Goal: Task Accomplishment & Management: Complete application form

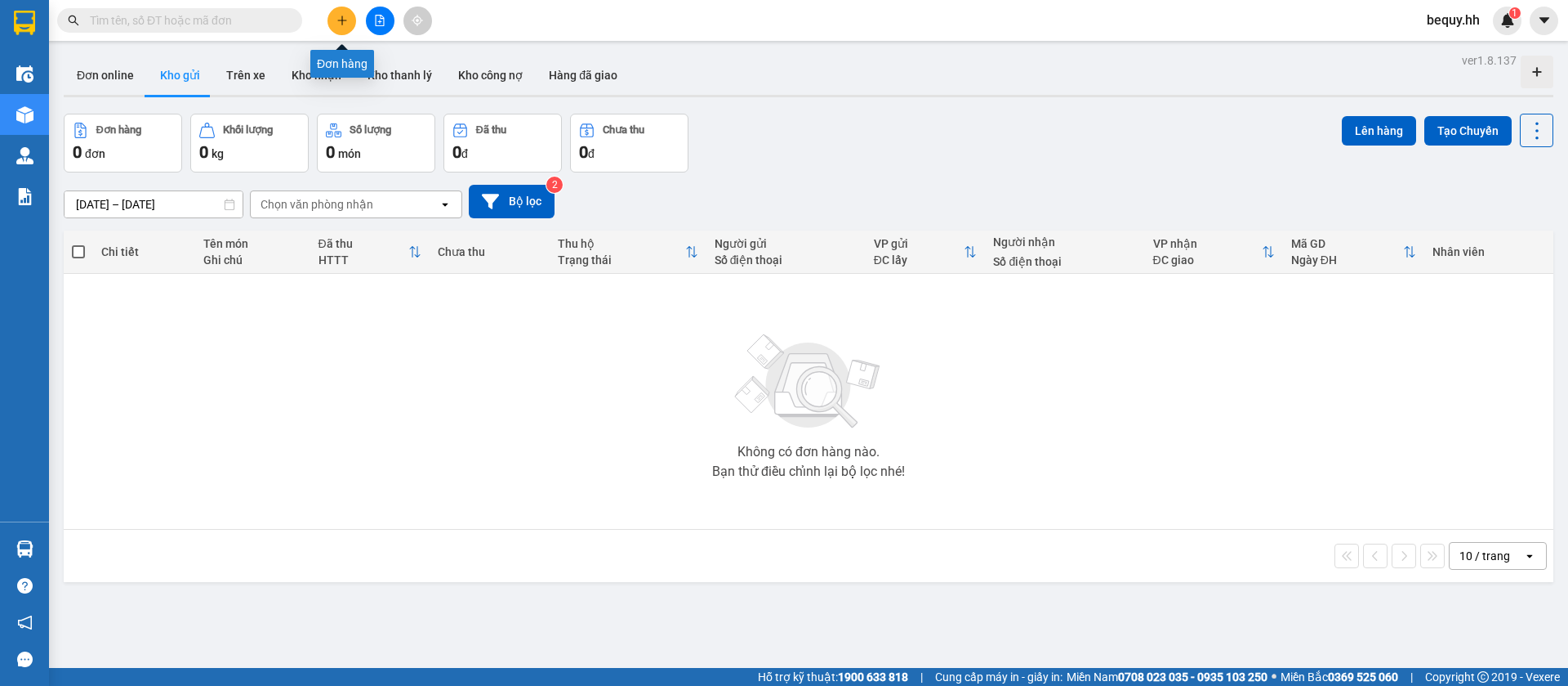
click at [343, 20] on icon "plus" at bounding box center [341, 19] width 9 height 1
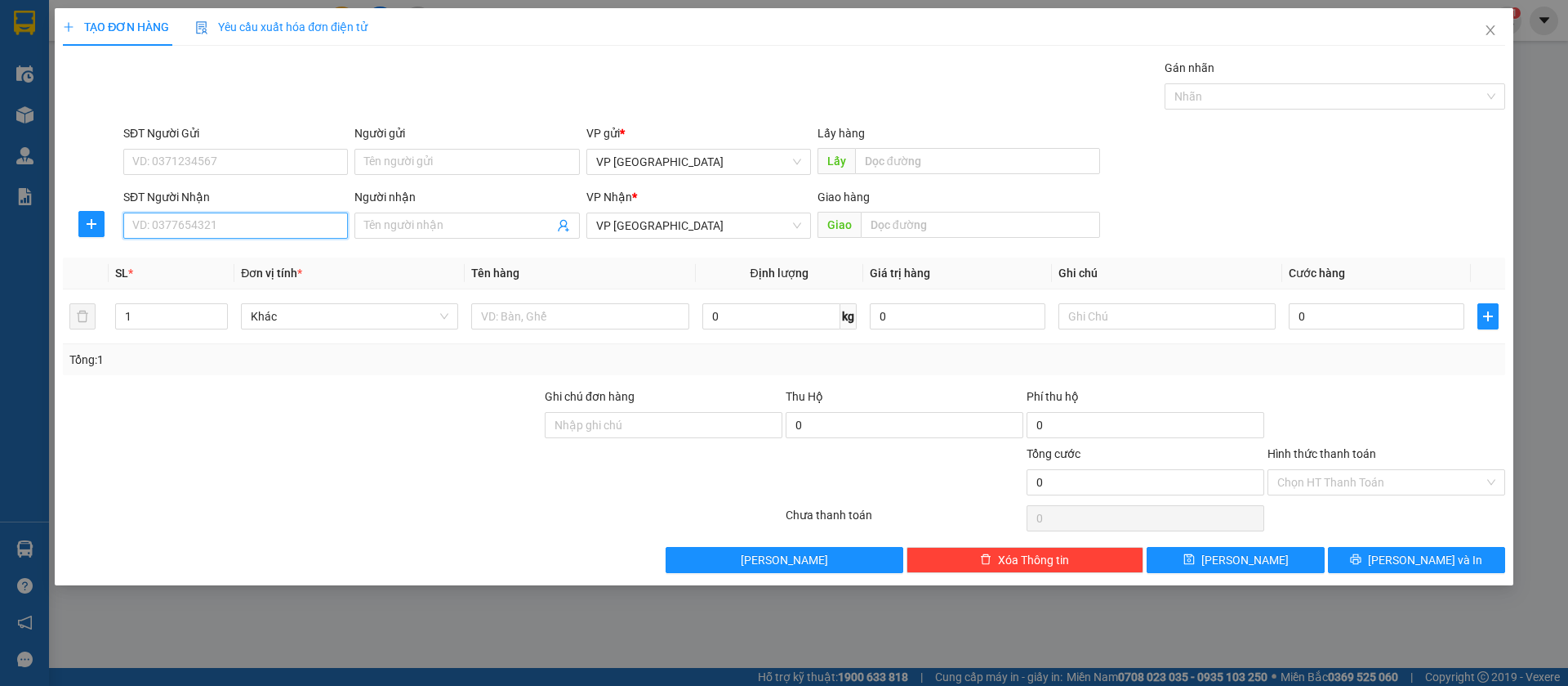
click at [290, 217] on input "SĐT Người Nhận" at bounding box center [235, 225] width 225 height 26
click at [205, 216] on input "SĐT Người Nhận" at bounding box center [235, 225] width 225 height 26
click at [278, 216] on input "SĐT Người Nhận" at bounding box center [235, 225] width 225 height 26
type input "0367821544"
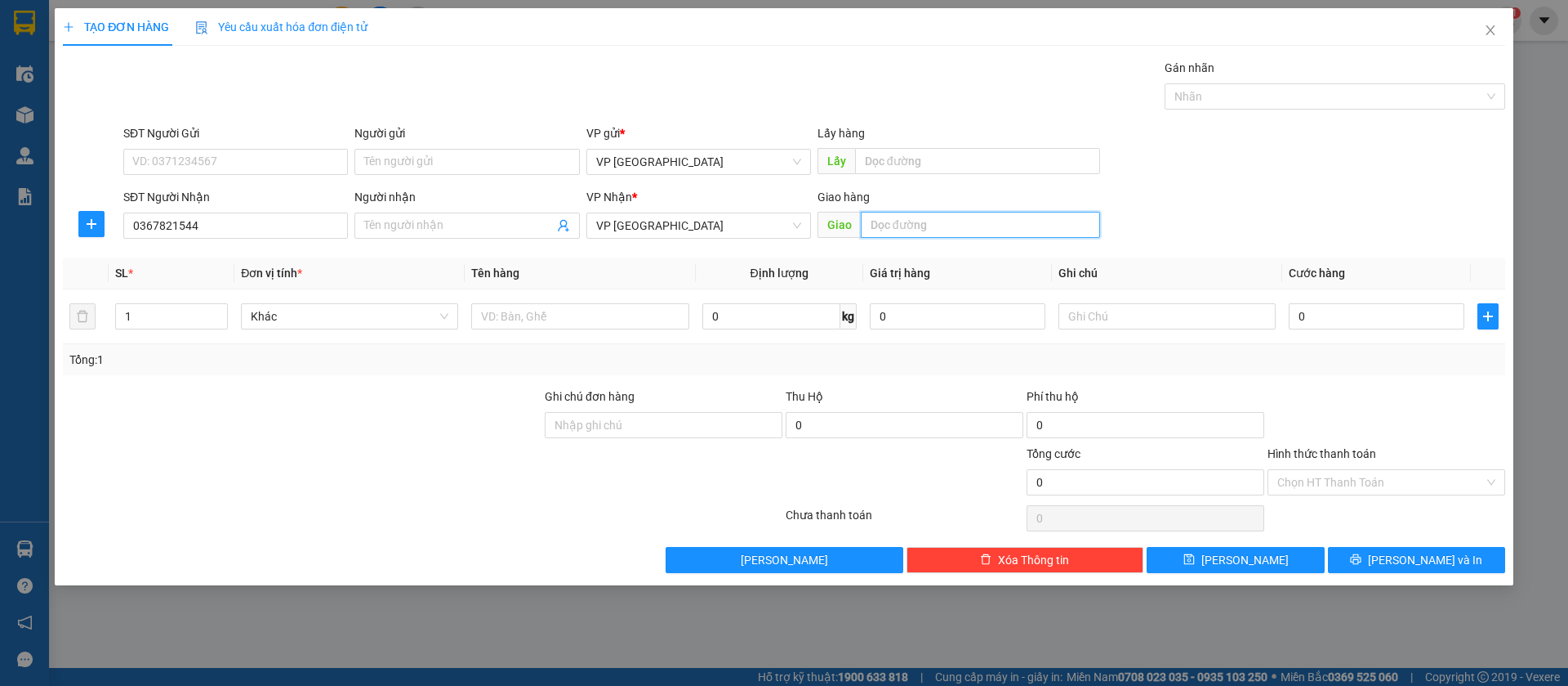
click at [996, 227] on input "text" at bounding box center [979, 224] width 239 height 26
type input "loc ninh"
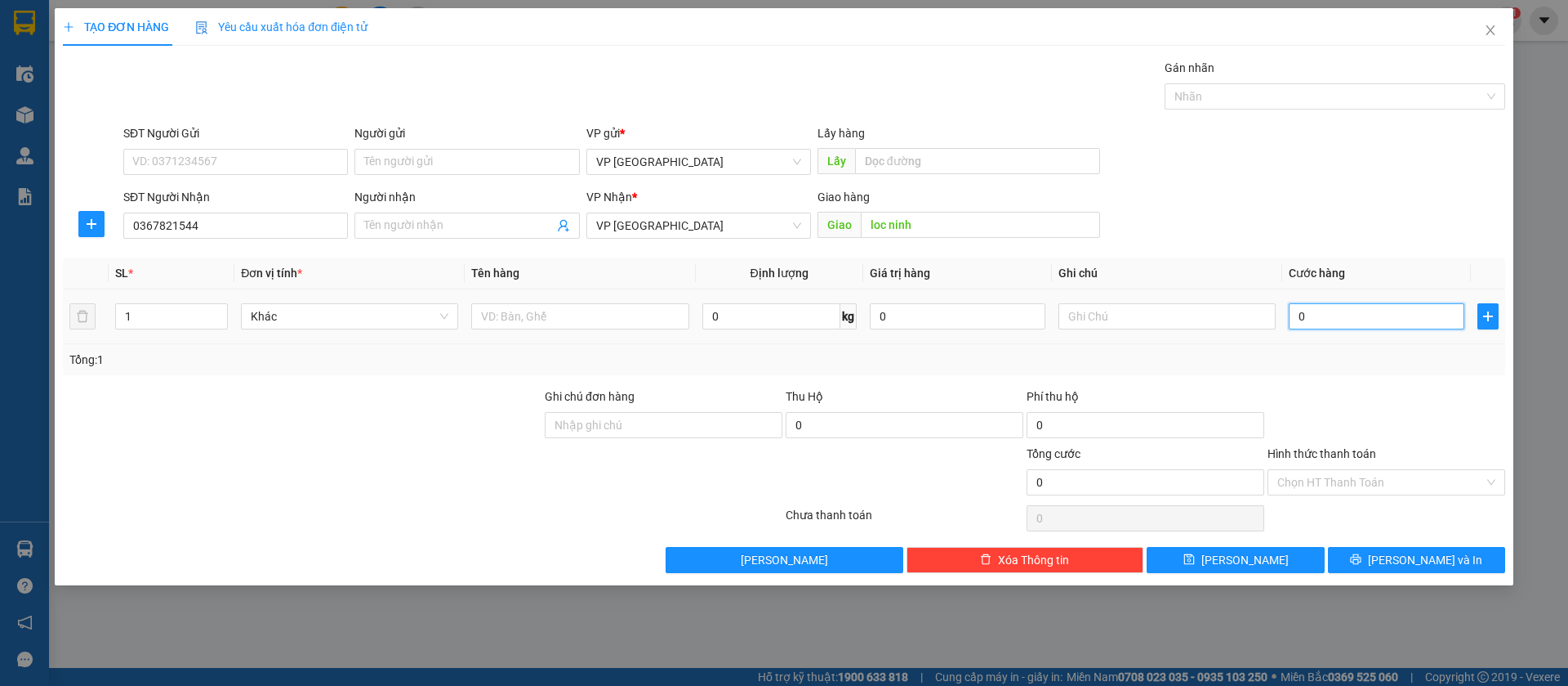
click at [1359, 312] on input "0" at bounding box center [1376, 316] width 176 height 26
type input "5"
type input "50"
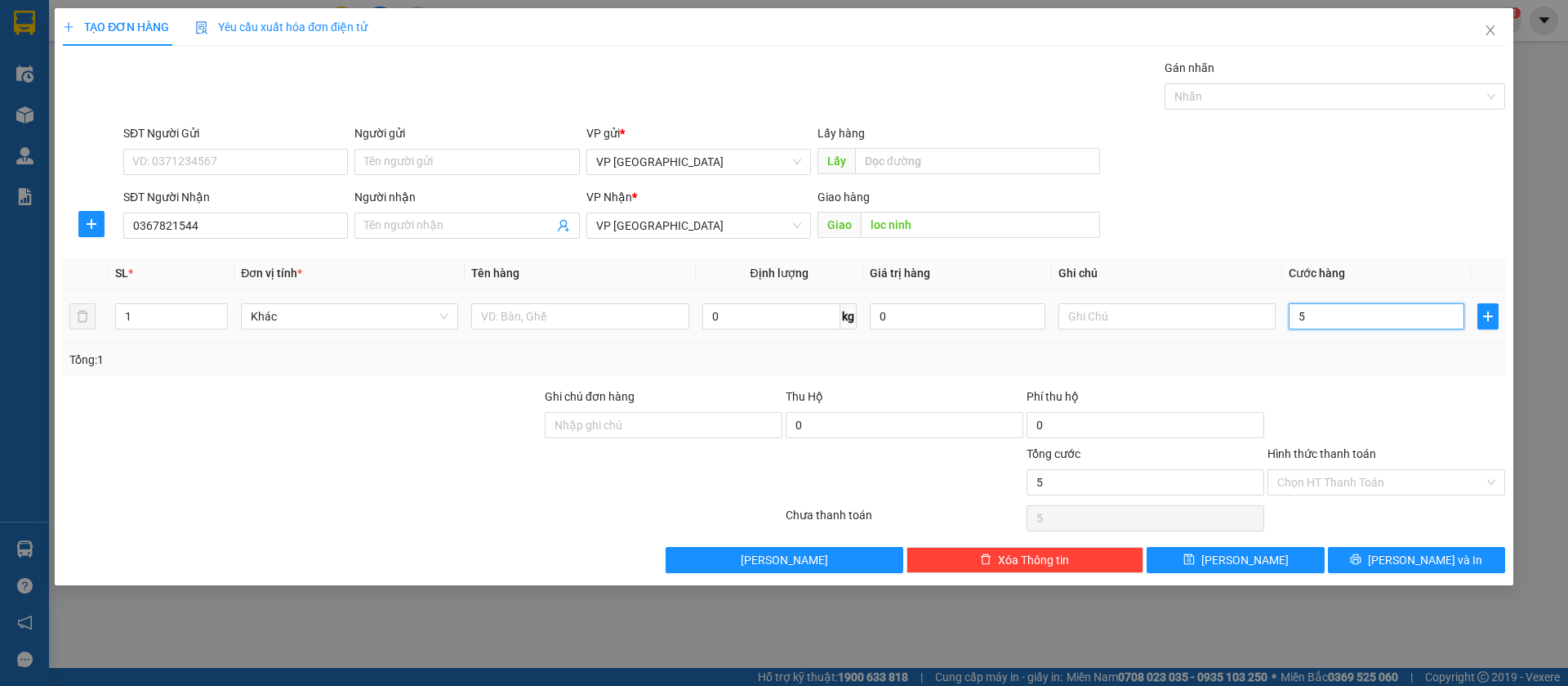
type input "50"
type input "500"
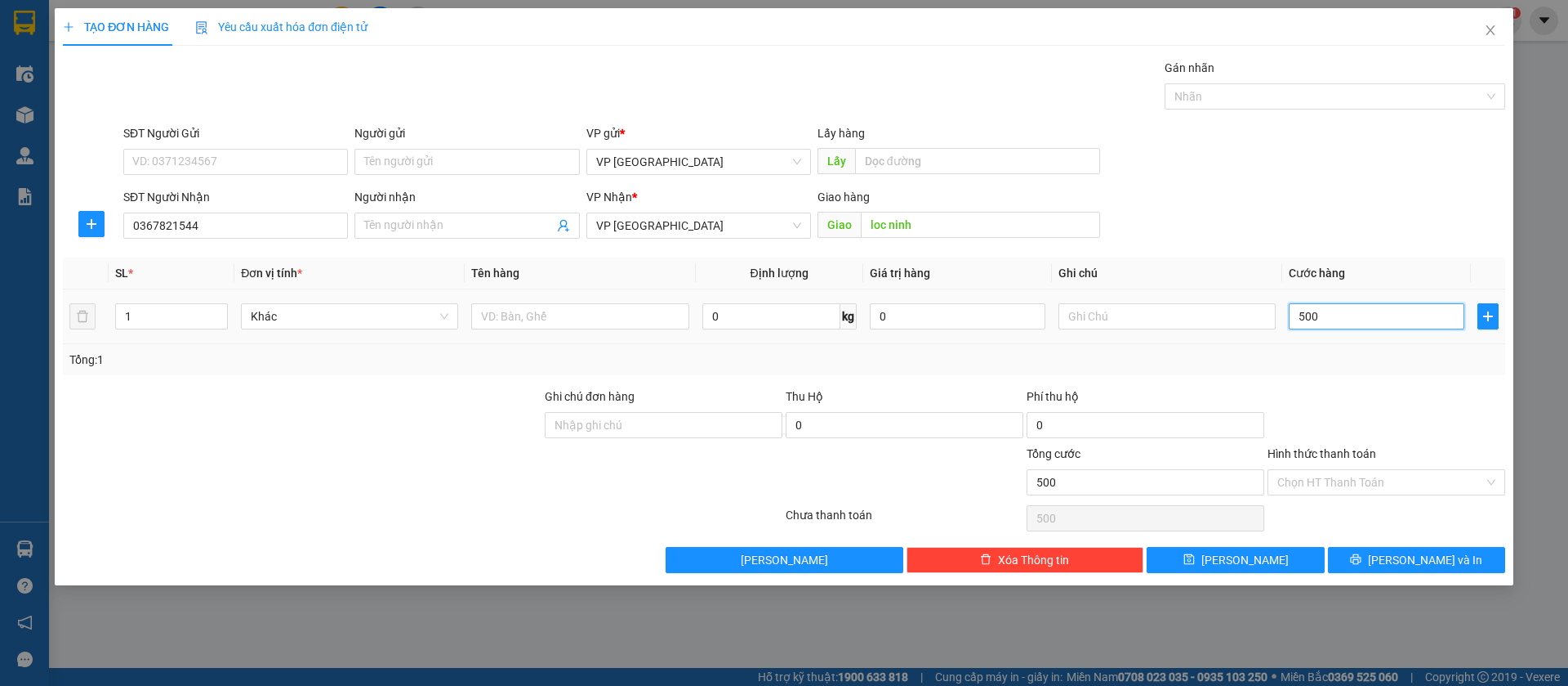
type input "5.000"
type input "50.000"
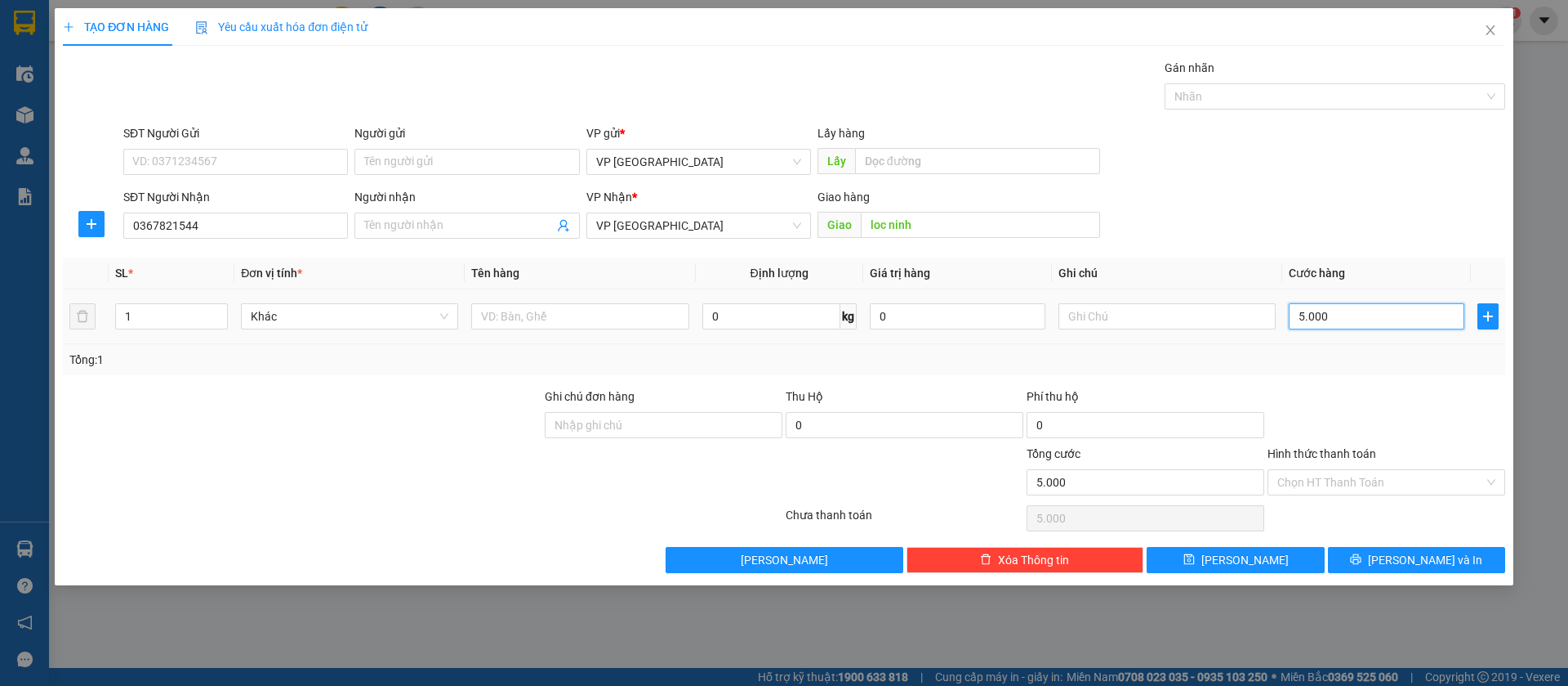
type input "50.000"
click at [1265, 564] on button "[PERSON_NAME]" at bounding box center [1235, 559] width 178 height 26
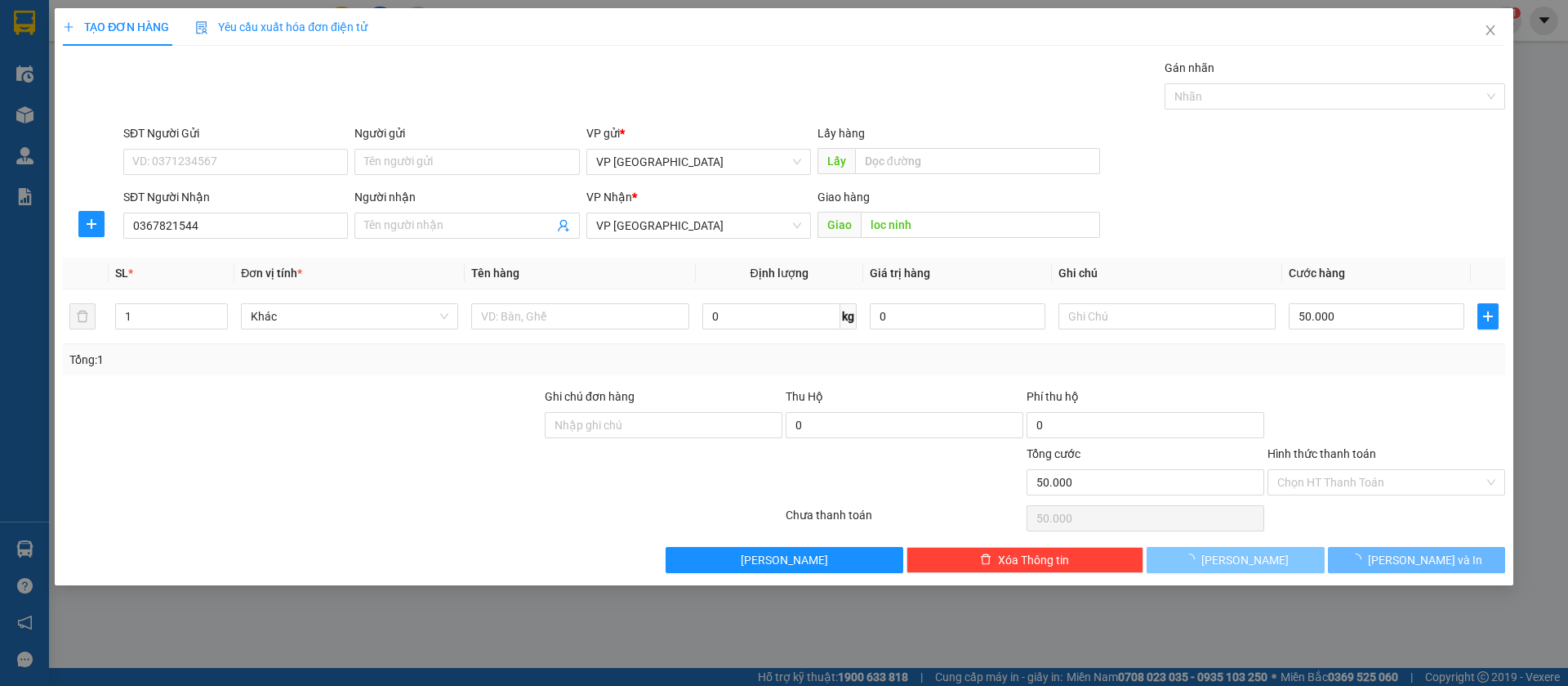
type input "0"
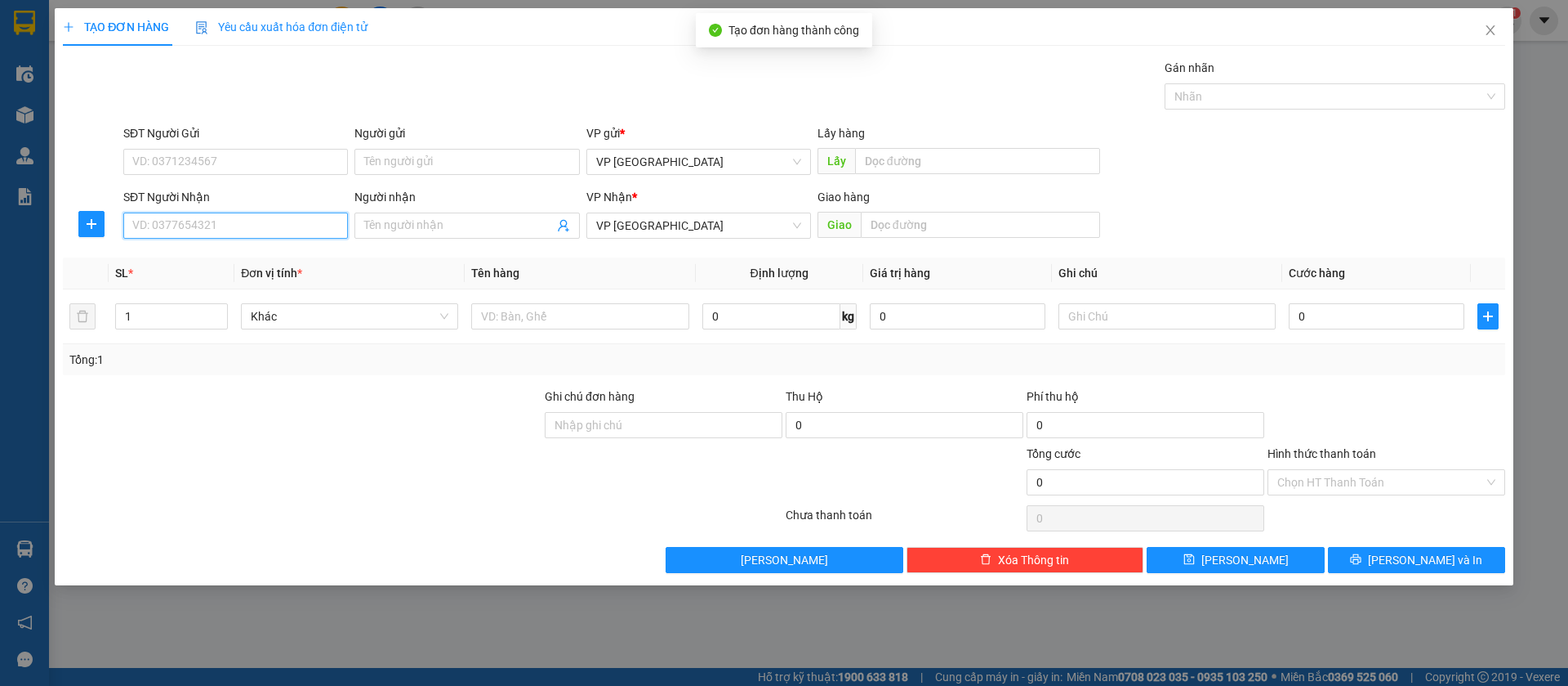
click at [220, 224] on input "SĐT Người Nhận" at bounding box center [235, 225] width 225 height 26
click at [254, 257] on div "0325571572 - Garage Thanh Xuân" at bounding box center [235, 257] width 205 height 18
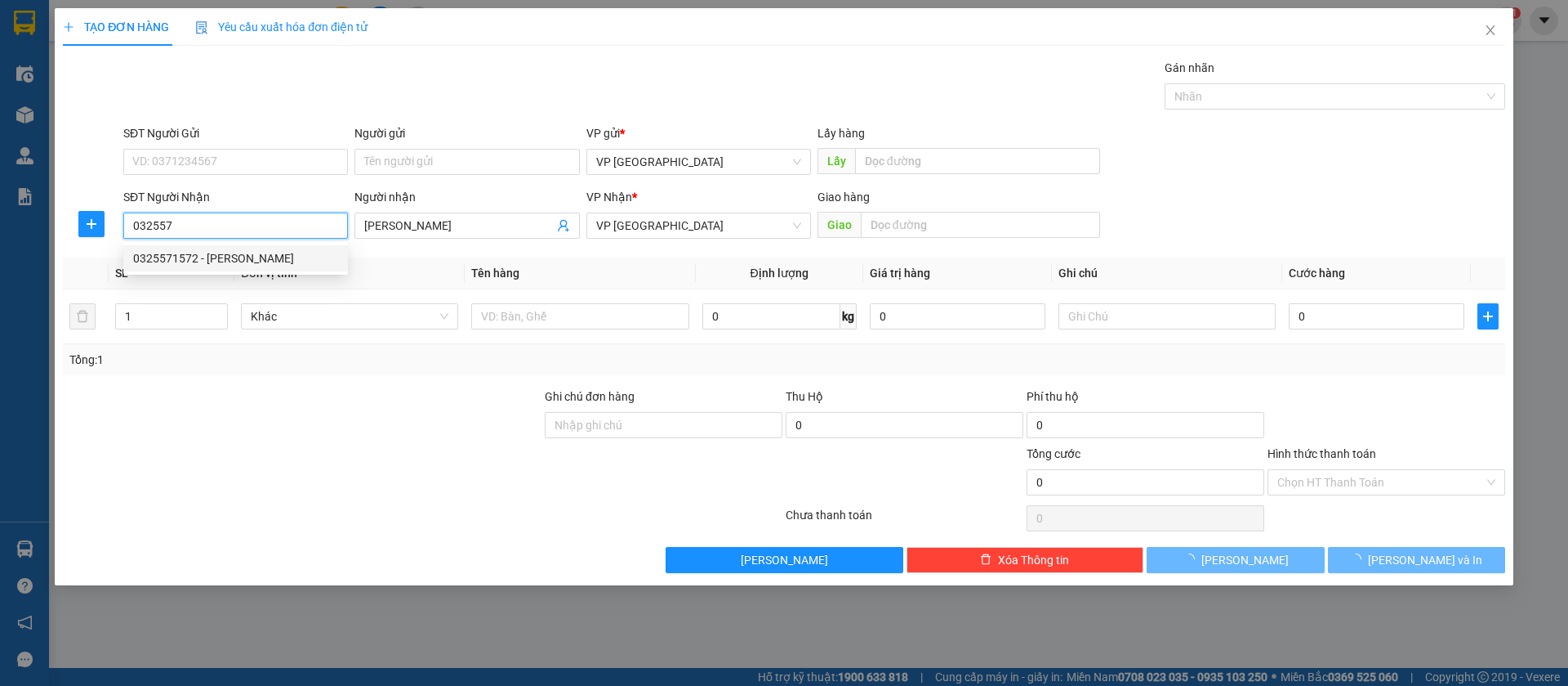
type input "0325571572"
type input "[PERSON_NAME]"
type input "lộc ninh"
type input "30.000"
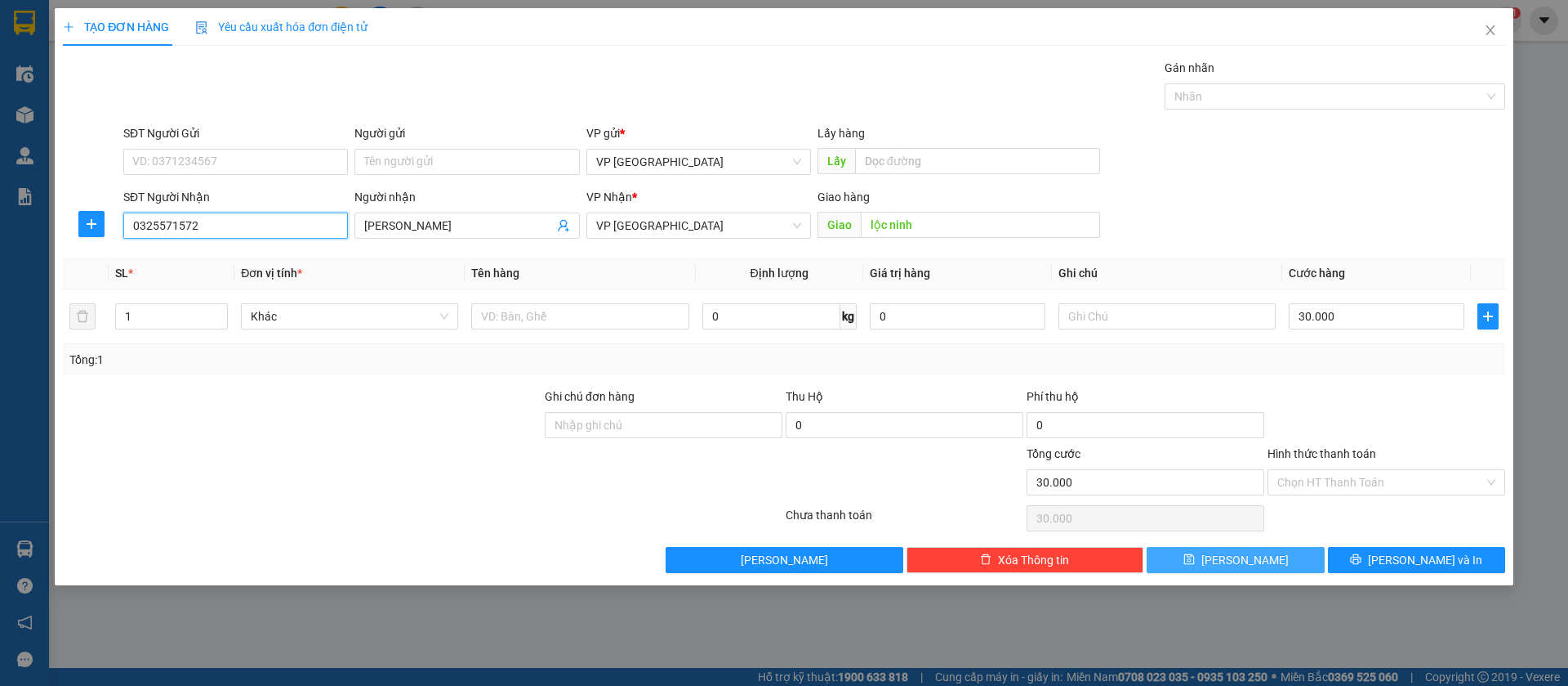
type input "0325571572"
click at [1252, 556] on span "[PERSON_NAME]" at bounding box center [1244, 559] width 87 height 18
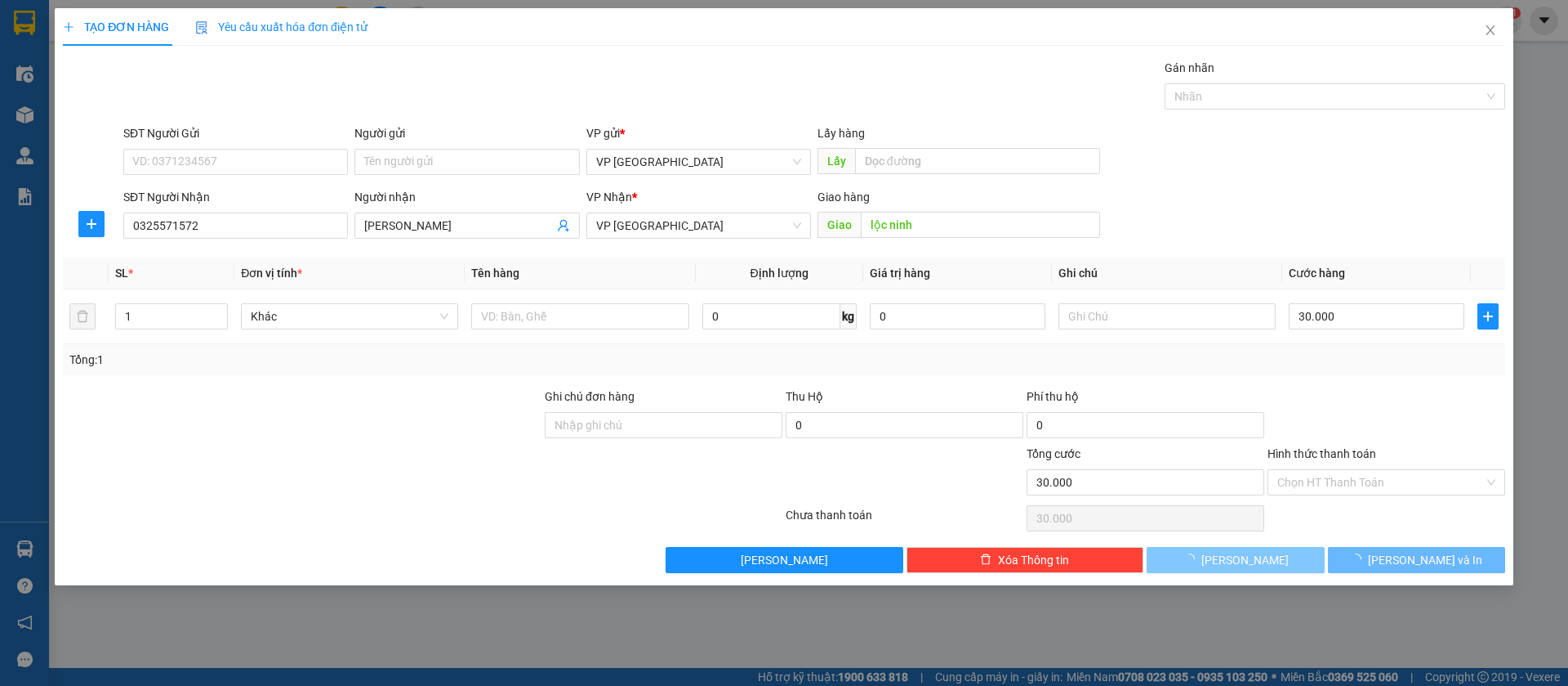
type input "0"
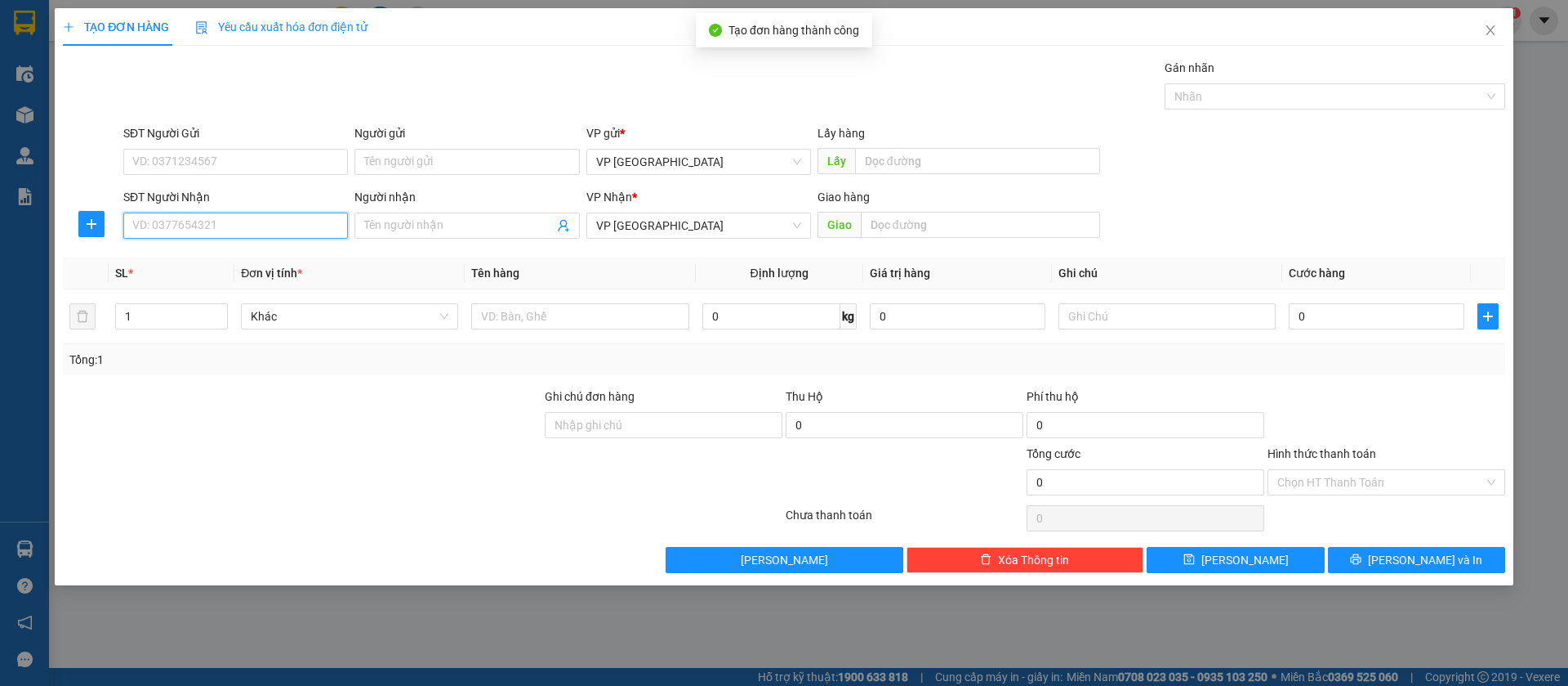
click at [201, 220] on input "SĐT Người Nhận" at bounding box center [235, 225] width 225 height 26
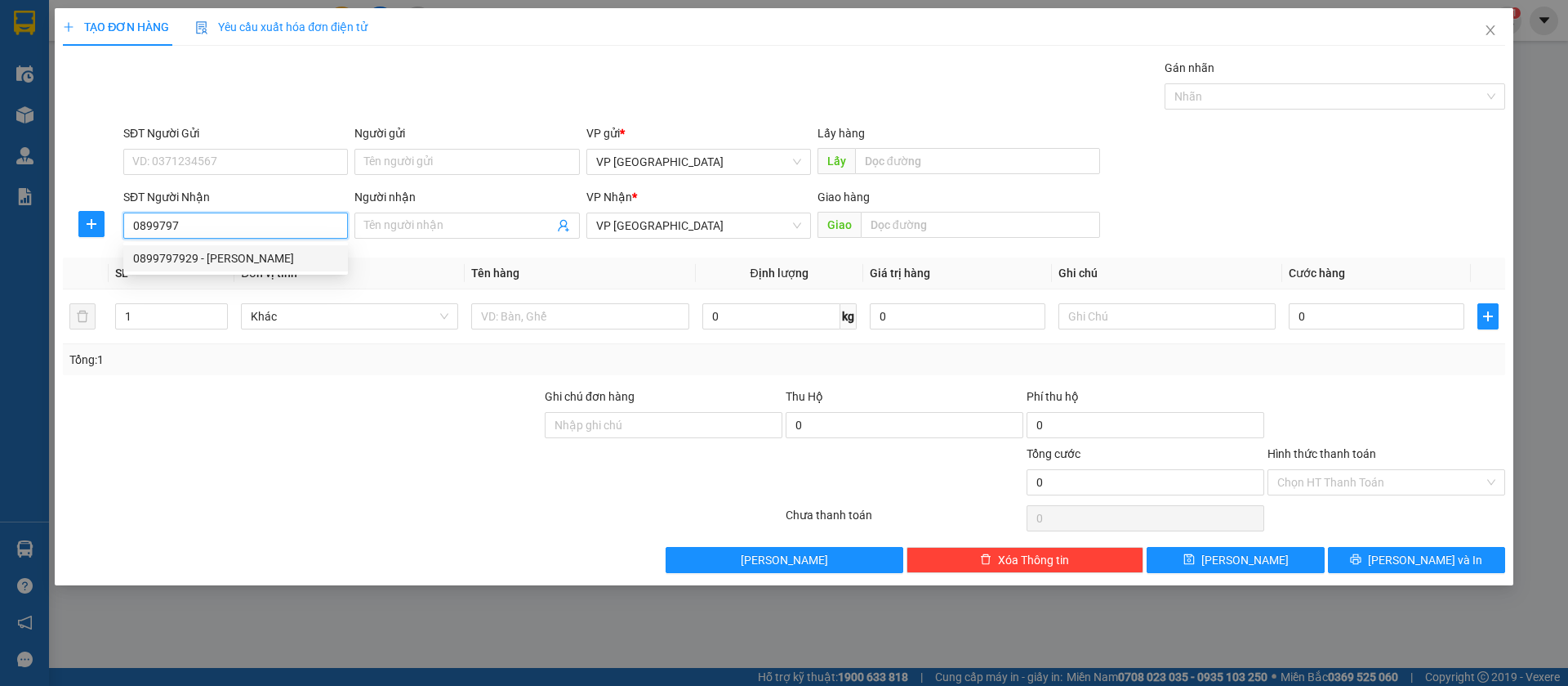
click at [243, 249] on div "0899797929 - Duy Anh" at bounding box center [235, 257] width 205 height 18
type input "0899797929"
type input "[PERSON_NAME]"
type input "duy anh minh hưng3"
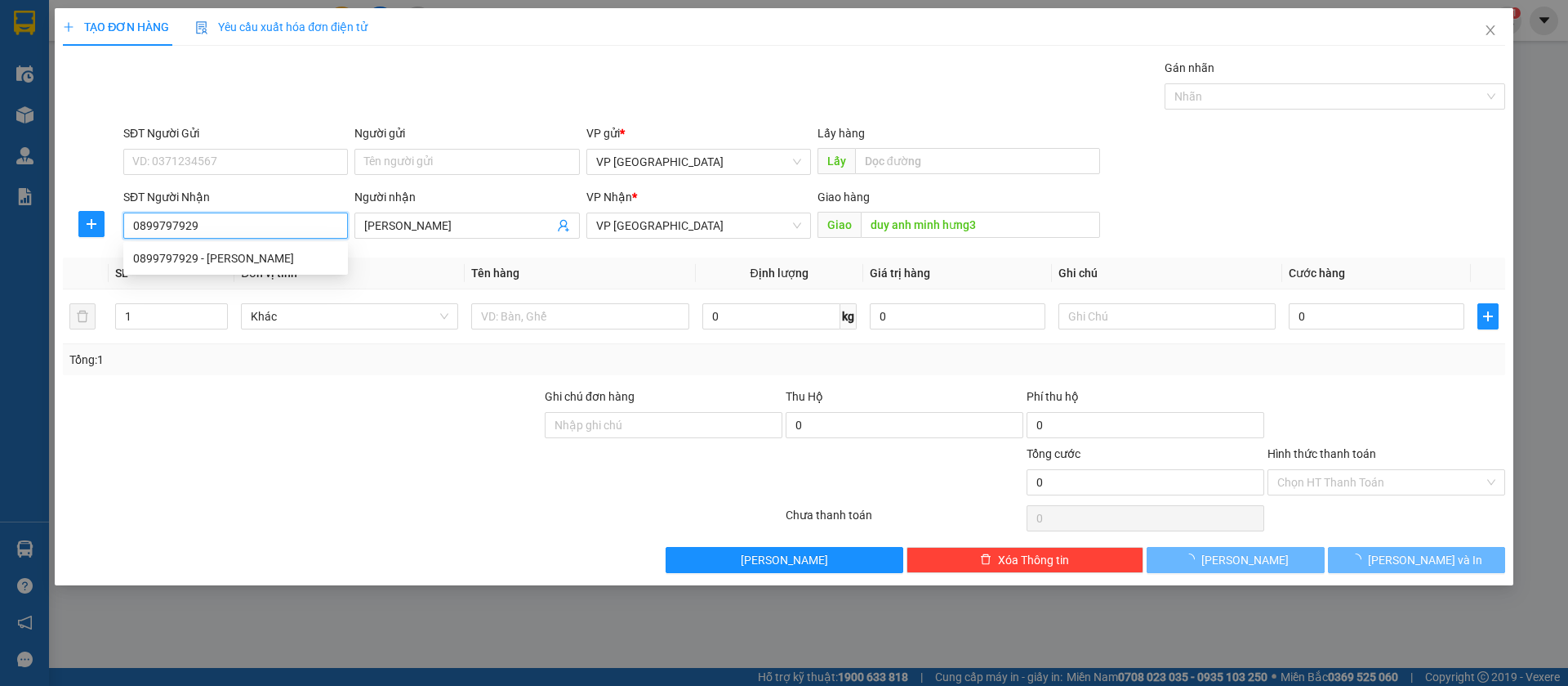
type input "50.000"
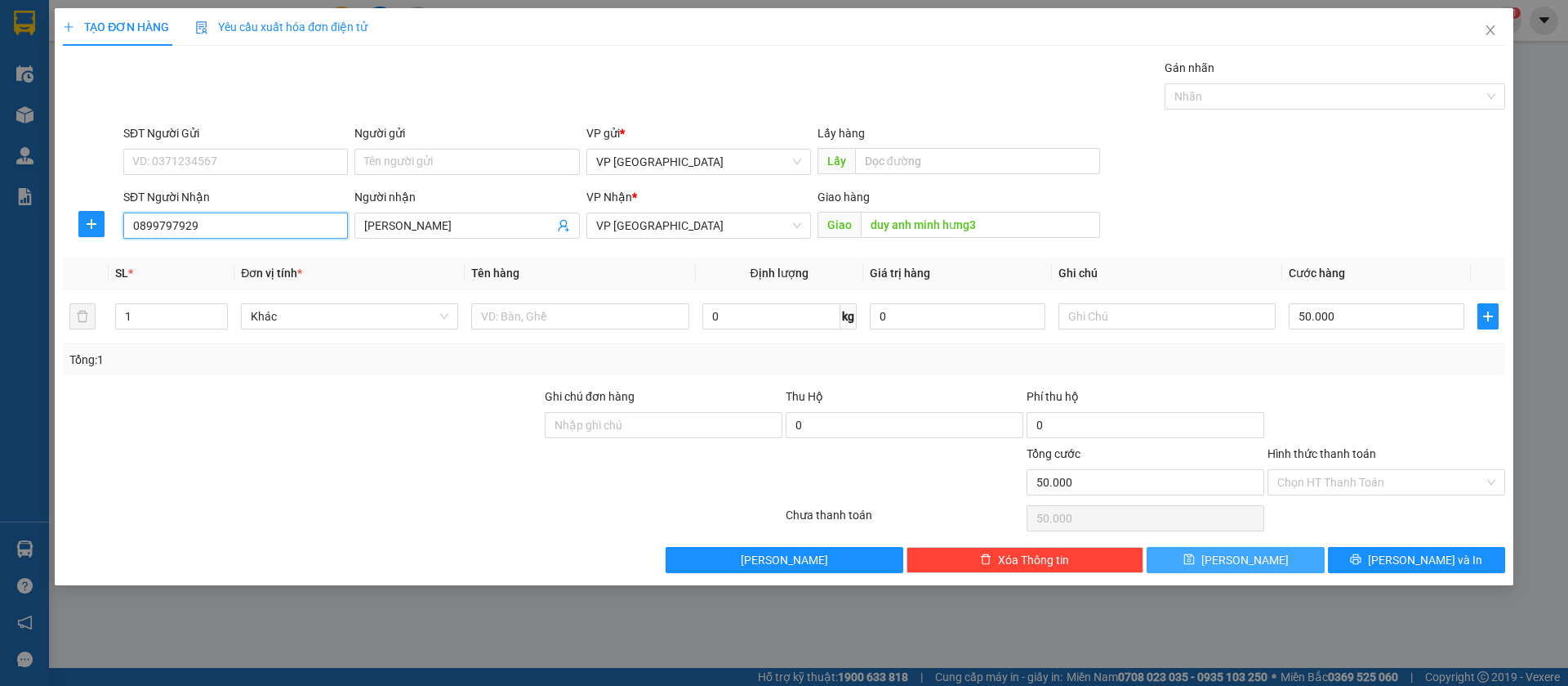
type input "0899797929"
click at [1255, 559] on button "[PERSON_NAME]" at bounding box center [1235, 559] width 178 height 26
type input "0"
click at [313, 213] on input "SĐT Người Nhận" at bounding box center [235, 225] width 225 height 26
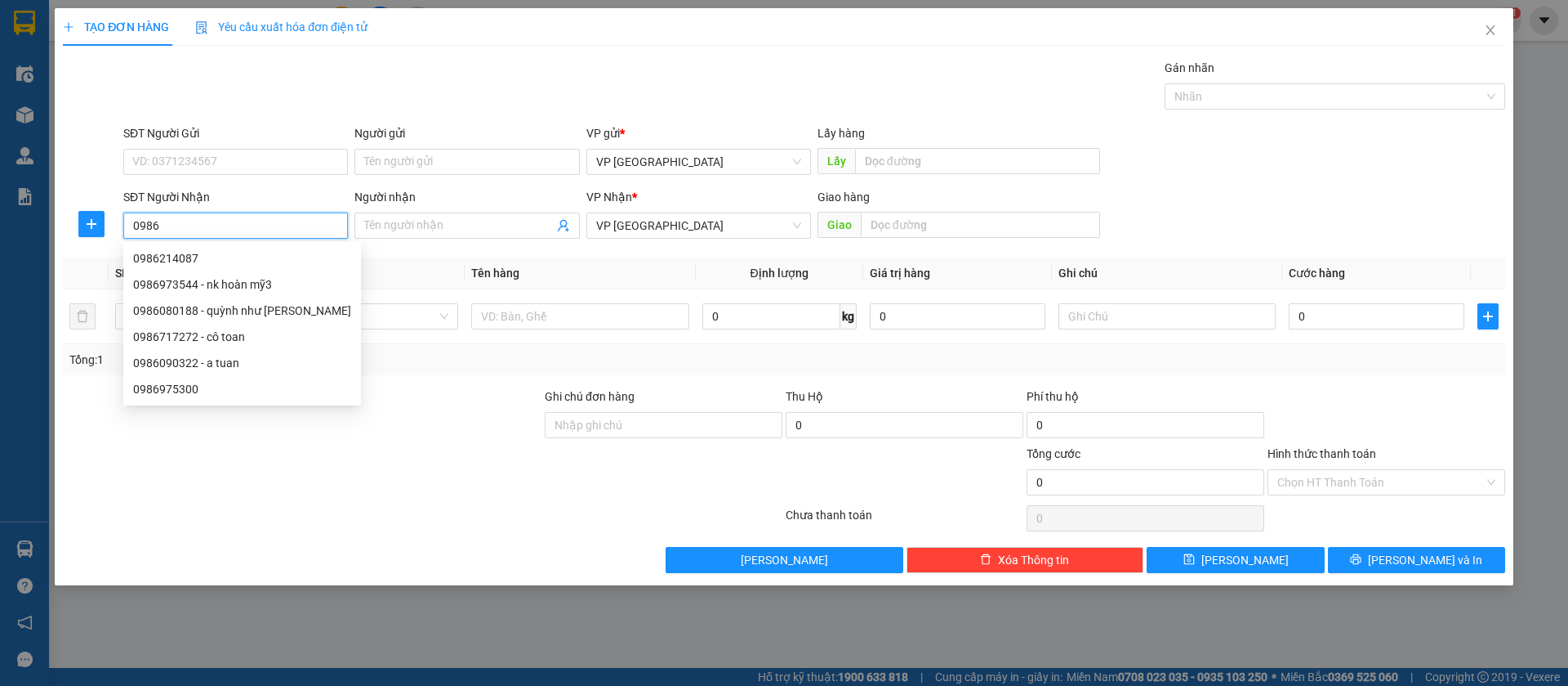
click at [284, 222] on input "0986" at bounding box center [235, 225] width 225 height 26
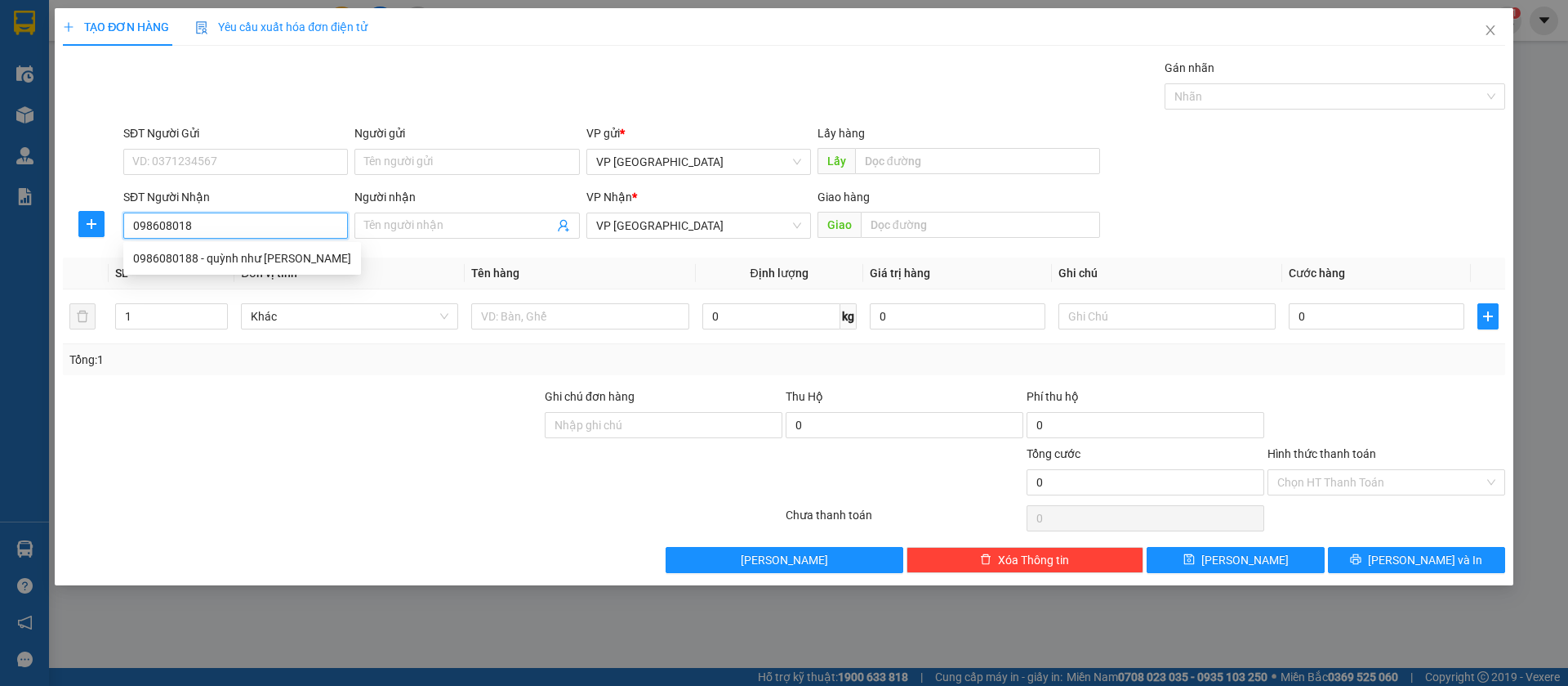
type input "0986080188"
click at [287, 254] on div "0986080188 - quỳnh như bàu bàng" at bounding box center [242, 257] width 218 height 18
type input "[PERSON_NAME]"
type input "n3 trừ văn thố bàu bàng"
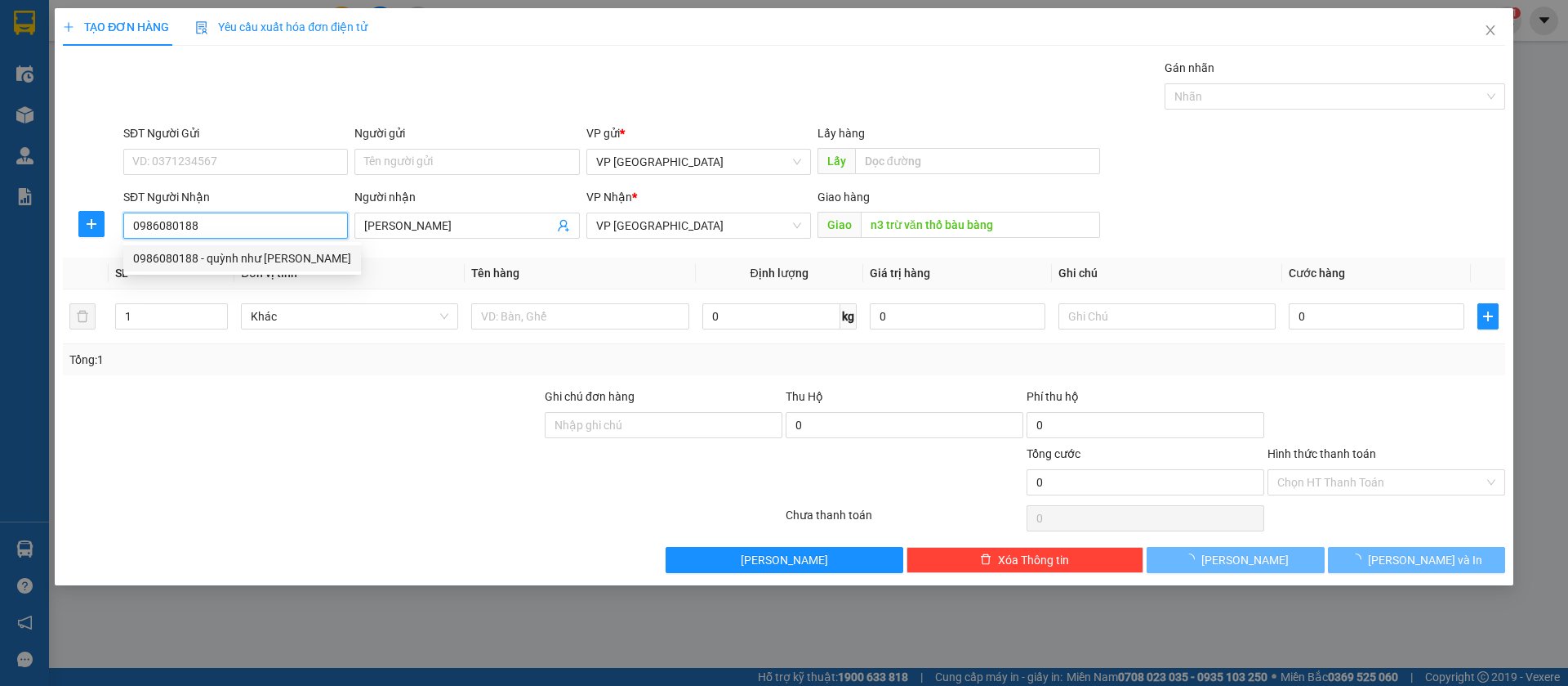
type input "50.000"
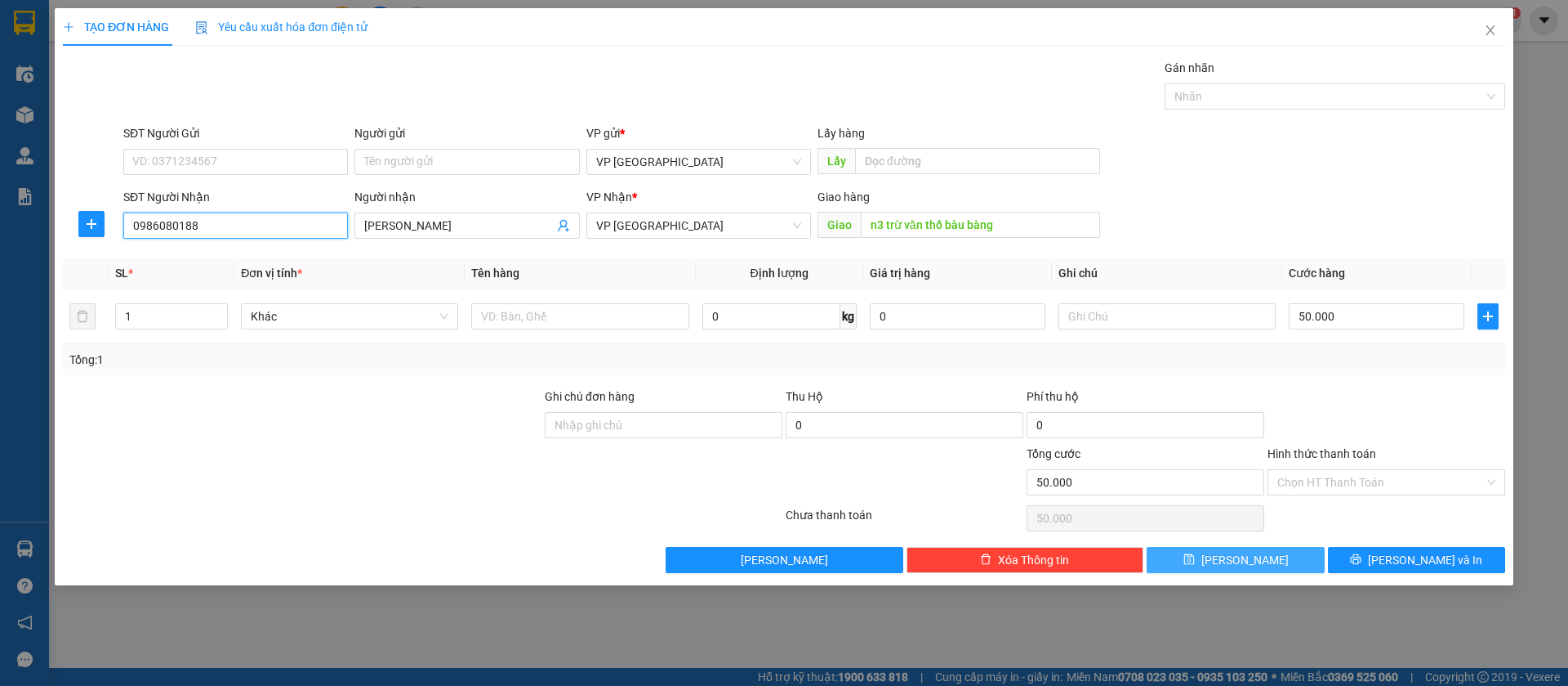
type input "0986080188"
click at [1289, 556] on button "[PERSON_NAME]" at bounding box center [1235, 559] width 178 height 26
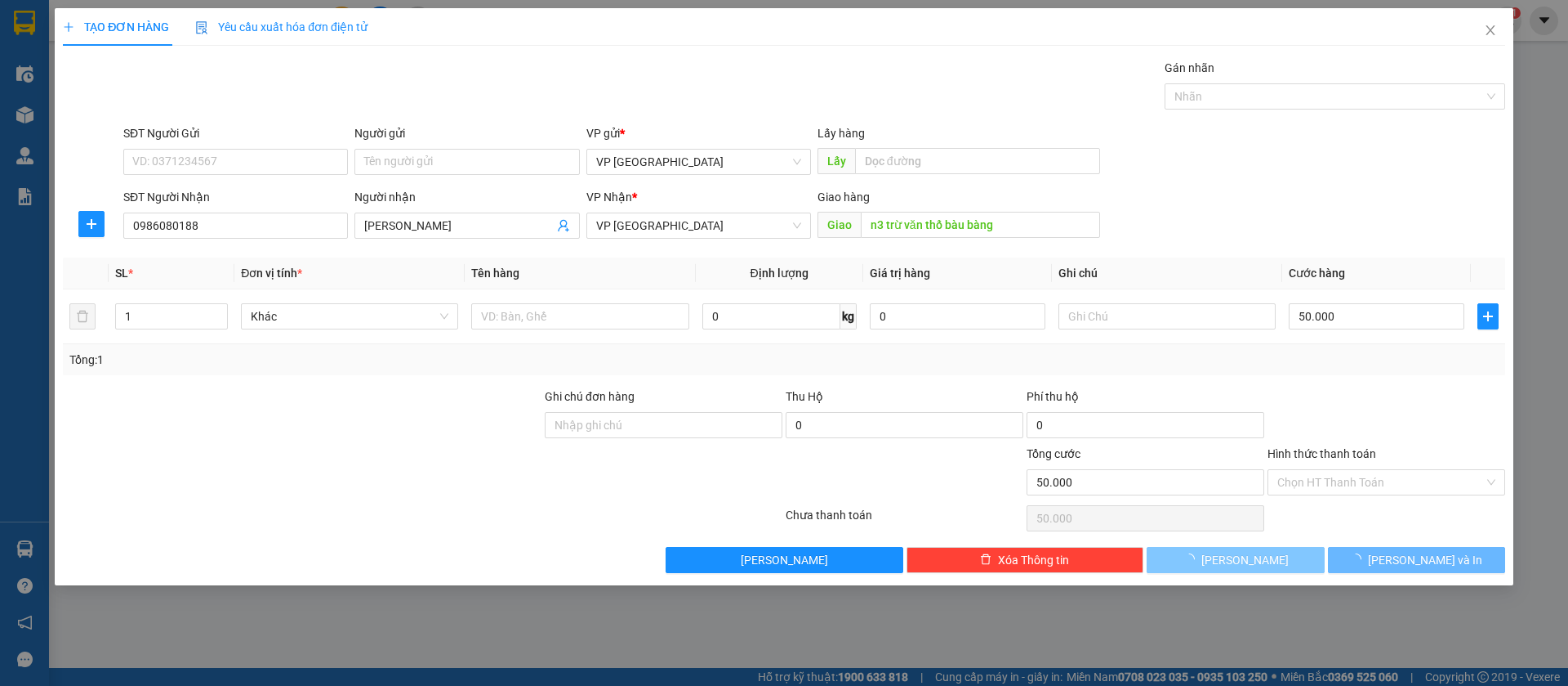
type input "0"
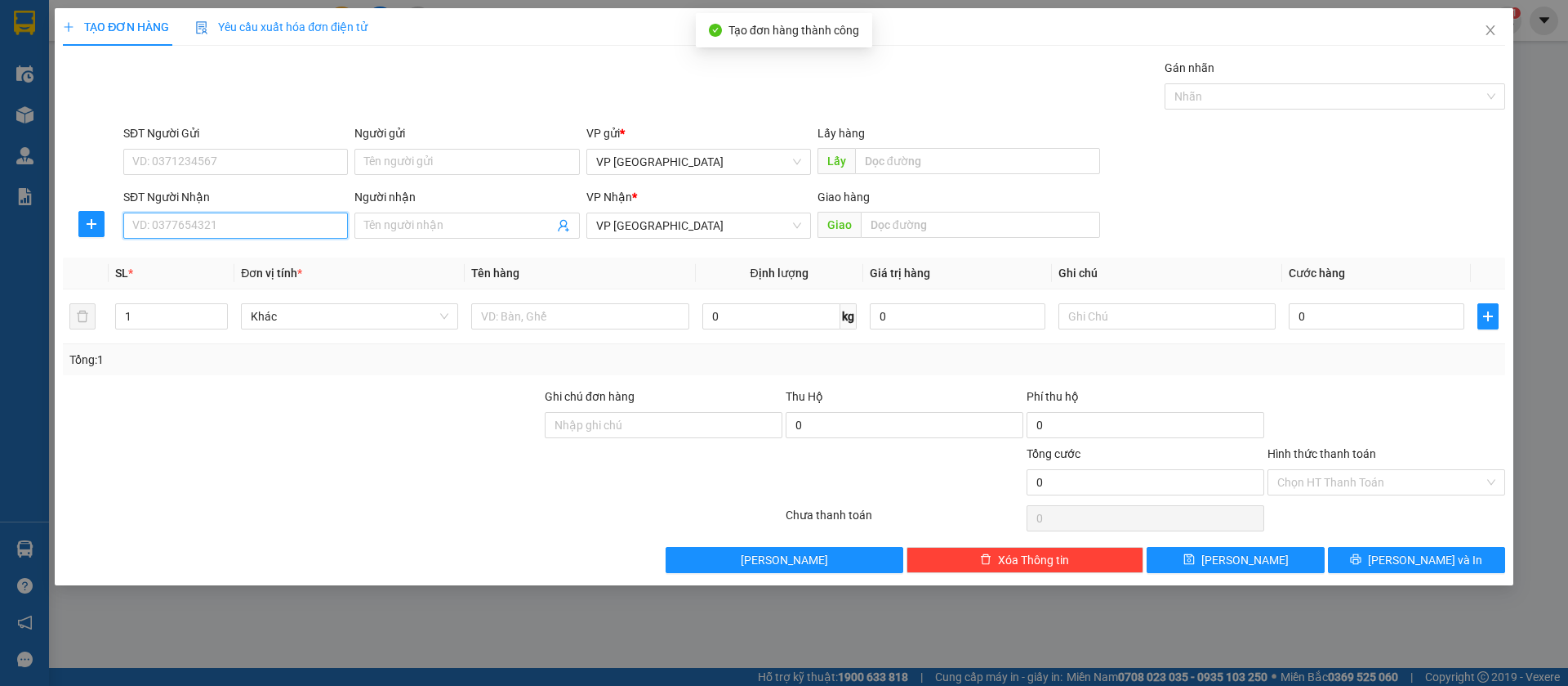
click at [161, 229] on input "SĐT Người Nhận" at bounding box center [235, 225] width 225 height 26
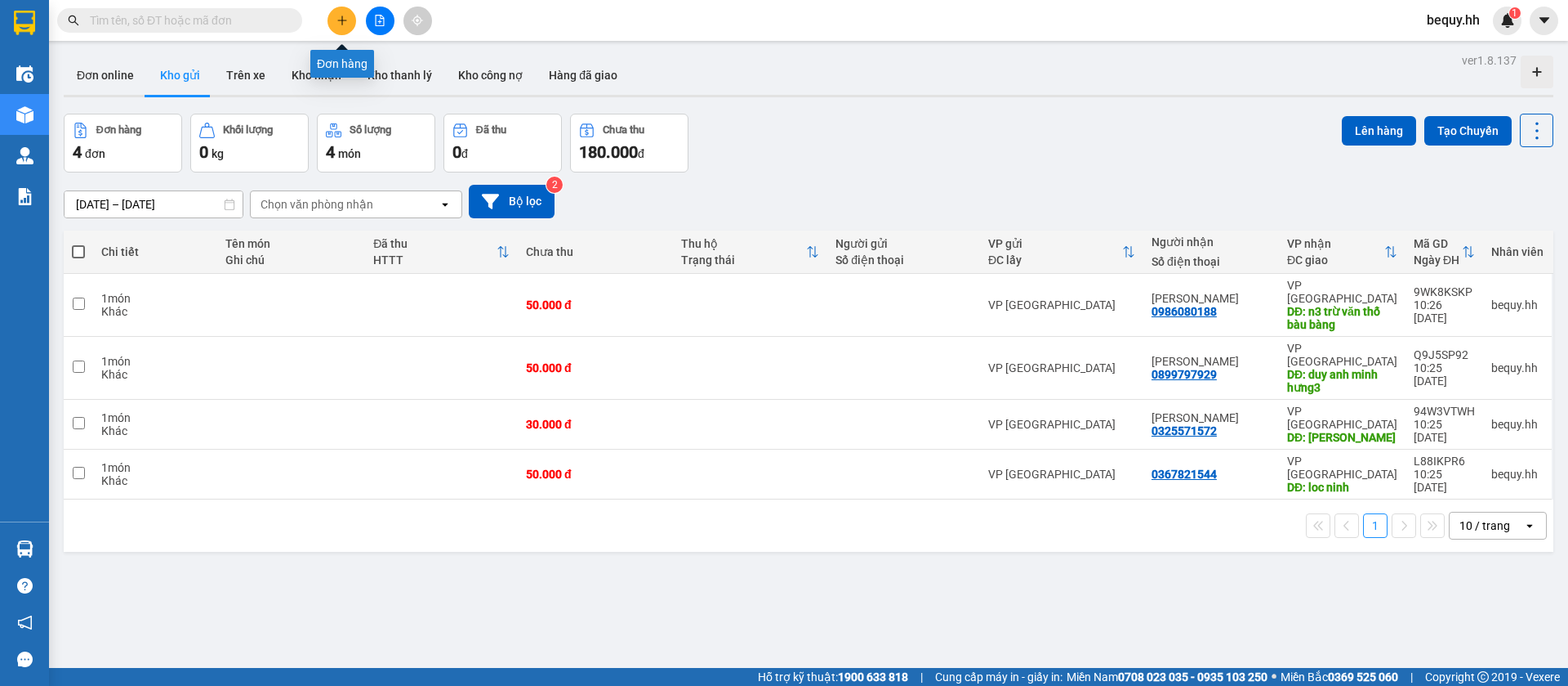
click at [341, 17] on icon "plus" at bounding box center [342, 20] width 12 height 12
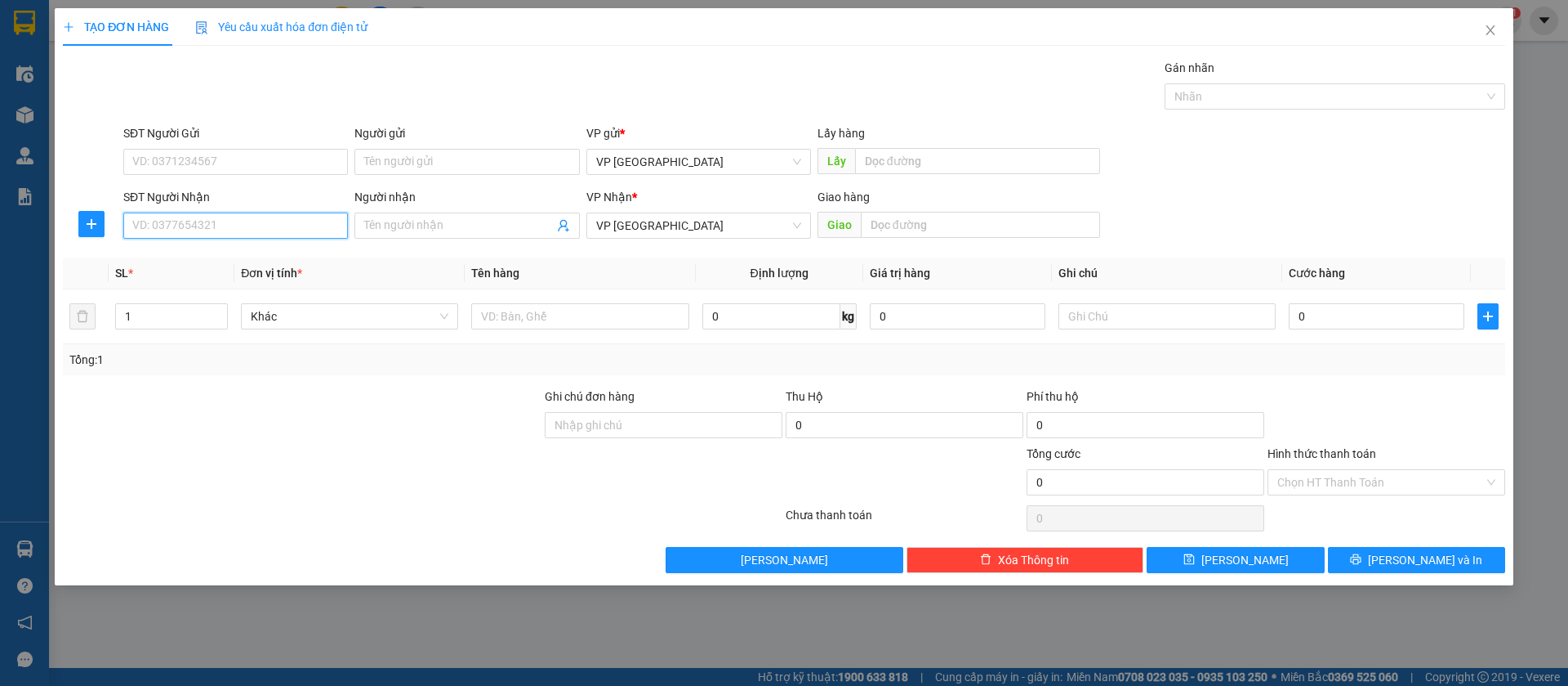
click at [299, 227] on input "SĐT Người Nhận" at bounding box center [235, 225] width 225 height 26
click at [303, 257] on div "0967195179 - [PERSON_NAME]" at bounding box center [235, 257] width 205 height 18
type input "0967195179"
type input "[PERSON_NAME]"
type input "loc ninh"
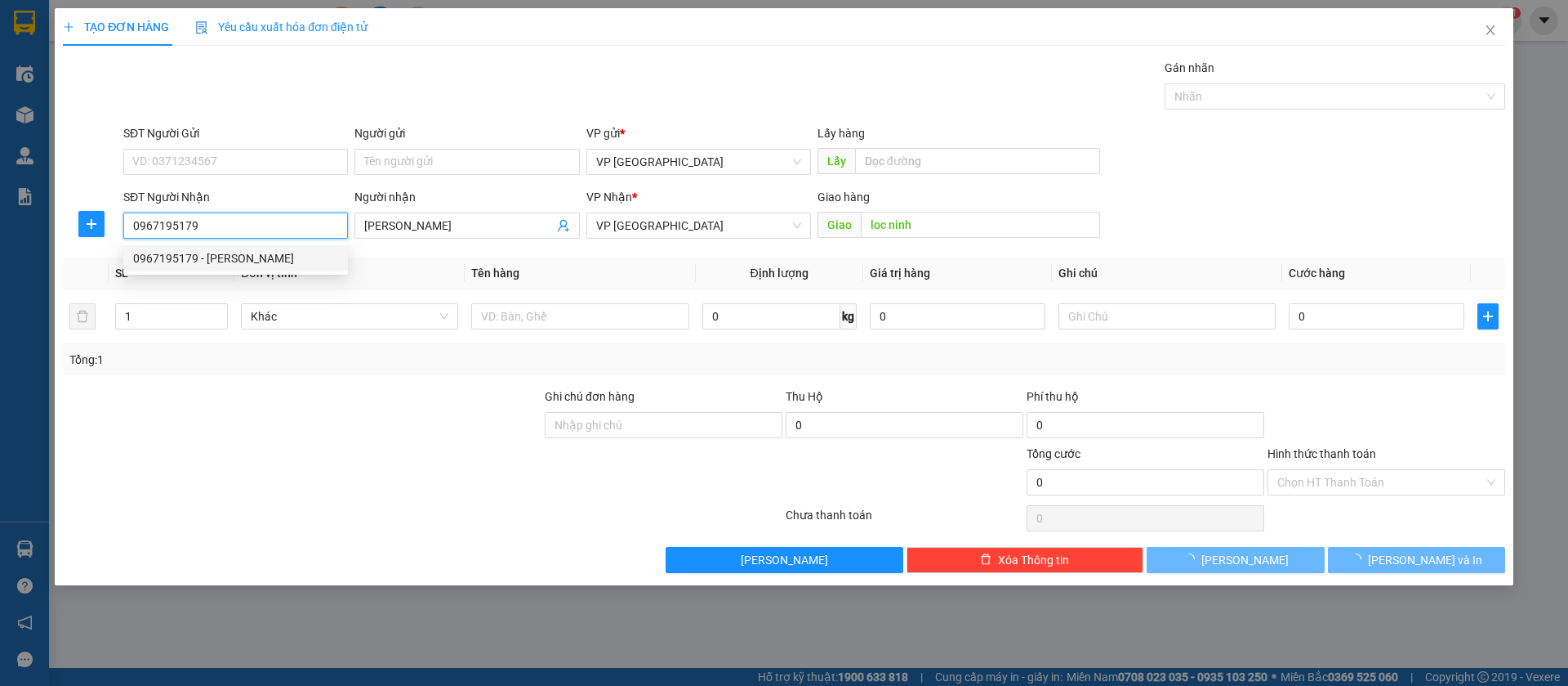
type input "50.000"
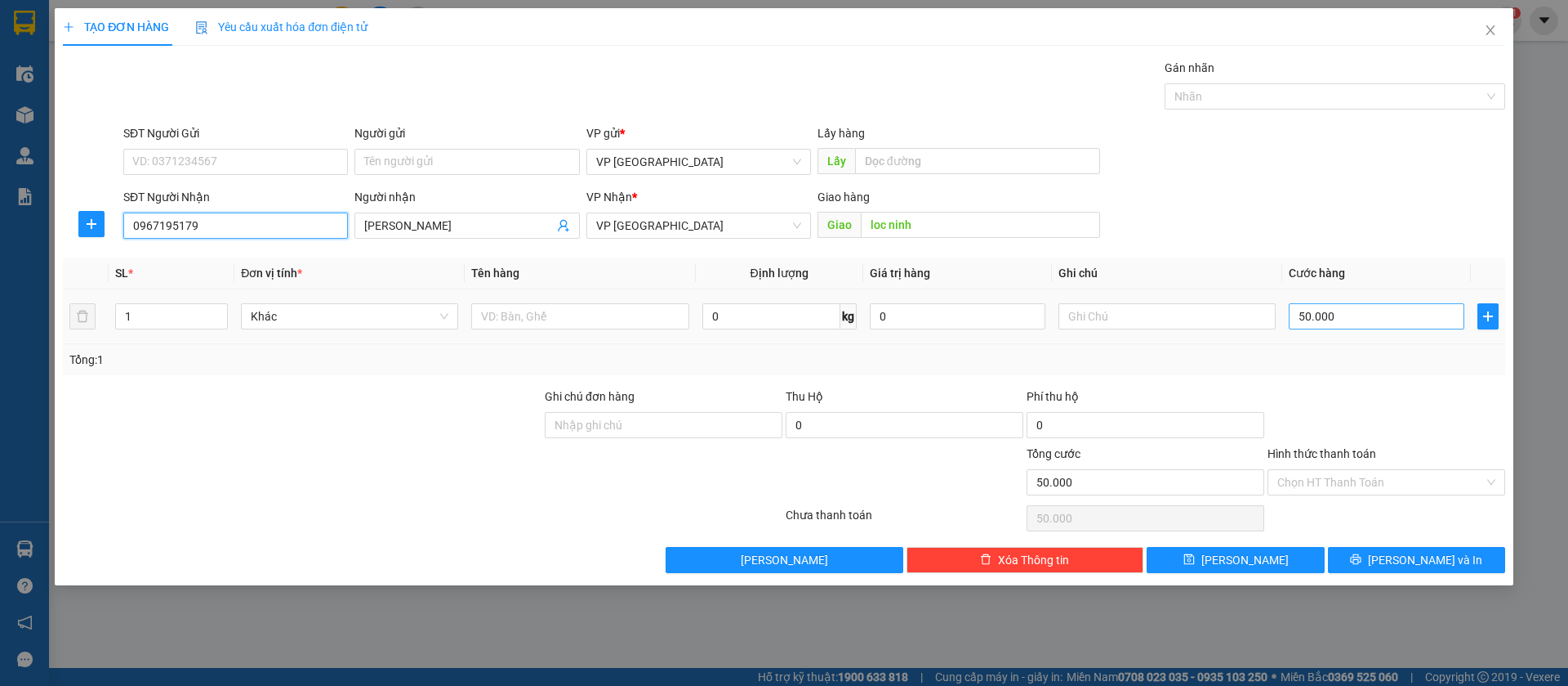
type input "0967195179"
click at [1328, 304] on input "50.000" at bounding box center [1376, 316] width 176 height 26
type input "3"
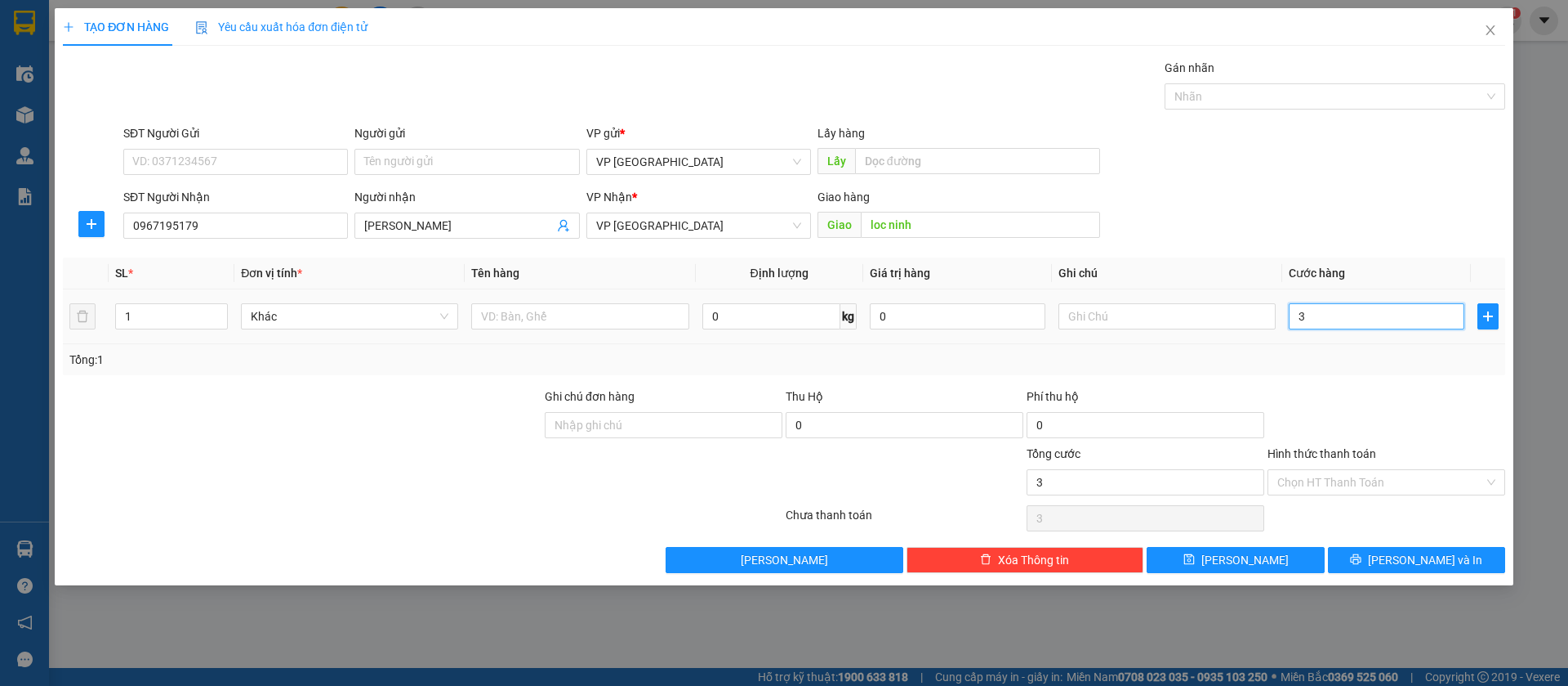
type input "30"
type input "300"
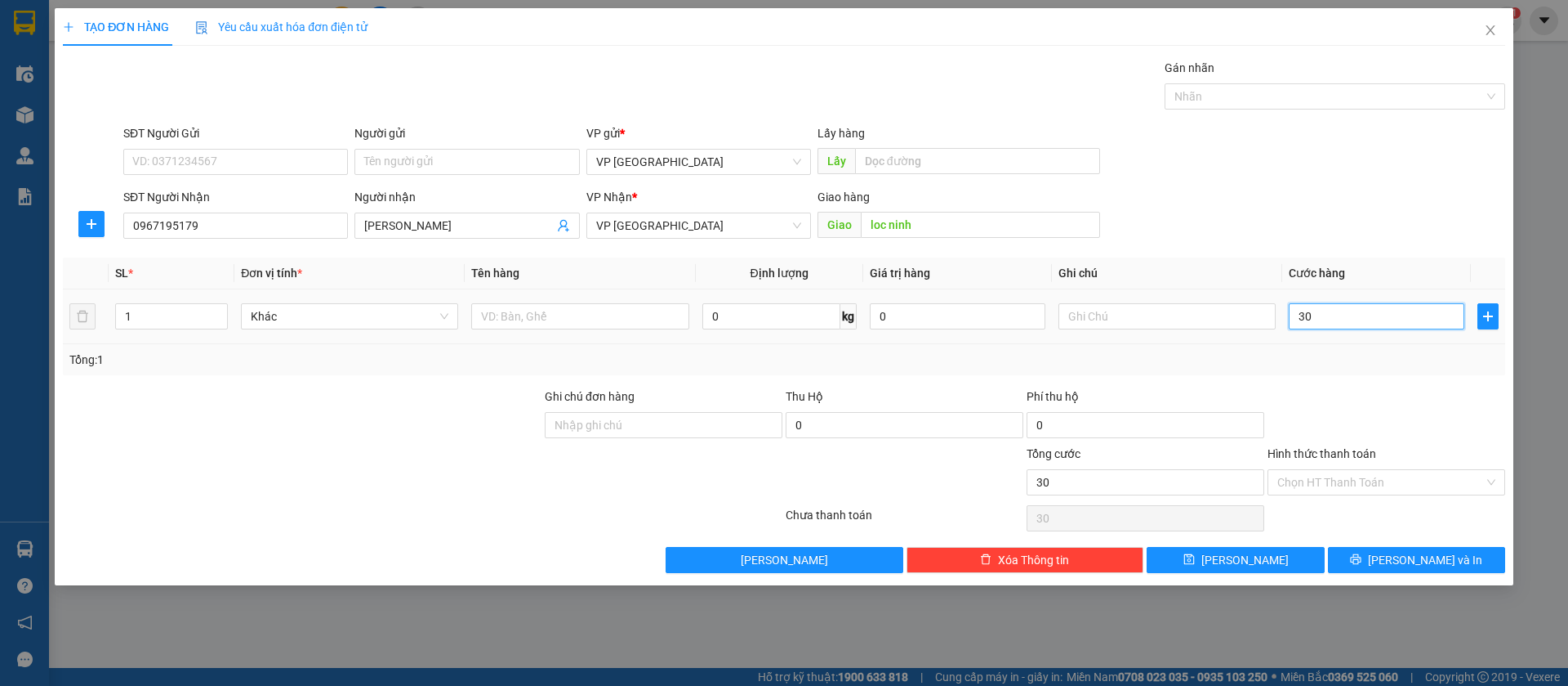
type input "300"
type input "3.000"
type input "30.000"
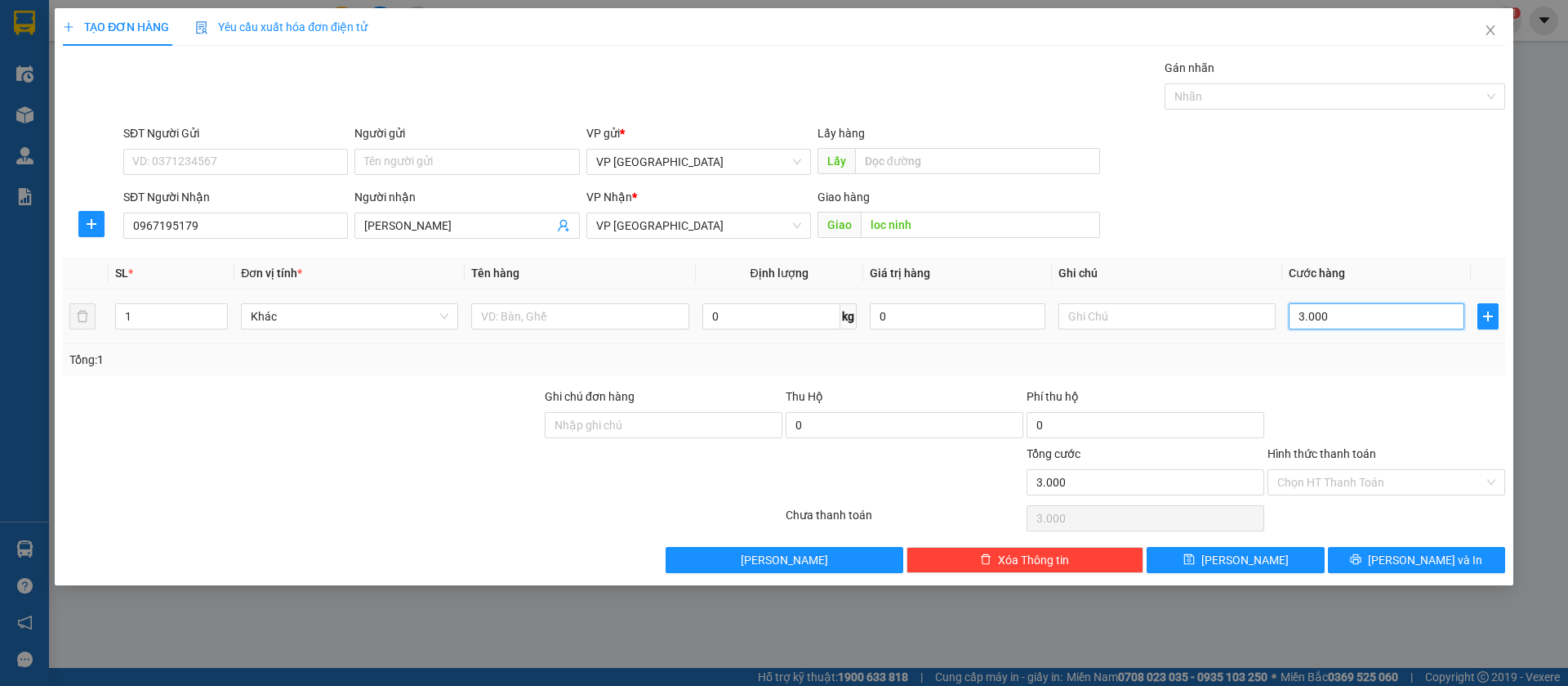
type input "30.000"
click at [1194, 553] on icon "save" at bounding box center [1189, 559] width 12 height 12
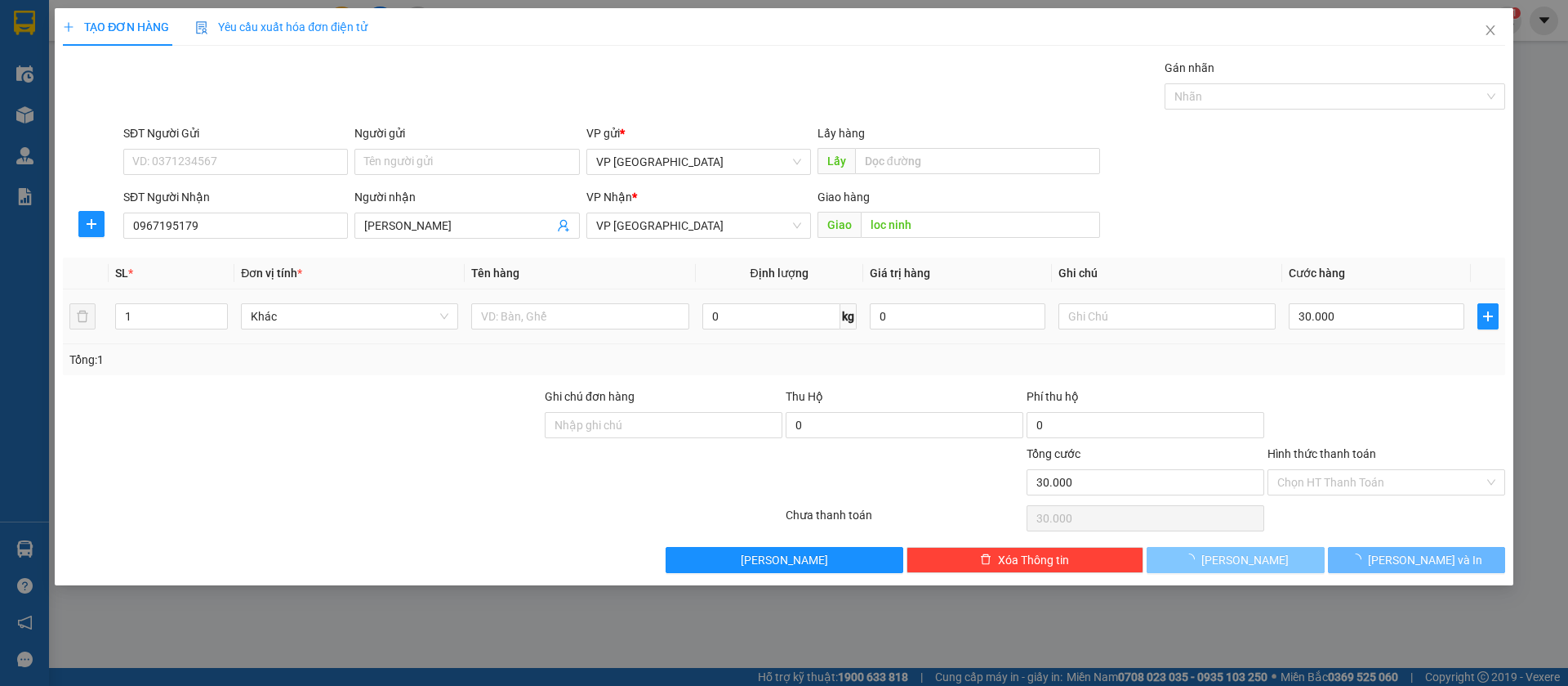
type input "0"
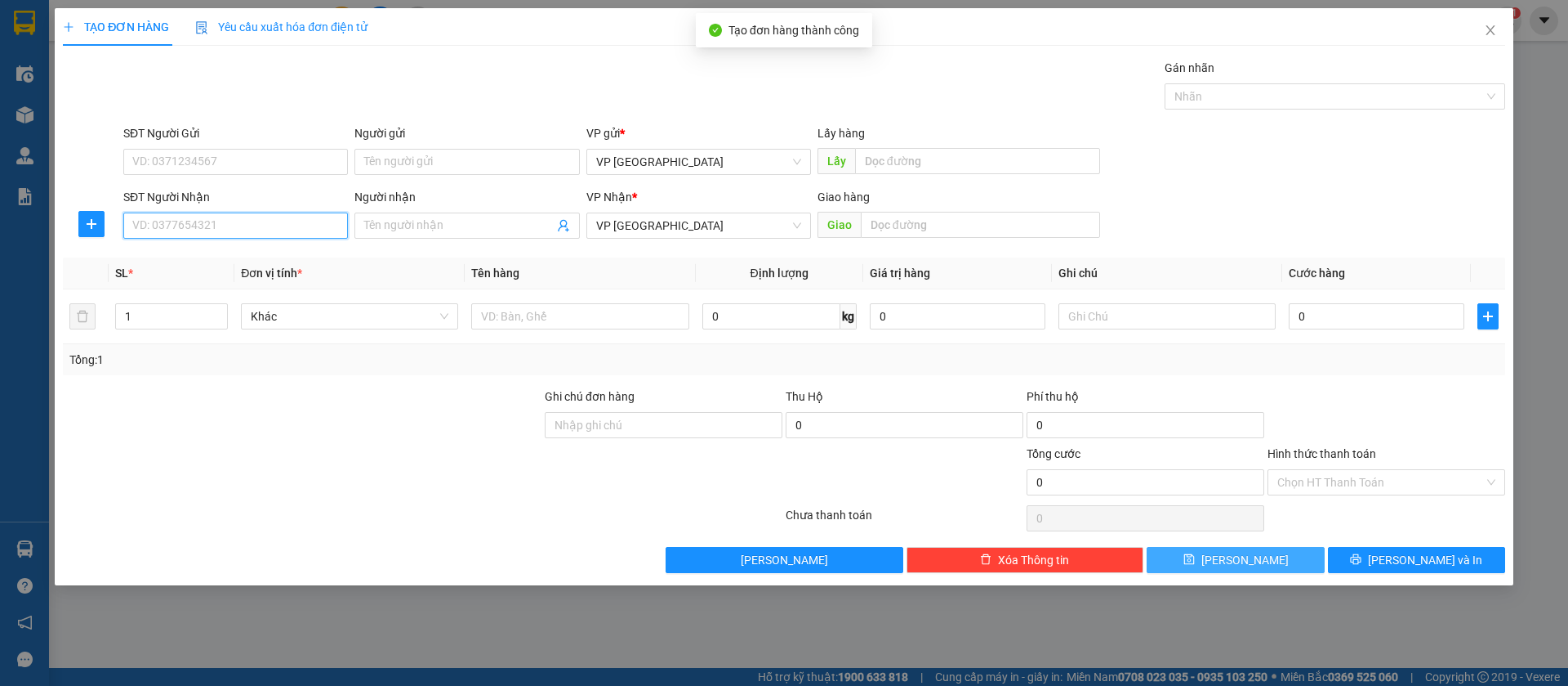
click at [323, 227] on input "SĐT Người Nhận" at bounding box center [235, 225] width 225 height 26
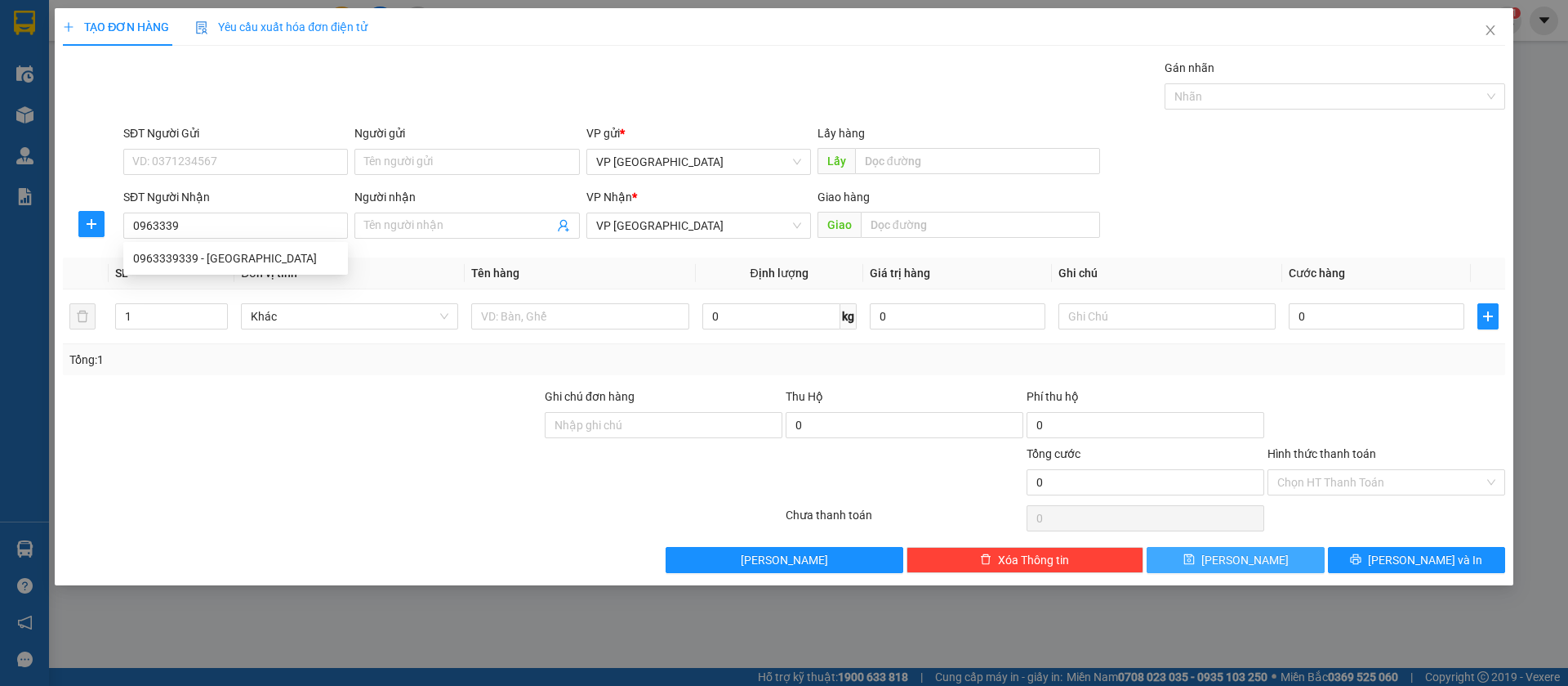
click at [205, 243] on div "0963339339 0963339339 - [GEOGRAPHIC_DATA]" at bounding box center [235, 258] width 225 height 33
click at [297, 223] on input "0963339" at bounding box center [235, 225] width 225 height 26
click at [248, 251] on div "0963339339 - [GEOGRAPHIC_DATA]" at bounding box center [235, 257] width 205 height 18
type input "0963339339"
type input "[PERSON_NAME]"
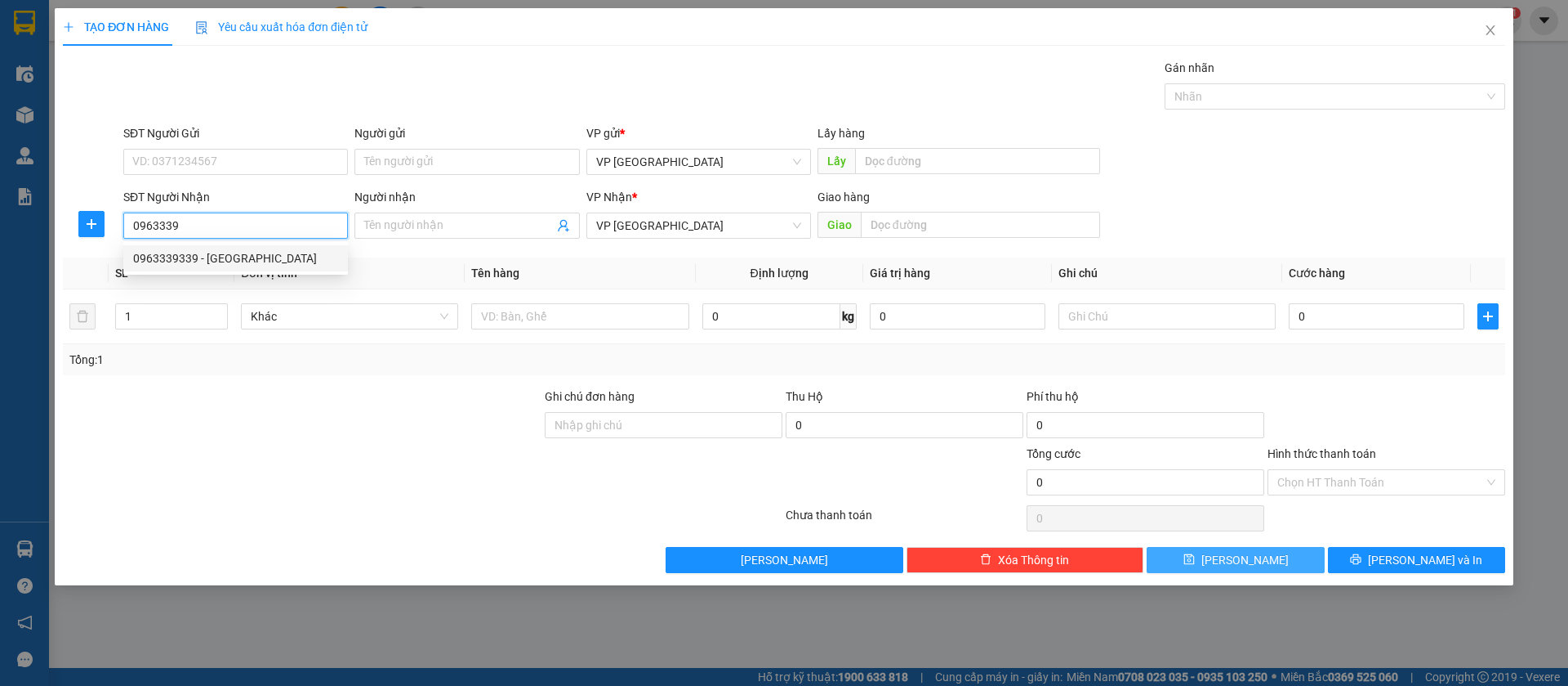
type input "Nhật Anh ch thành"
type input "30.000"
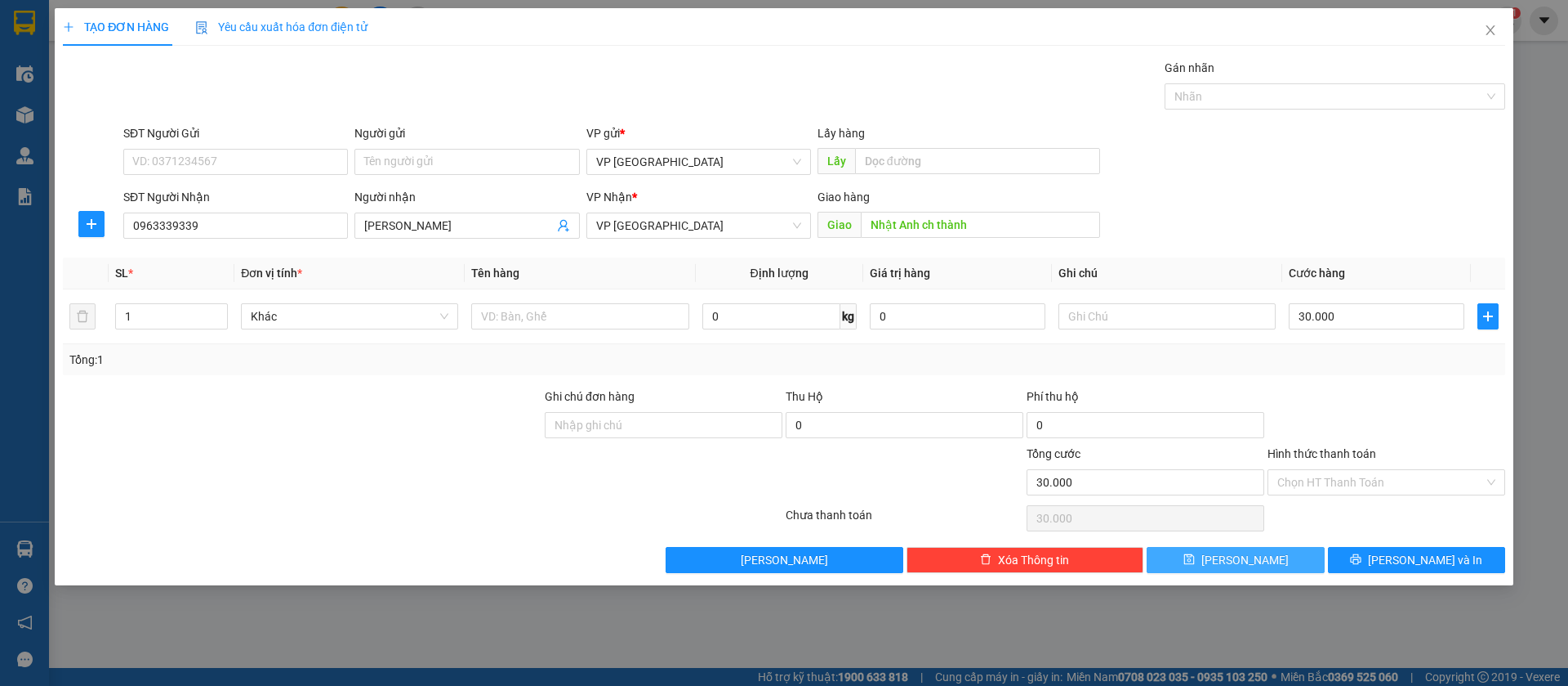
click at [1210, 550] on button "[PERSON_NAME]" at bounding box center [1235, 559] width 178 height 26
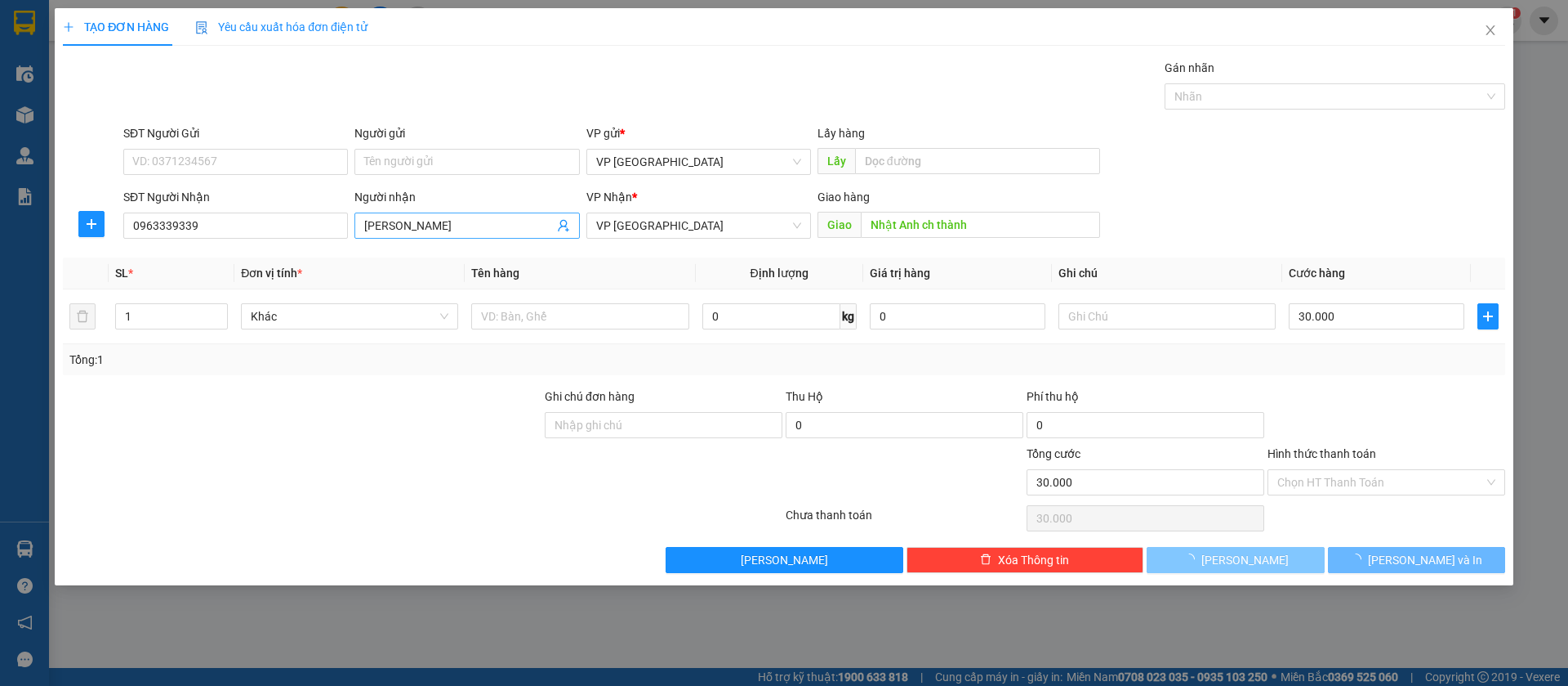
type input "0"
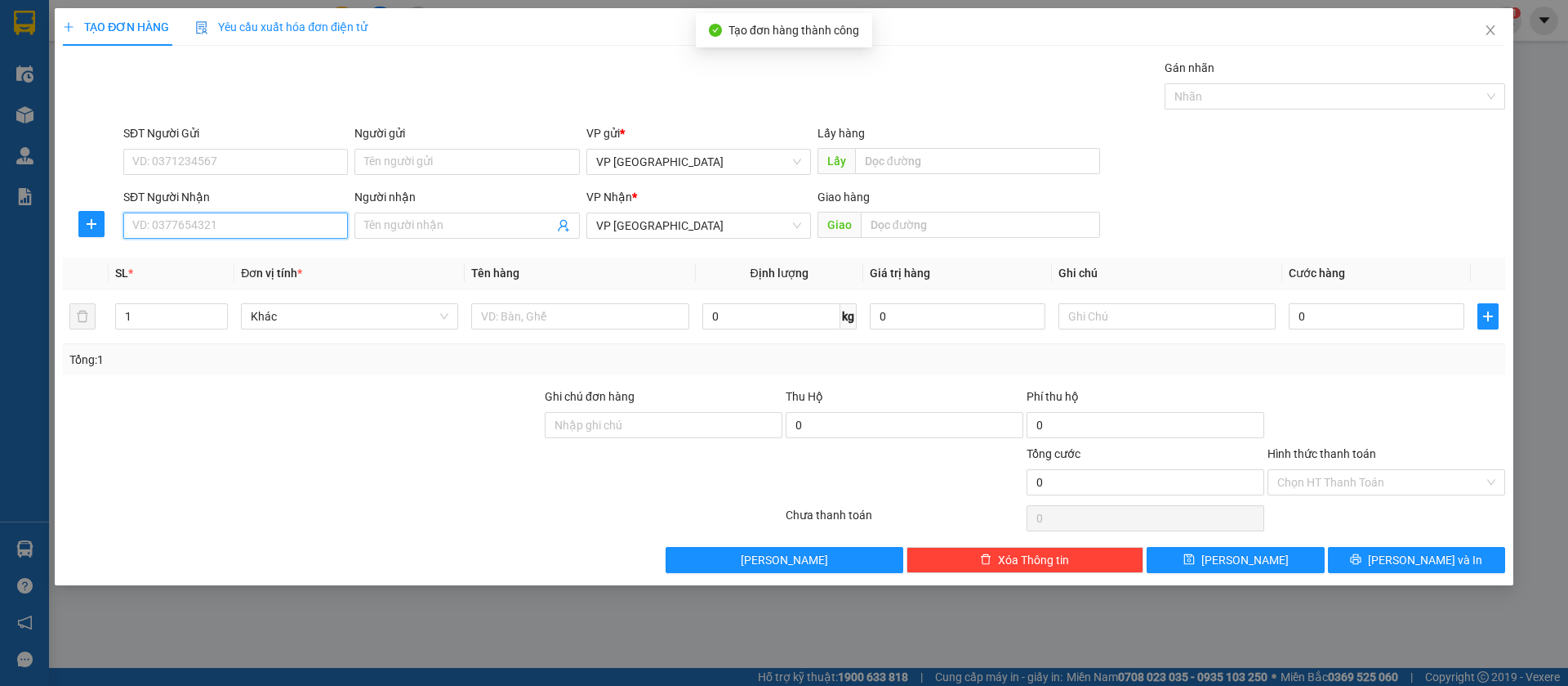
click at [287, 217] on input "SĐT Người Nhận" at bounding box center [235, 225] width 225 height 26
click at [271, 254] on div "0971223723" at bounding box center [235, 257] width 205 height 18
type input "0971223723"
type input "nk thanh nga"
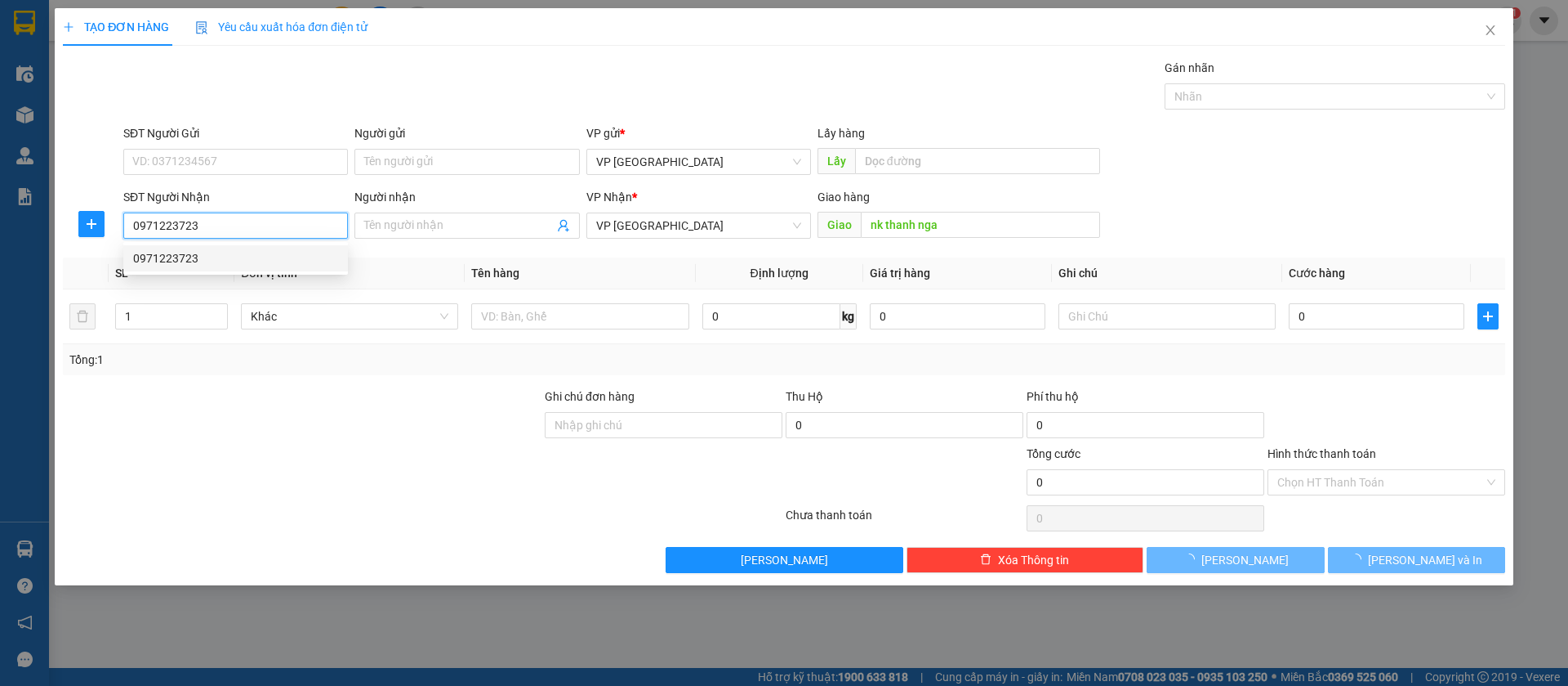
type input "30.000"
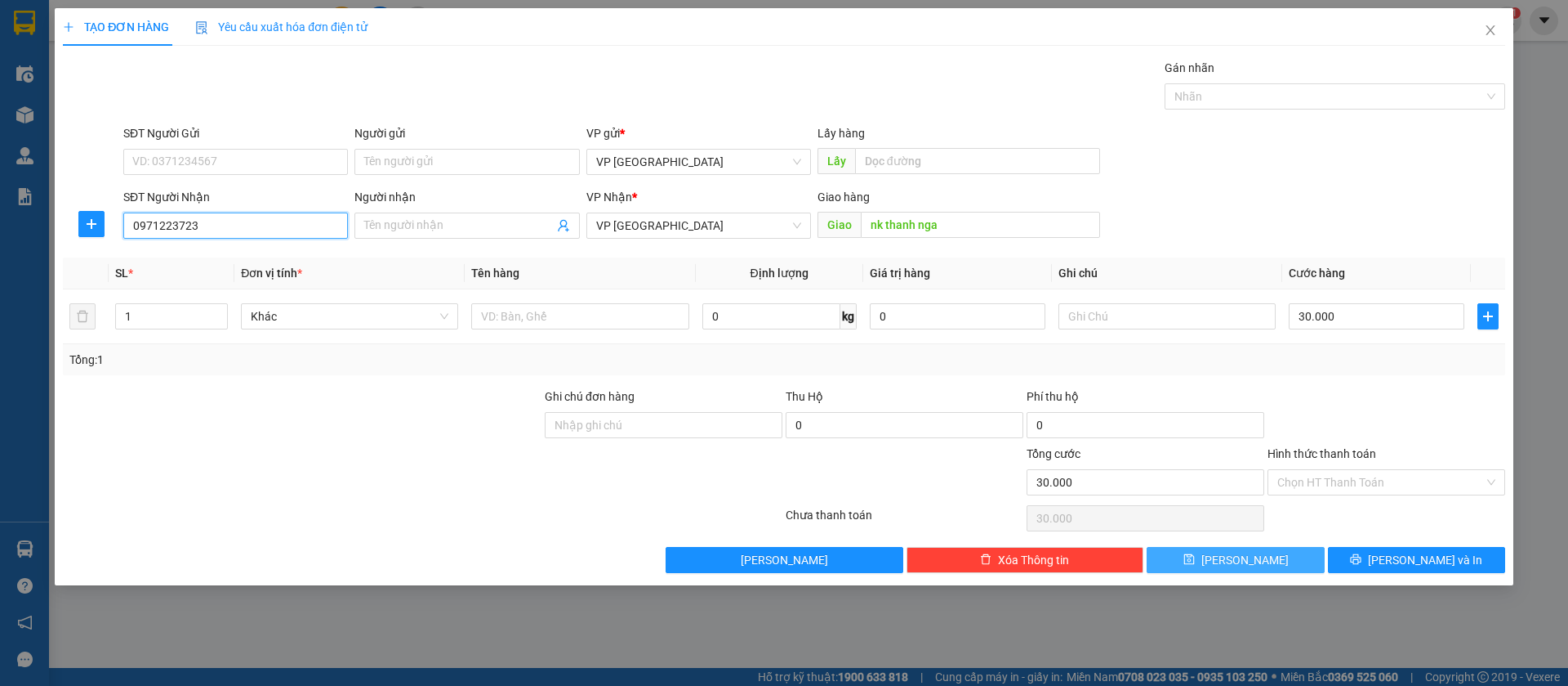
type input "0971223723"
click at [1265, 555] on button "[PERSON_NAME]" at bounding box center [1235, 559] width 178 height 26
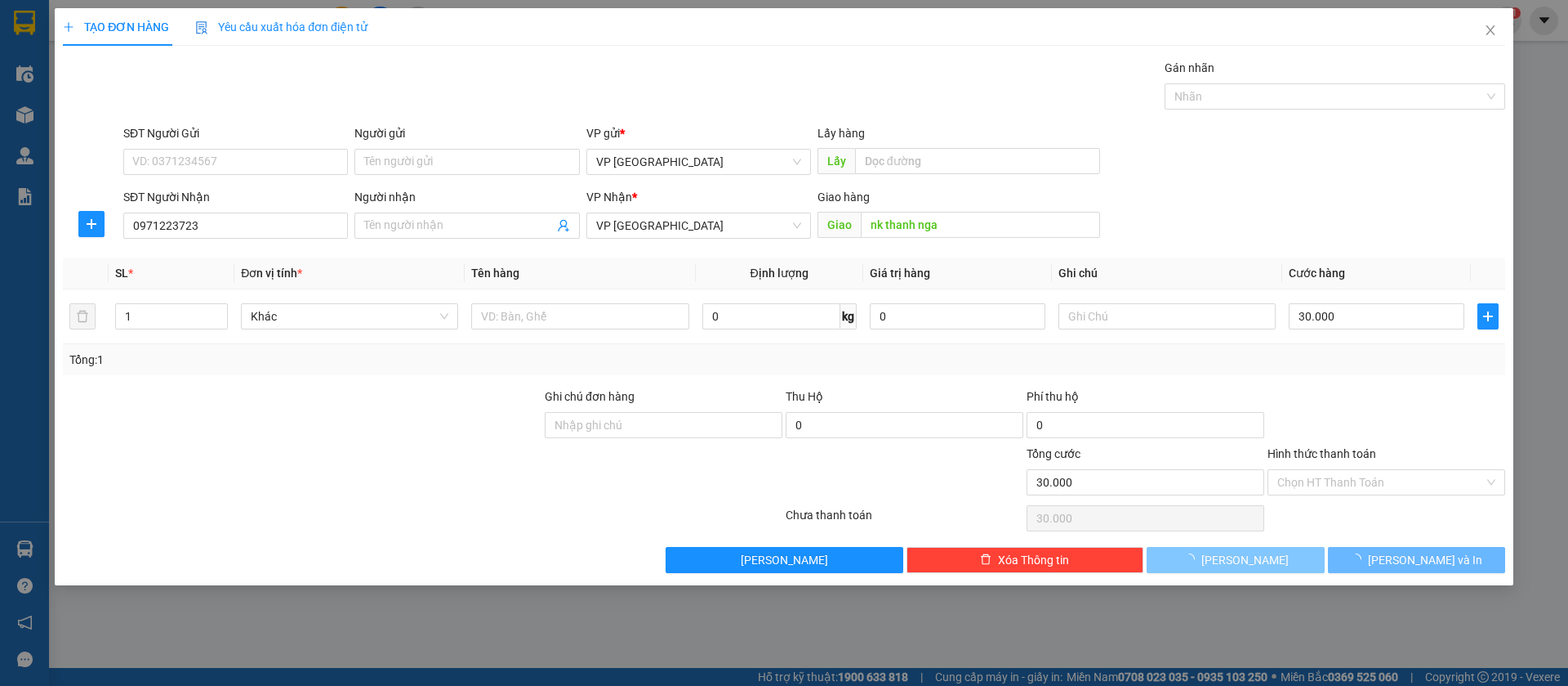
type input "0"
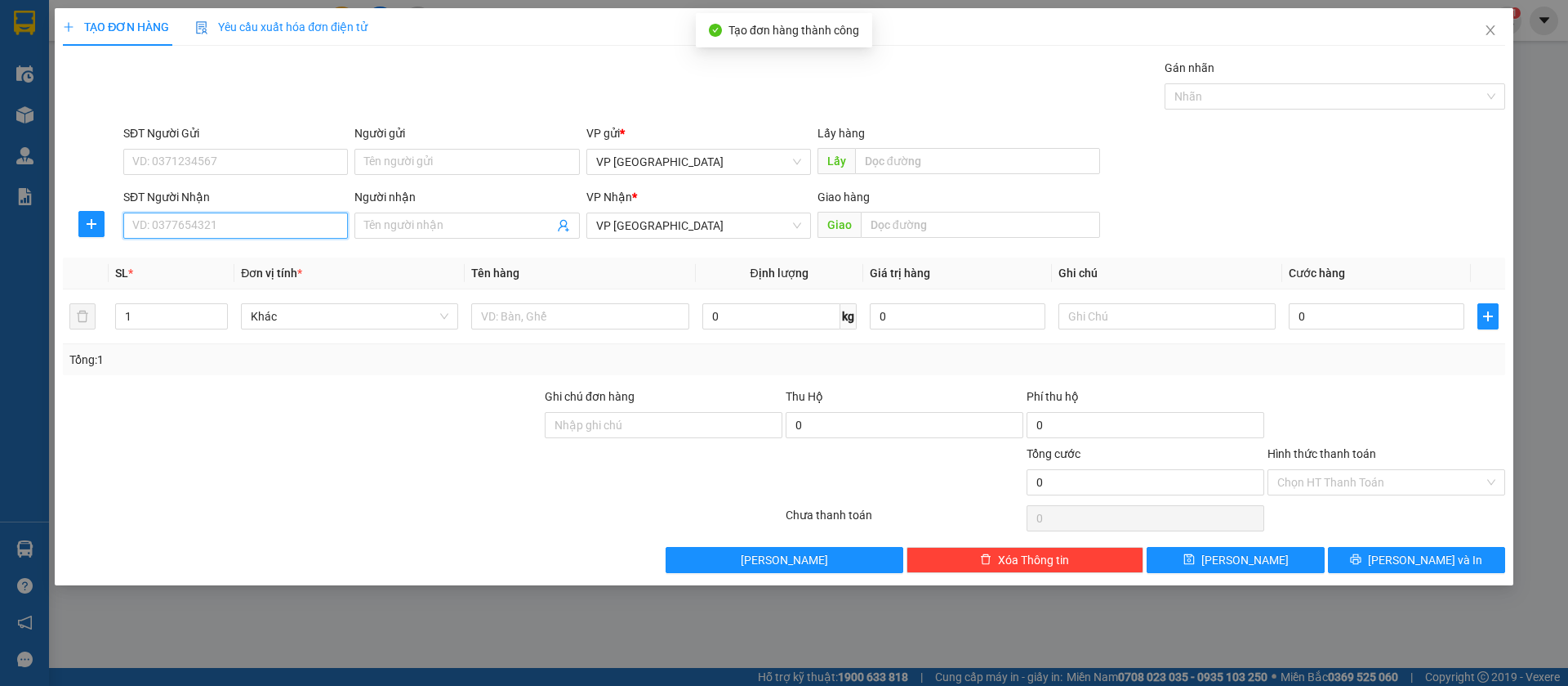
click at [254, 225] on input "SĐT Người Nhận" at bounding box center [235, 225] width 225 height 26
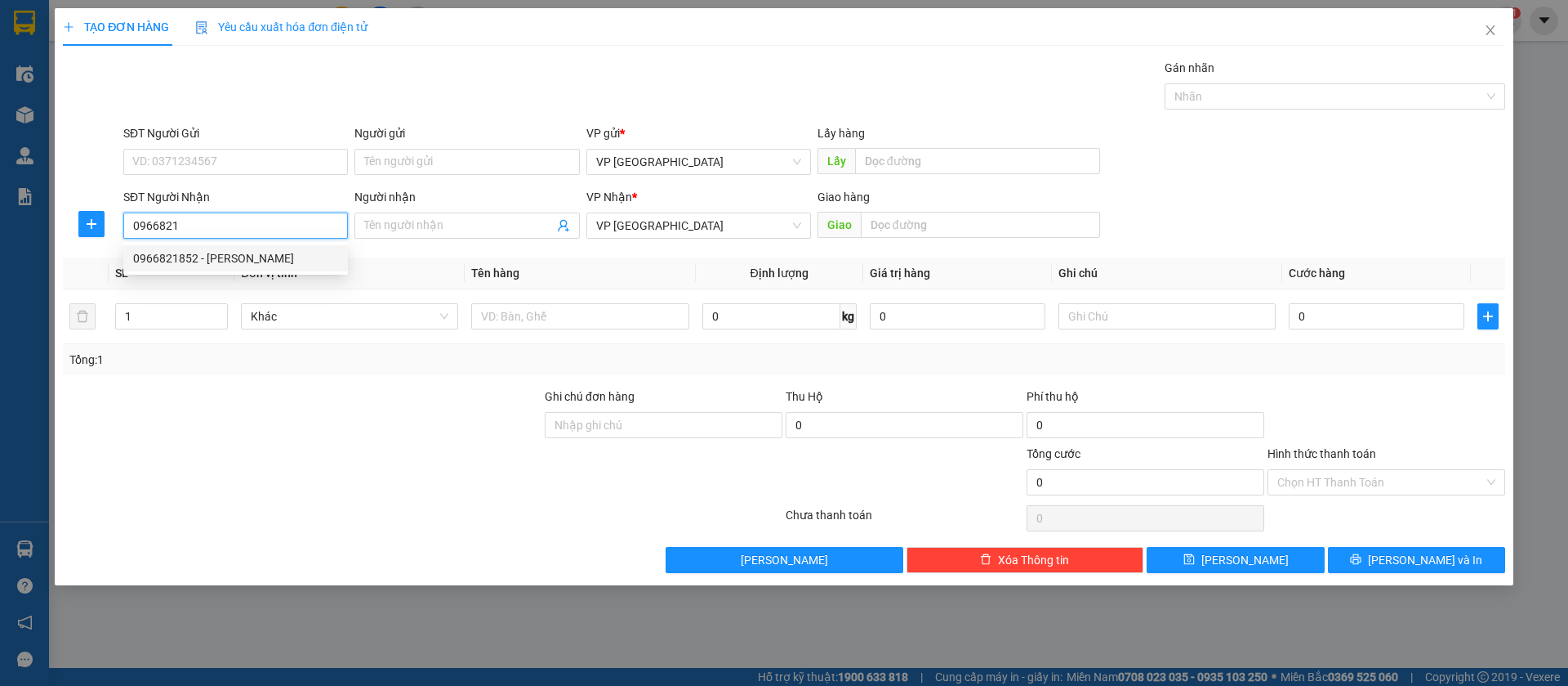
click at [253, 254] on div "0966821852 - [PERSON_NAME]" at bounding box center [235, 257] width 205 height 18
type input "0966821852"
type input "[PERSON_NAME]"
type input "hong nhung Bình Long"
type input "100.000"
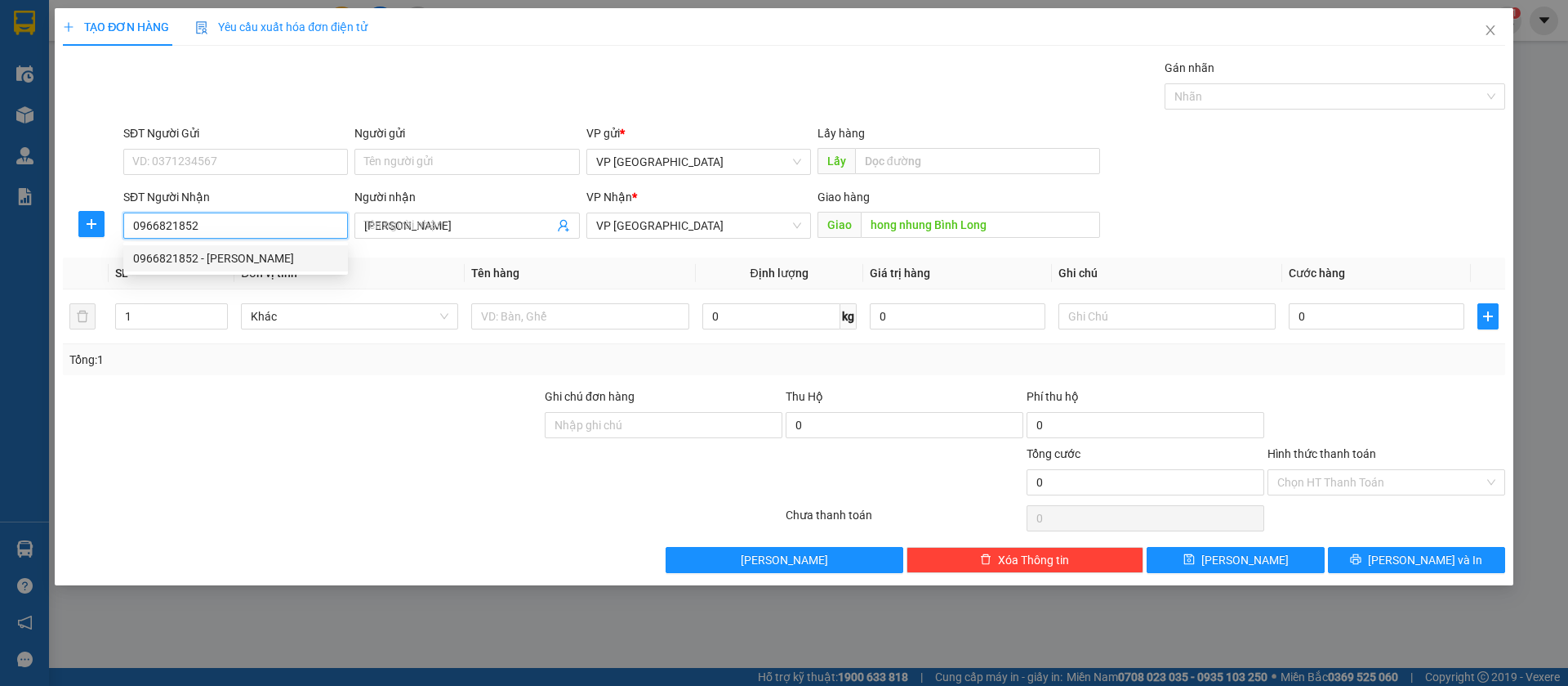
type input "100.000"
type input "0966821852"
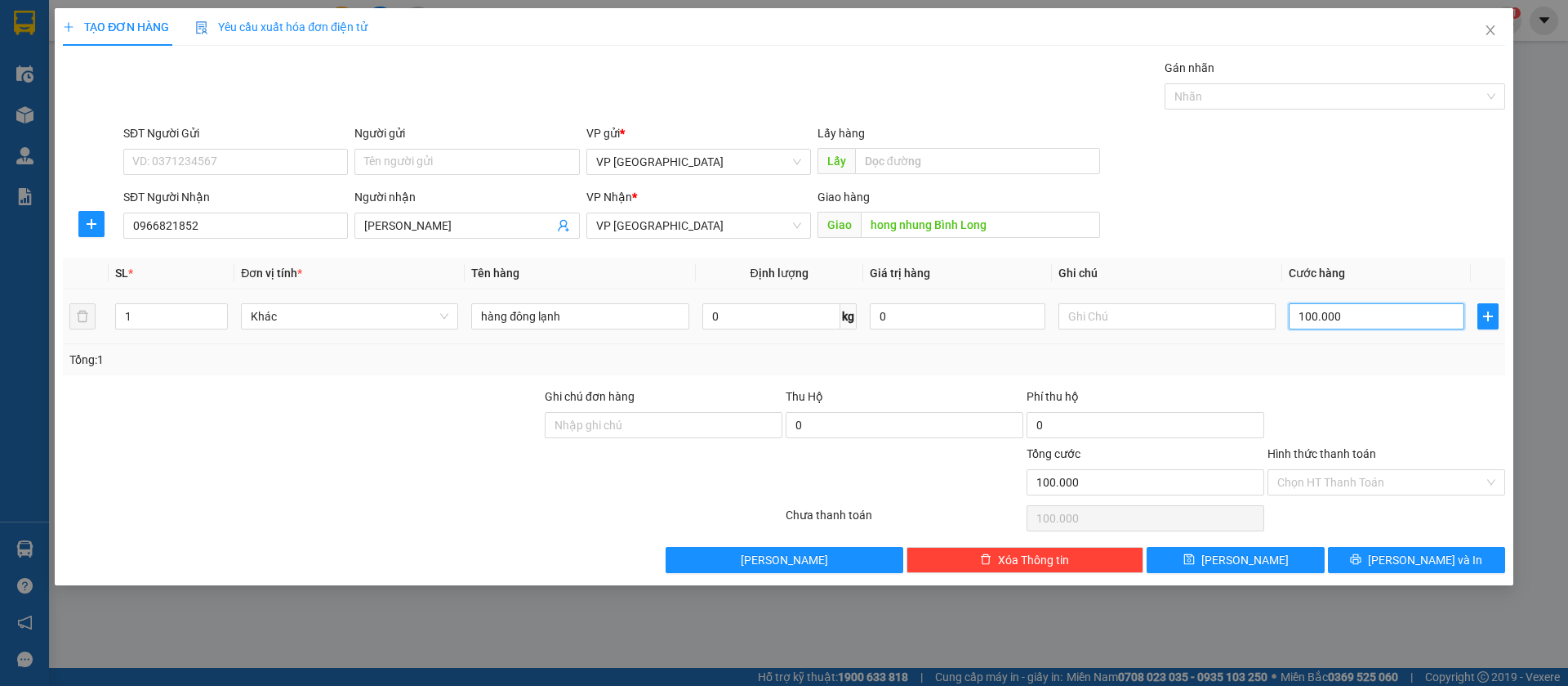
click at [1379, 318] on input "100.000" at bounding box center [1376, 316] width 176 height 26
type input "7"
type input "70"
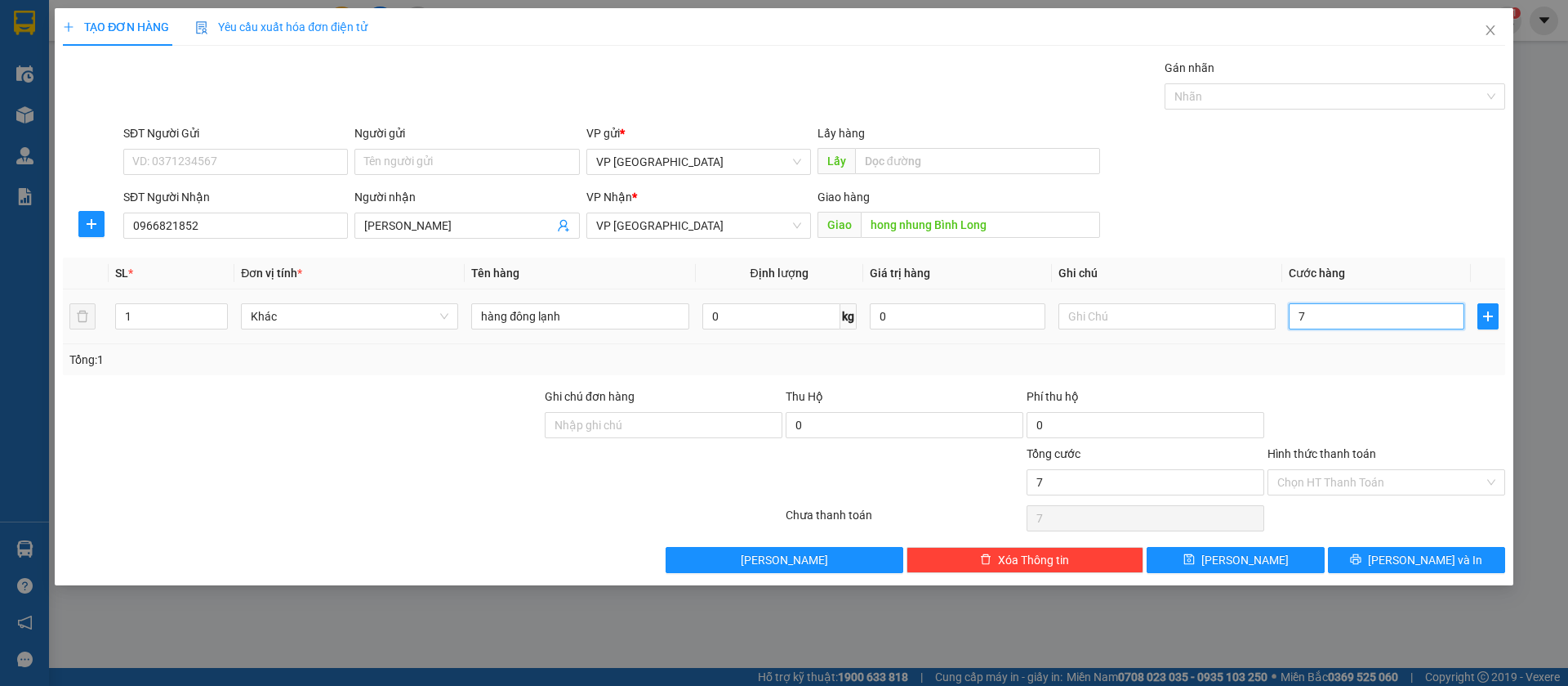
type input "70"
type input "700"
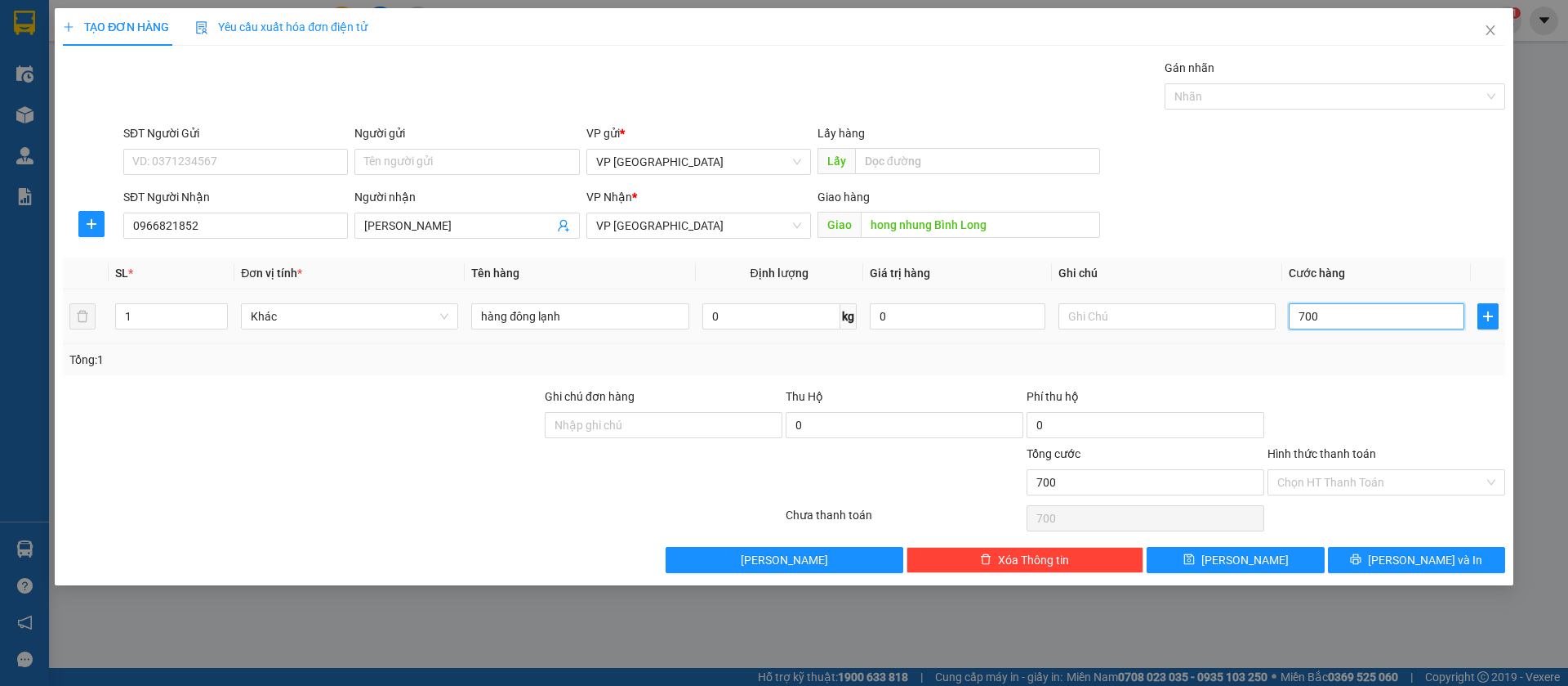
type input "7.000"
type input "70.000"
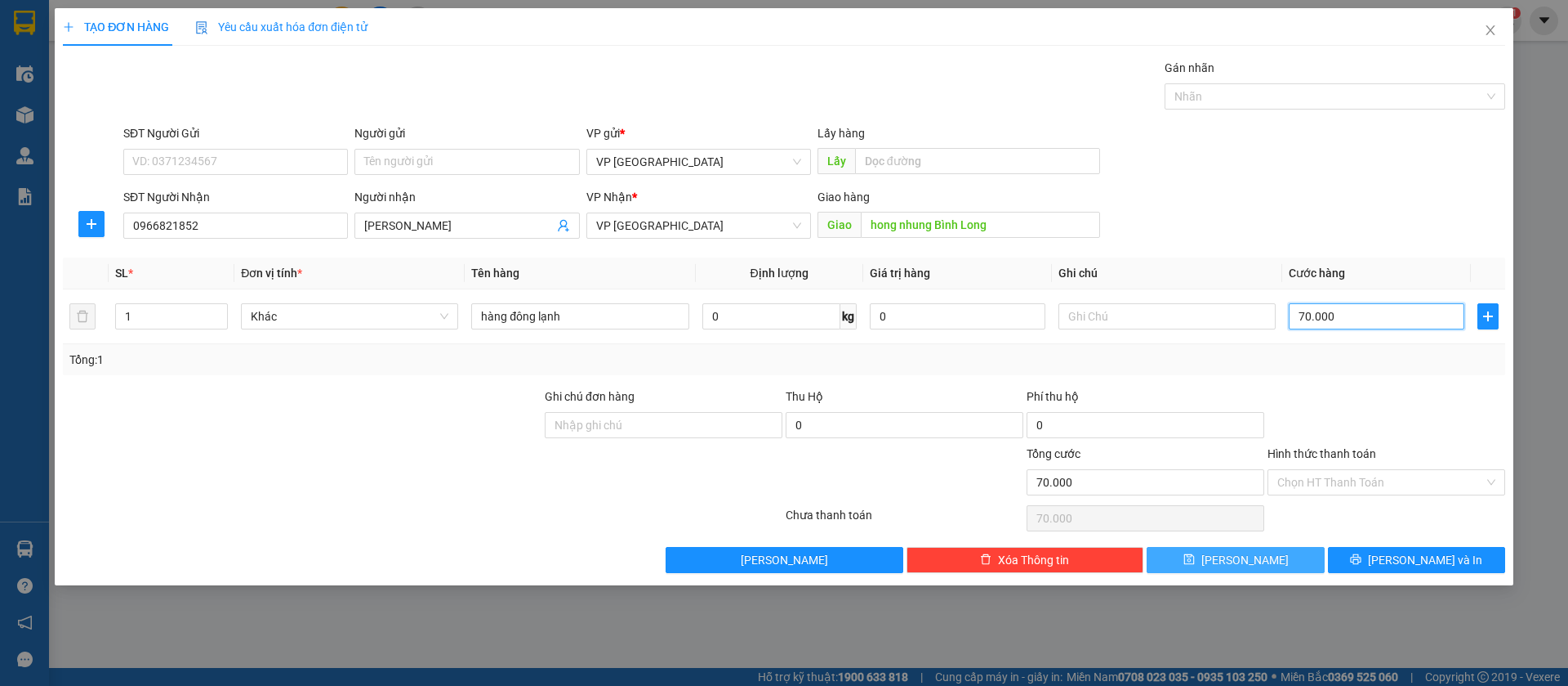
type input "70.000"
click at [1257, 560] on button "[PERSON_NAME]" at bounding box center [1235, 559] width 178 height 26
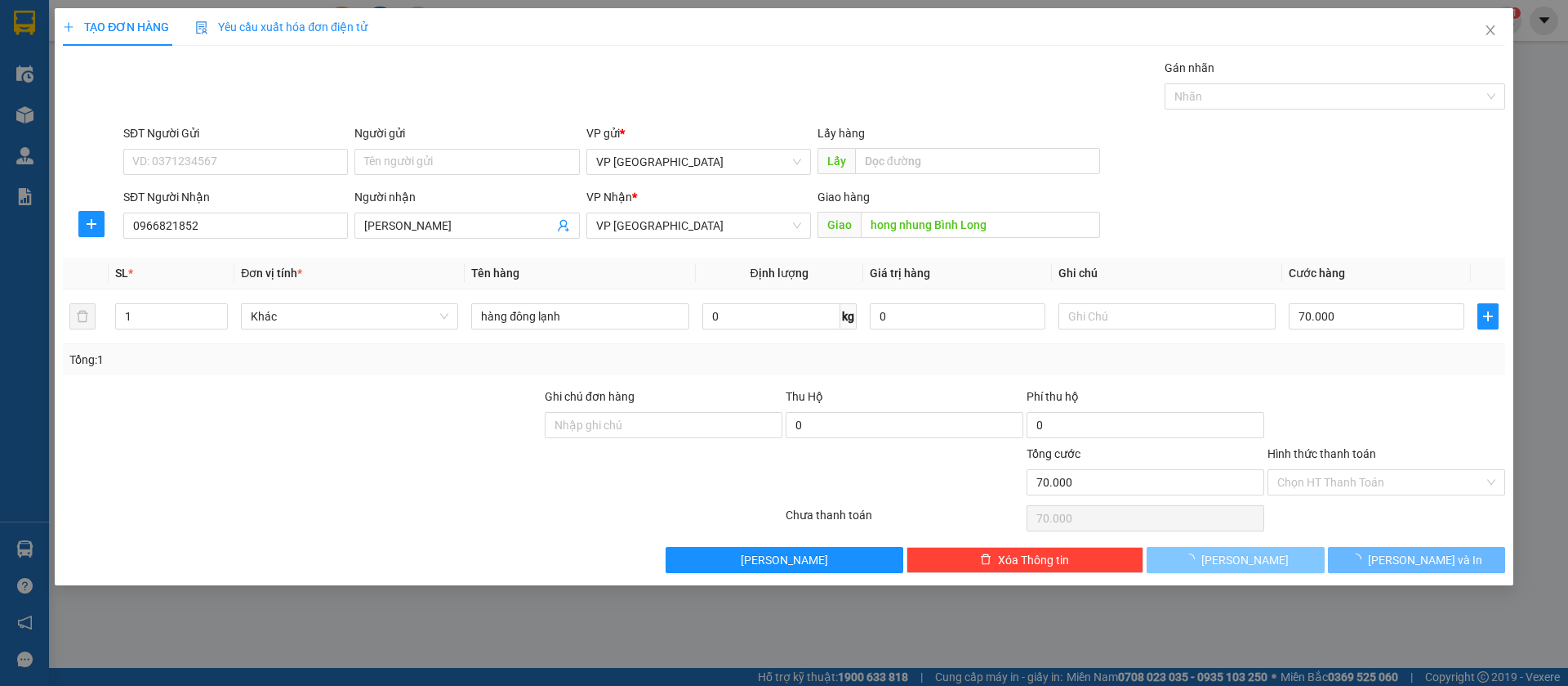
type input "0"
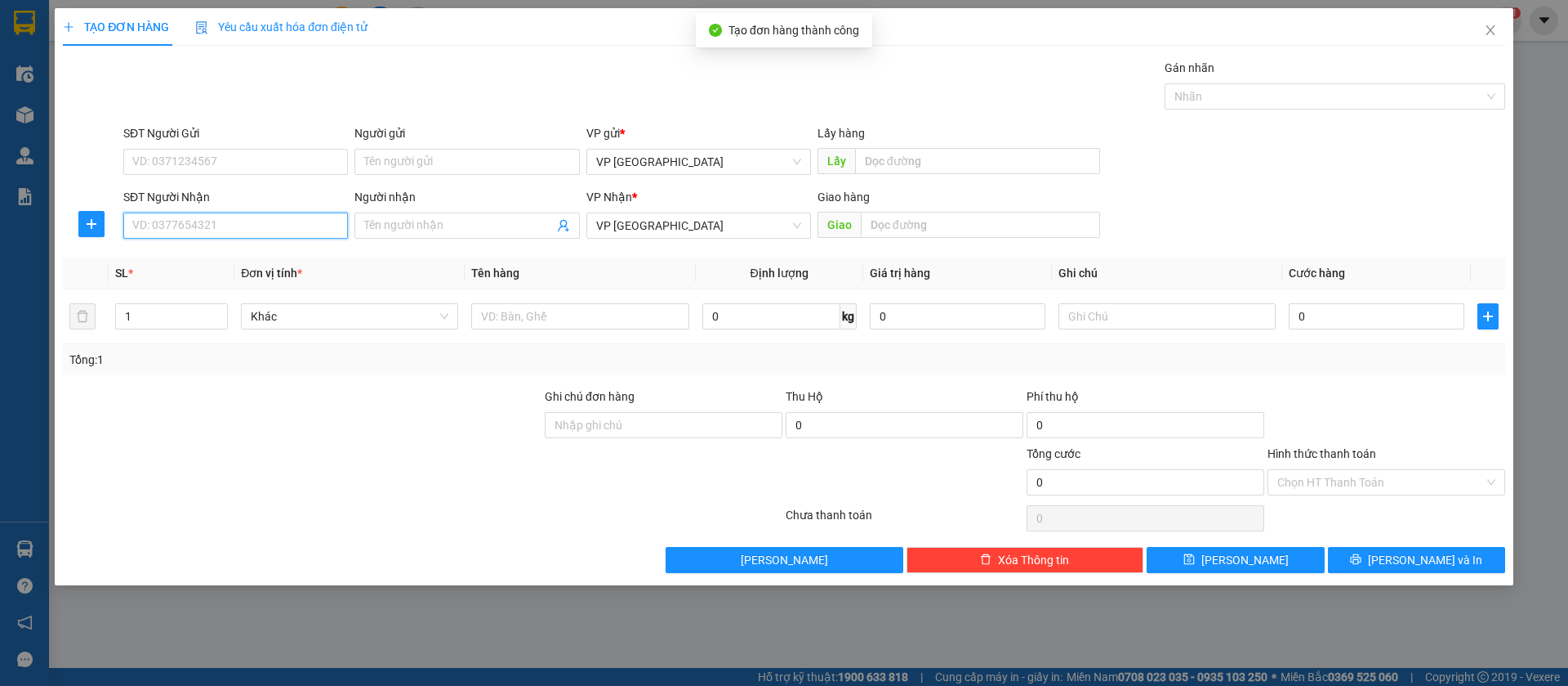
click at [150, 228] on input "SĐT Người Nhận" at bounding box center [235, 225] width 225 height 26
type input "0937564733"
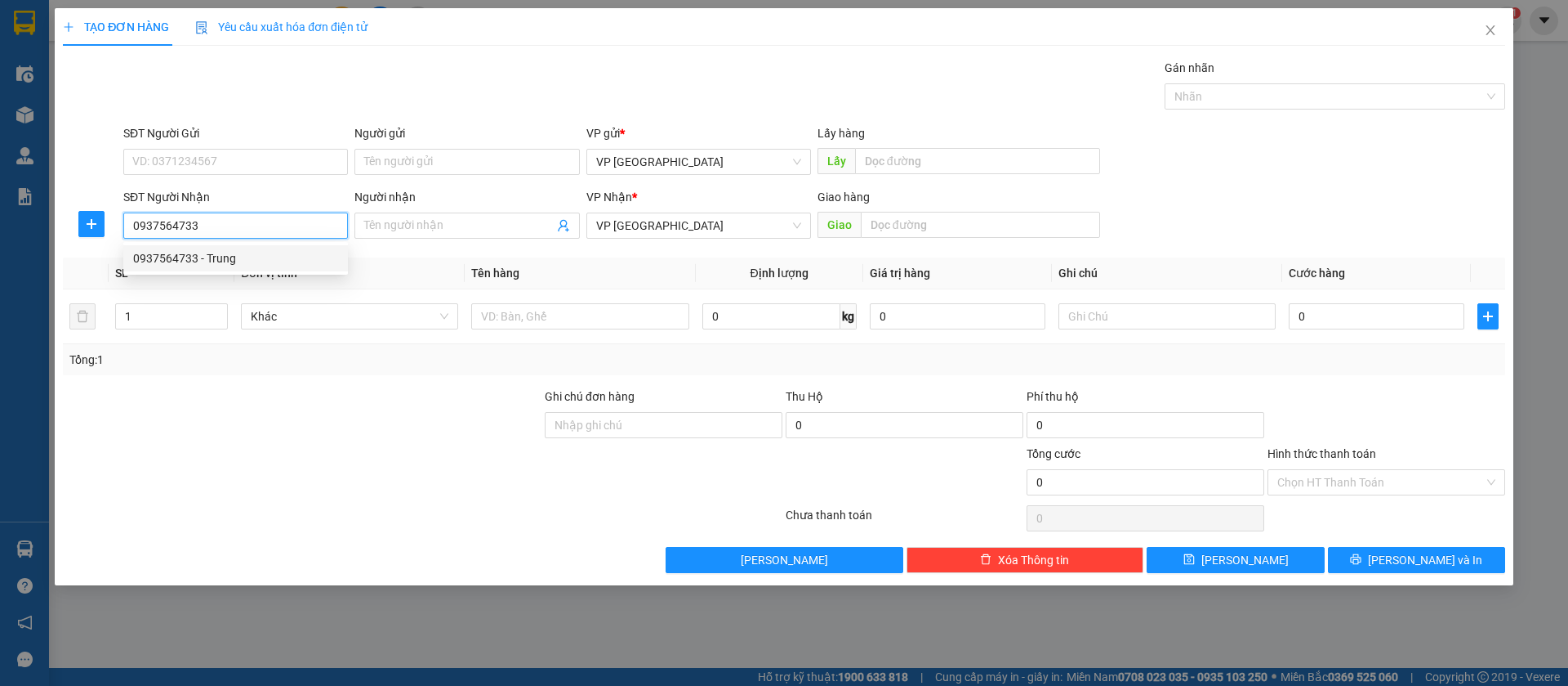
click at [190, 249] on div "0937564733 - Trung" at bounding box center [235, 257] width 205 height 18
type input "Trung"
type input "[PERSON_NAME]"
type input "50.000"
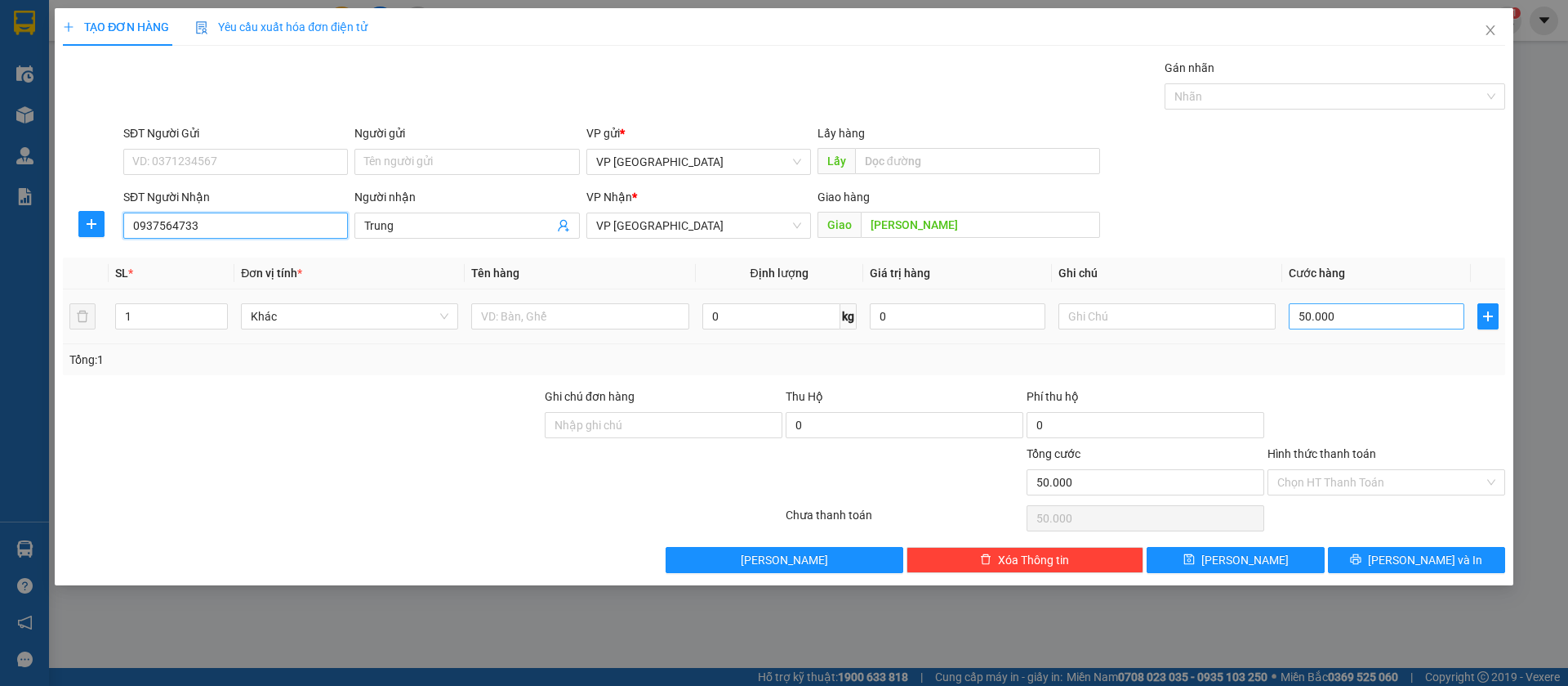
type input "0937564733"
click at [1383, 318] on input "50.000" at bounding box center [1376, 316] width 176 height 26
type input "7"
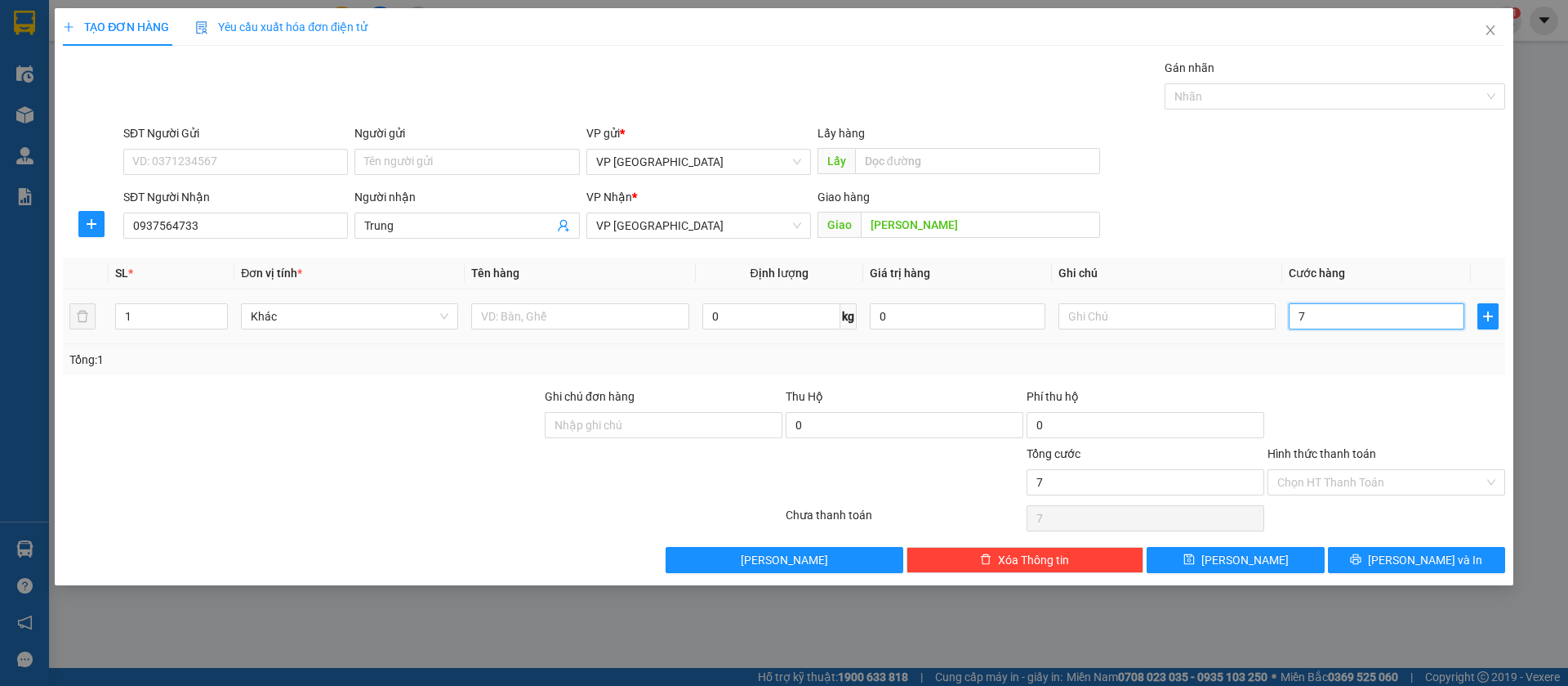
type input "70"
type input "700"
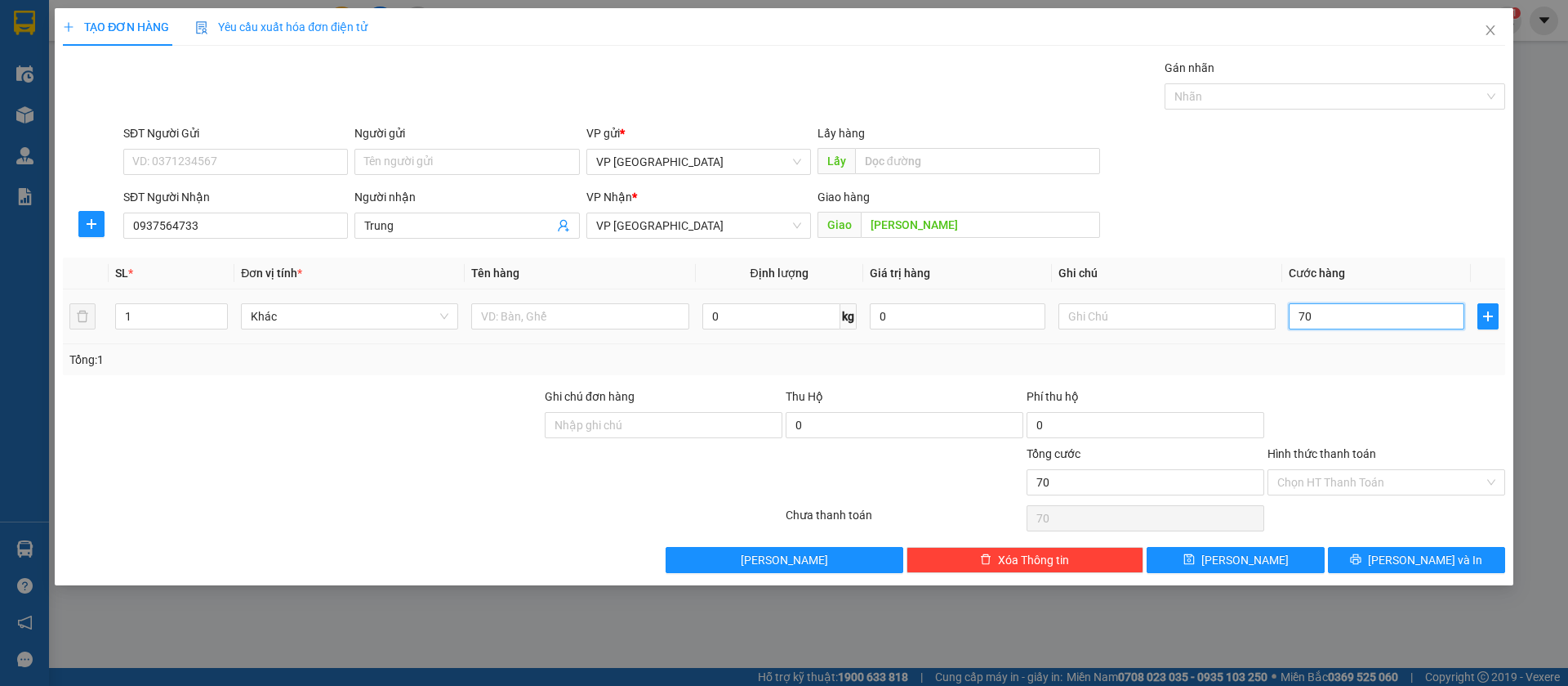
type input "700"
type input "7.000"
type input "70.000"
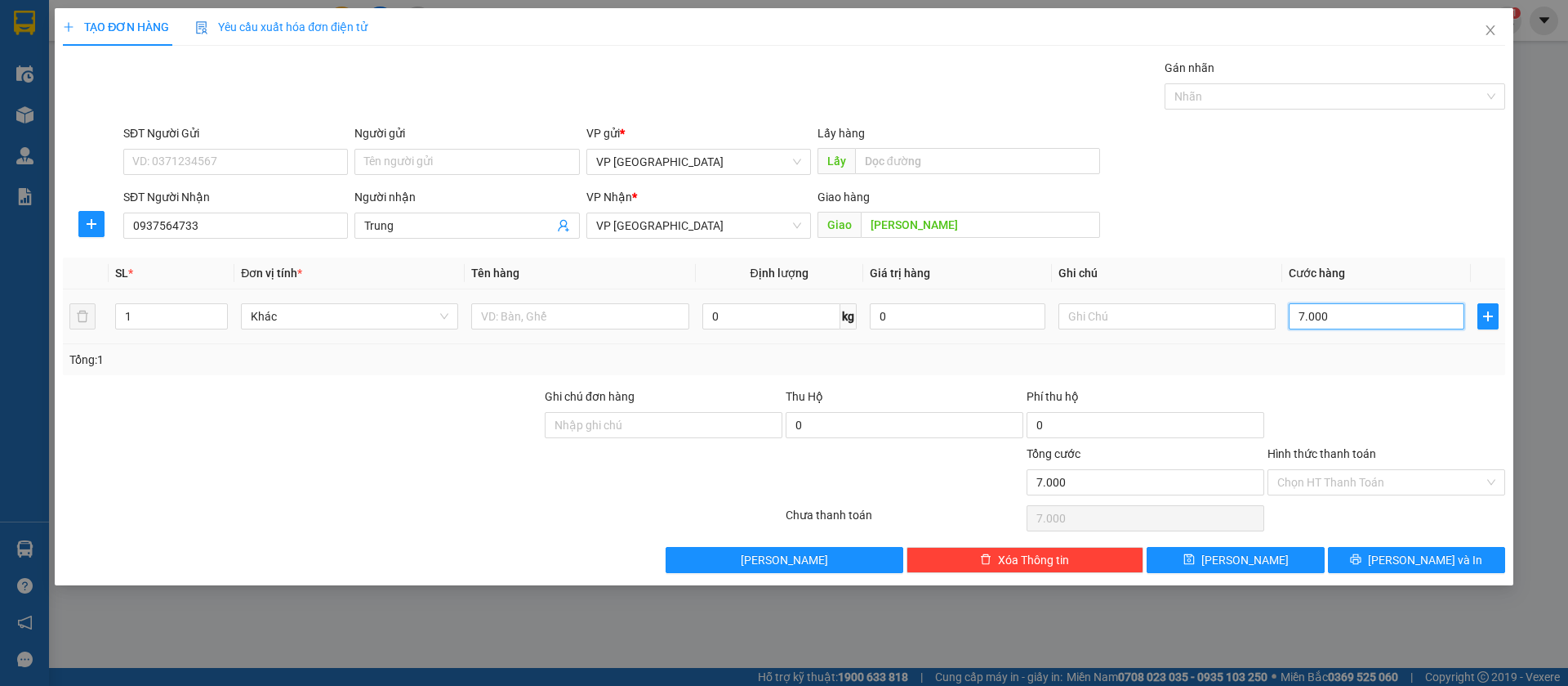
type input "70.000"
click at [1275, 552] on button "[PERSON_NAME]" at bounding box center [1235, 559] width 178 height 26
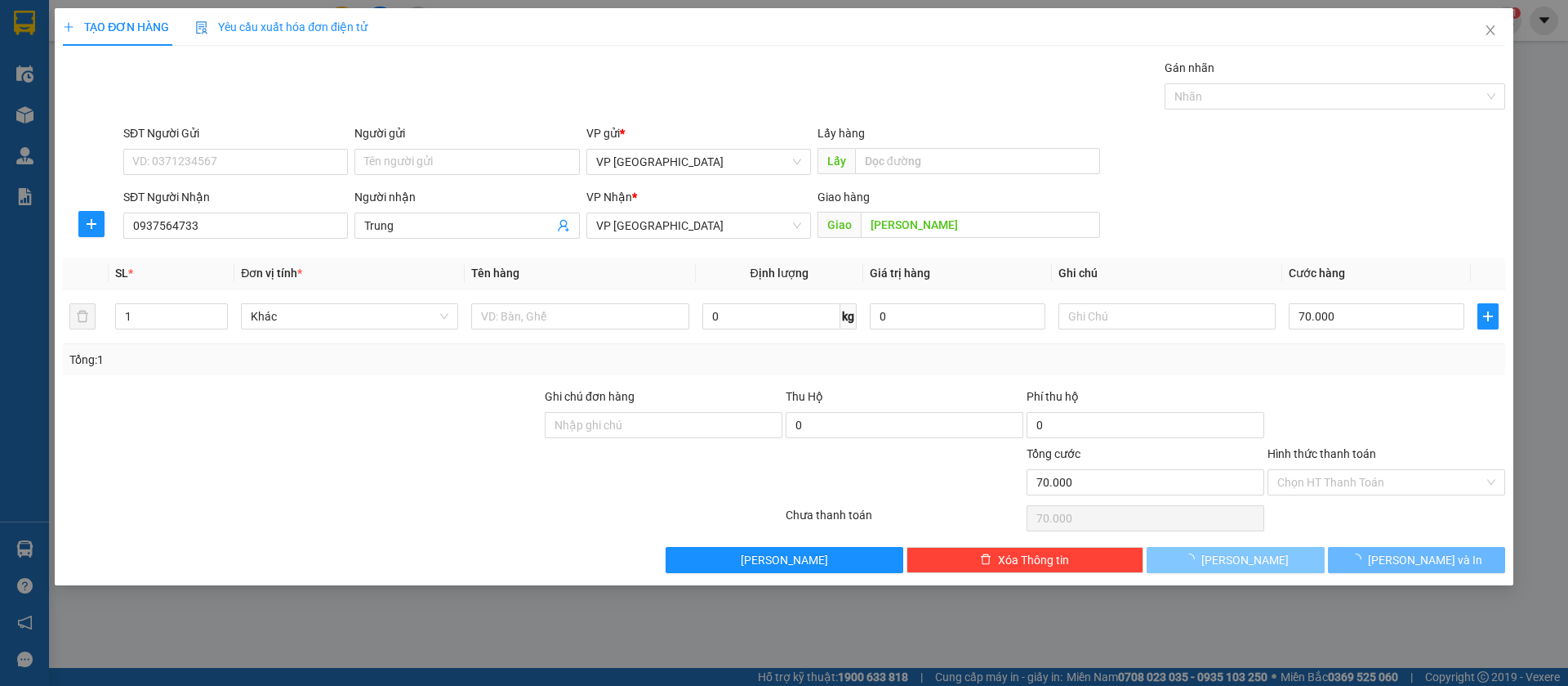
type input "0"
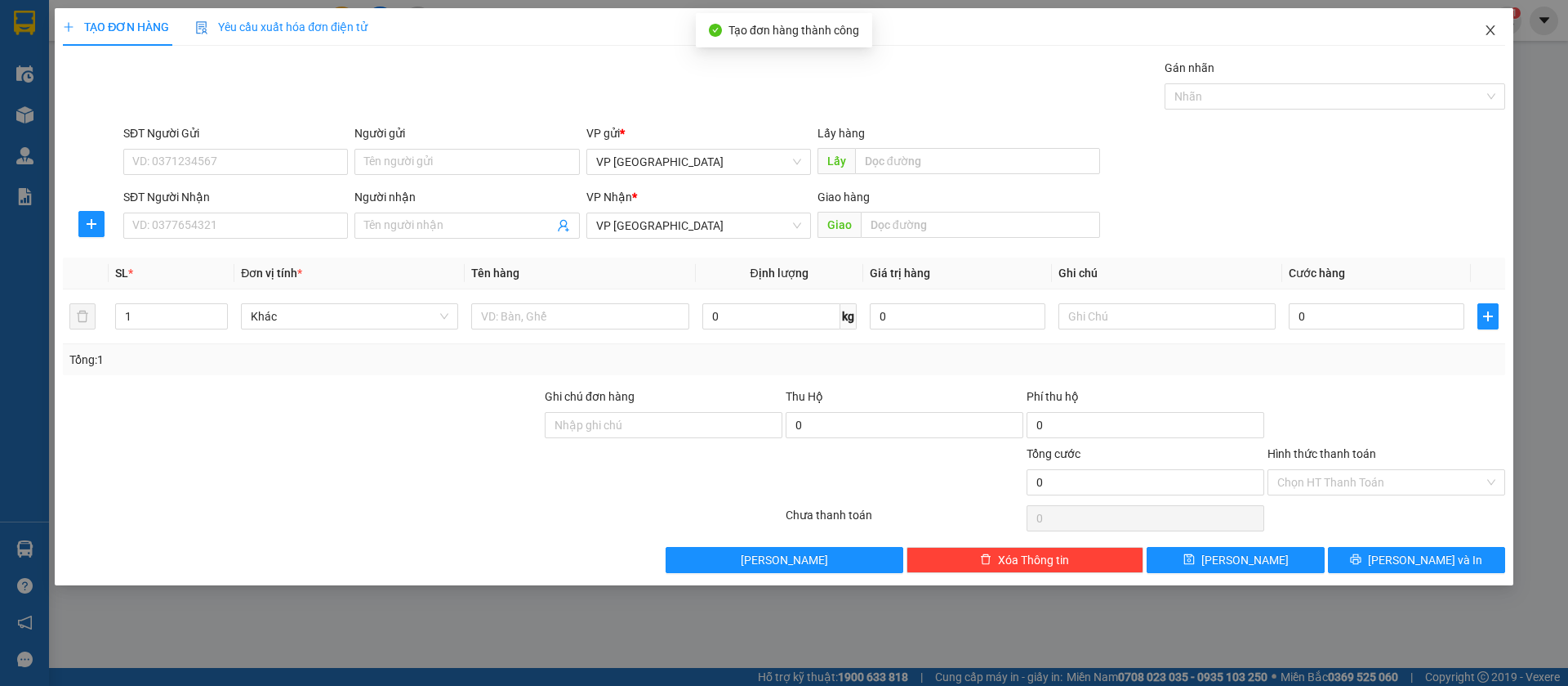
click at [1494, 23] on span "Close" at bounding box center [1490, 32] width 46 height 46
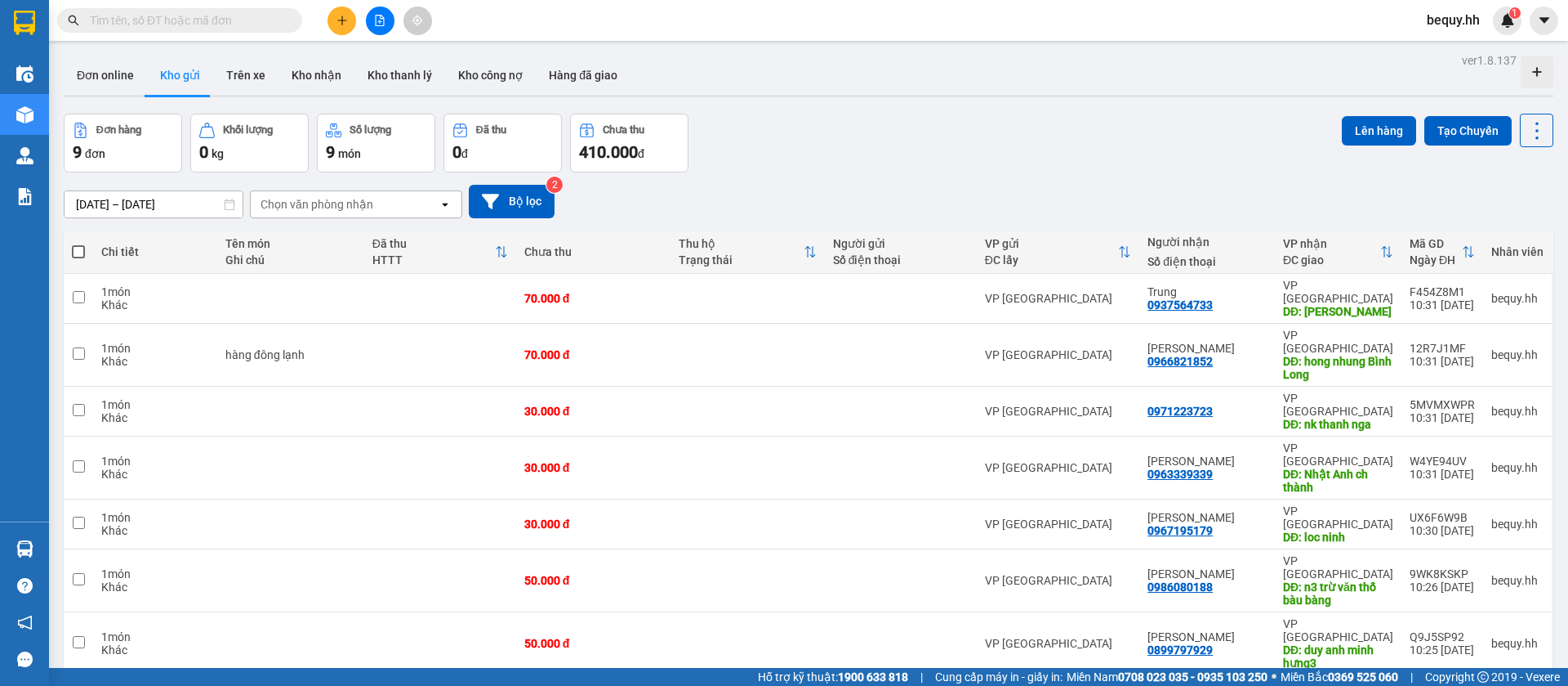
click at [83, 252] on span at bounding box center [79, 252] width 13 height 13
click at [79, 243] on input "checkbox" at bounding box center [79, 243] width 0 height 0
checkbox input "true"
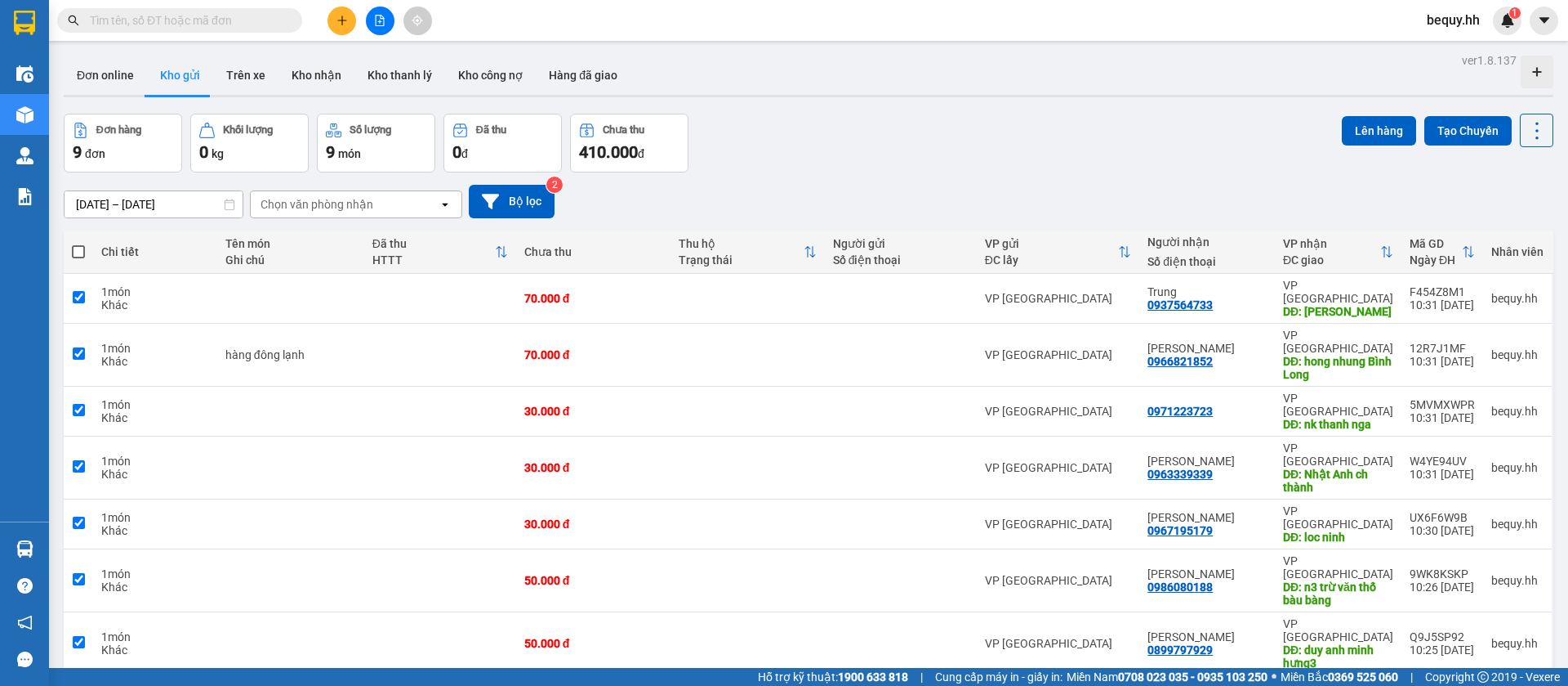
checkbox input "true"
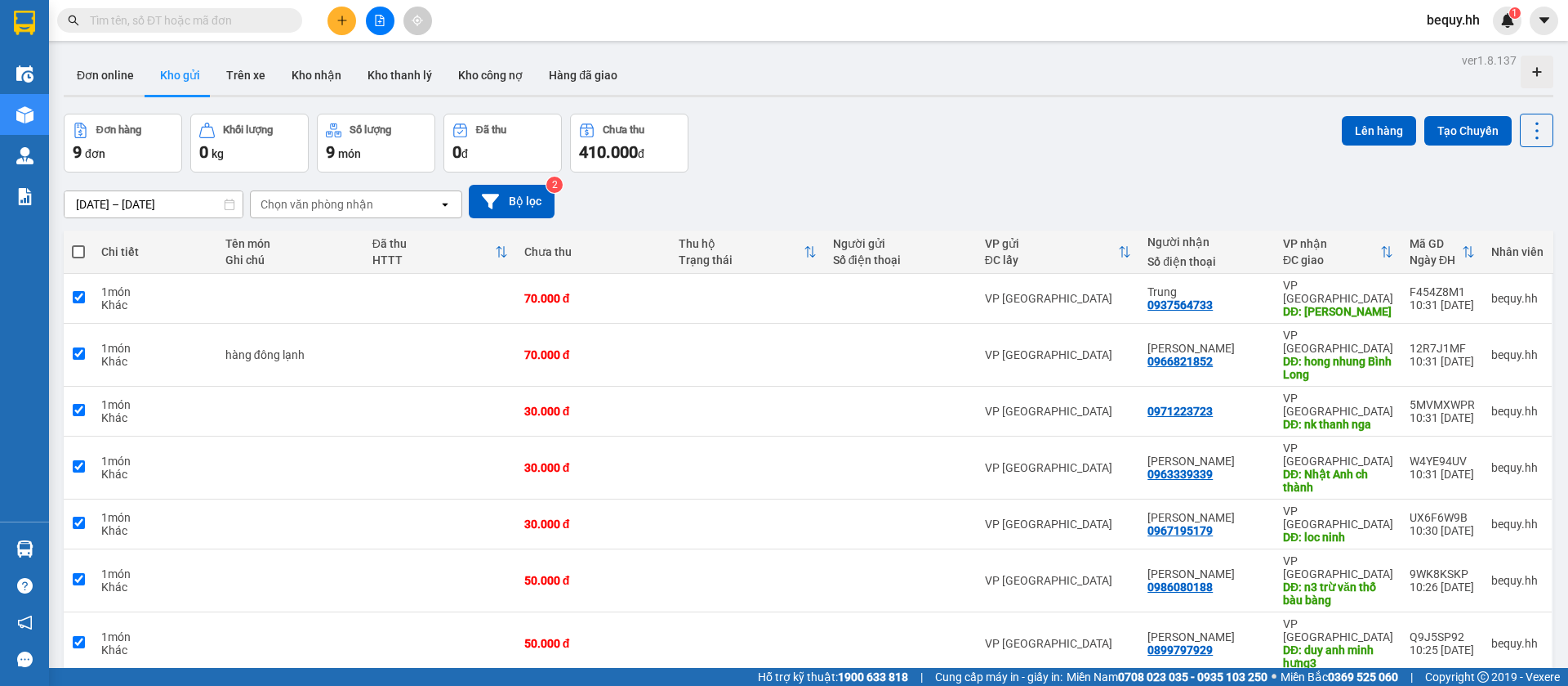
checkbox input "true"
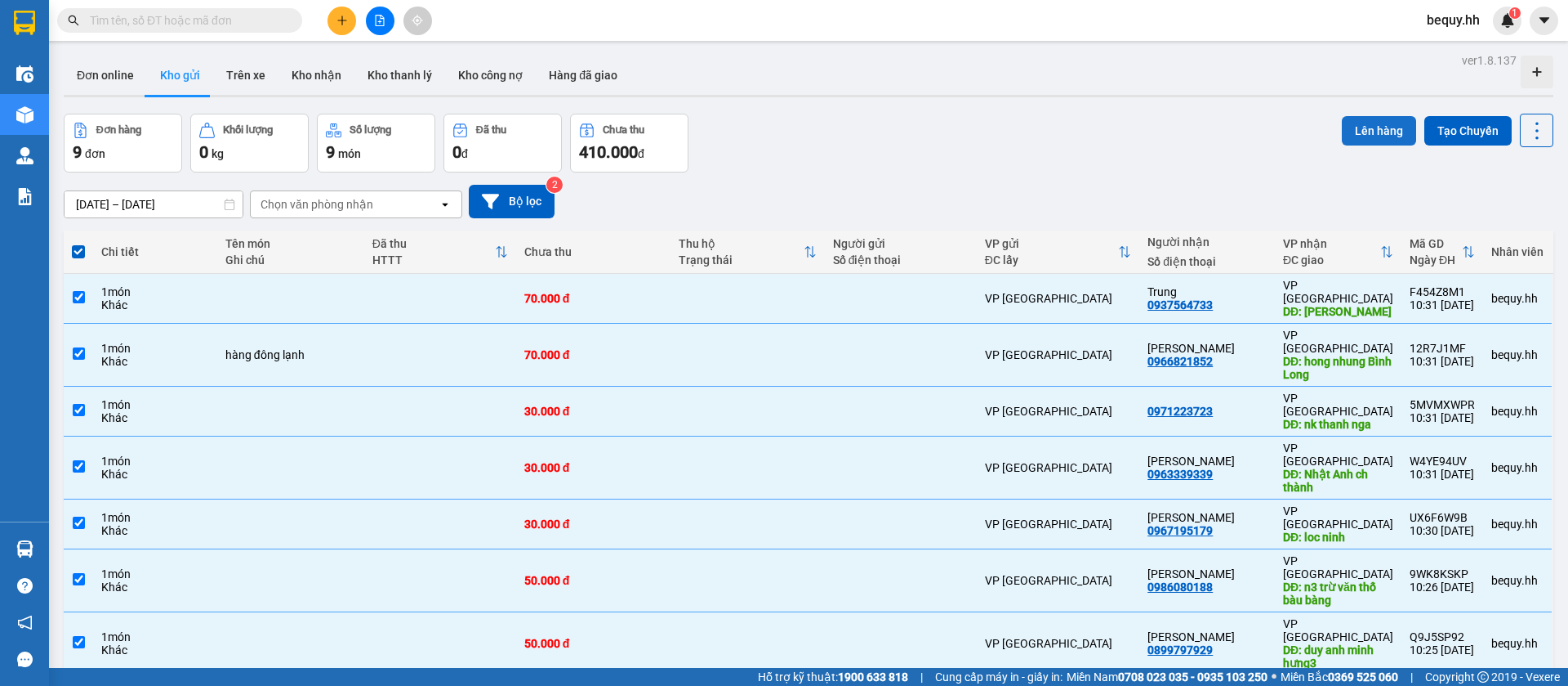
click at [1358, 128] on button "Lên hàng" at bounding box center [1378, 131] width 74 height 30
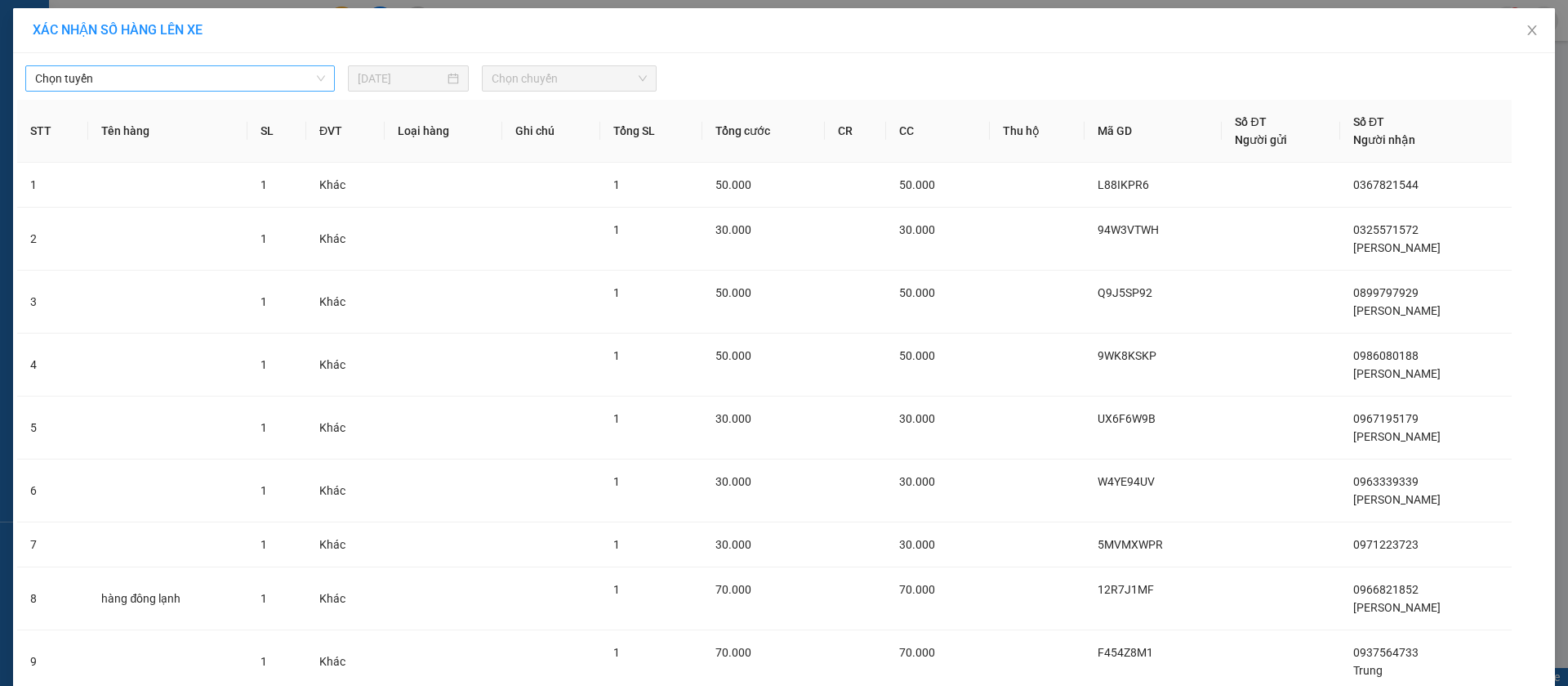
click at [202, 68] on span "Chọn tuyến" at bounding box center [181, 79] width 290 height 25
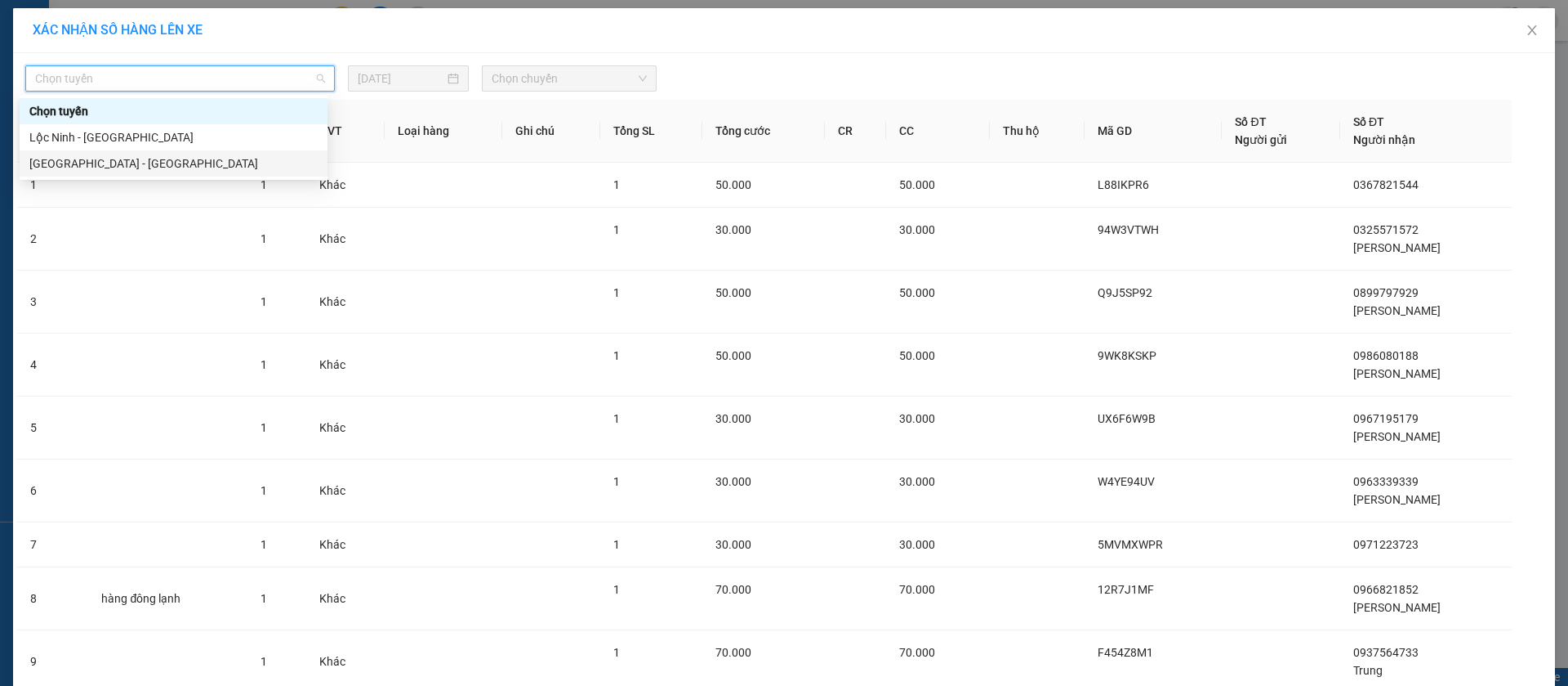
click at [106, 161] on div "[GEOGRAPHIC_DATA] - [GEOGRAPHIC_DATA]" at bounding box center [174, 163] width 288 height 18
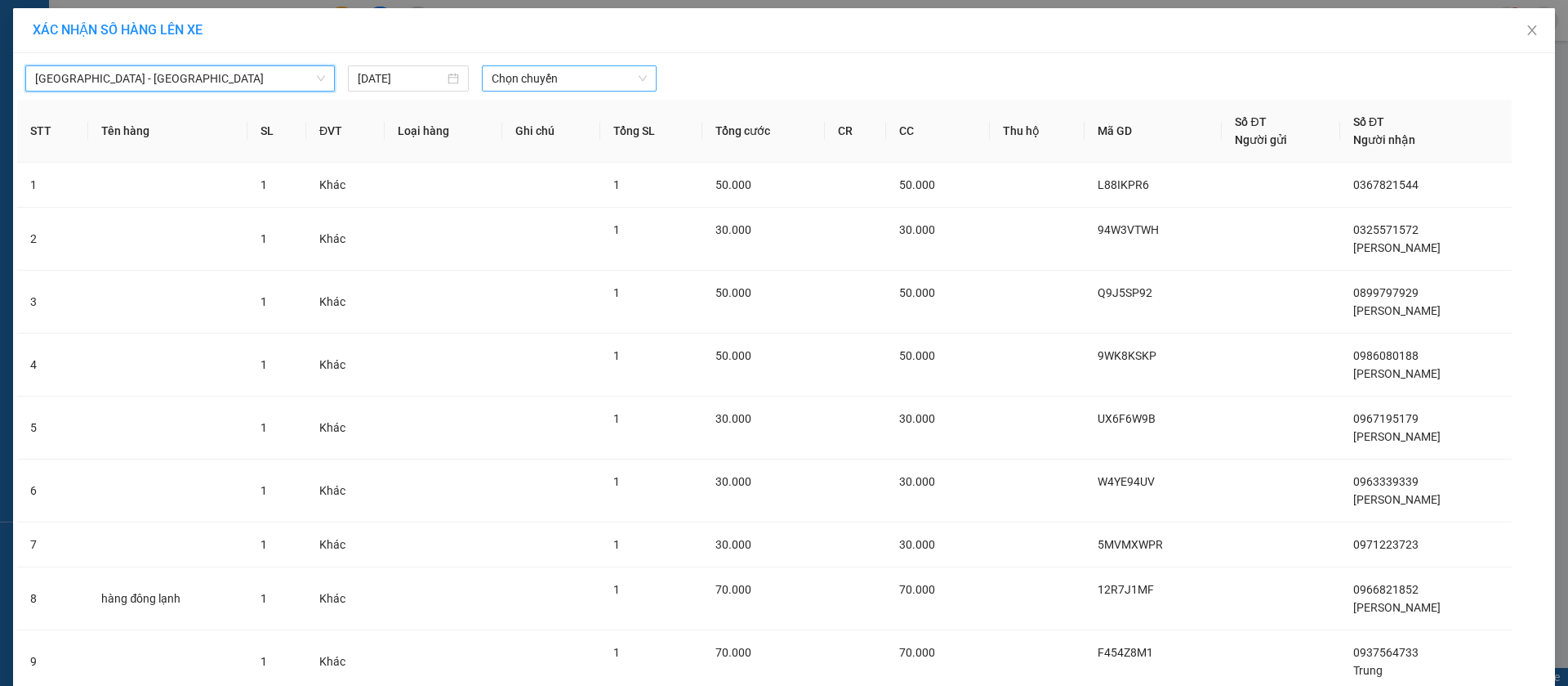
click at [545, 72] on span "Chọn chuyến" at bounding box center [569, 79] width 156 height 25
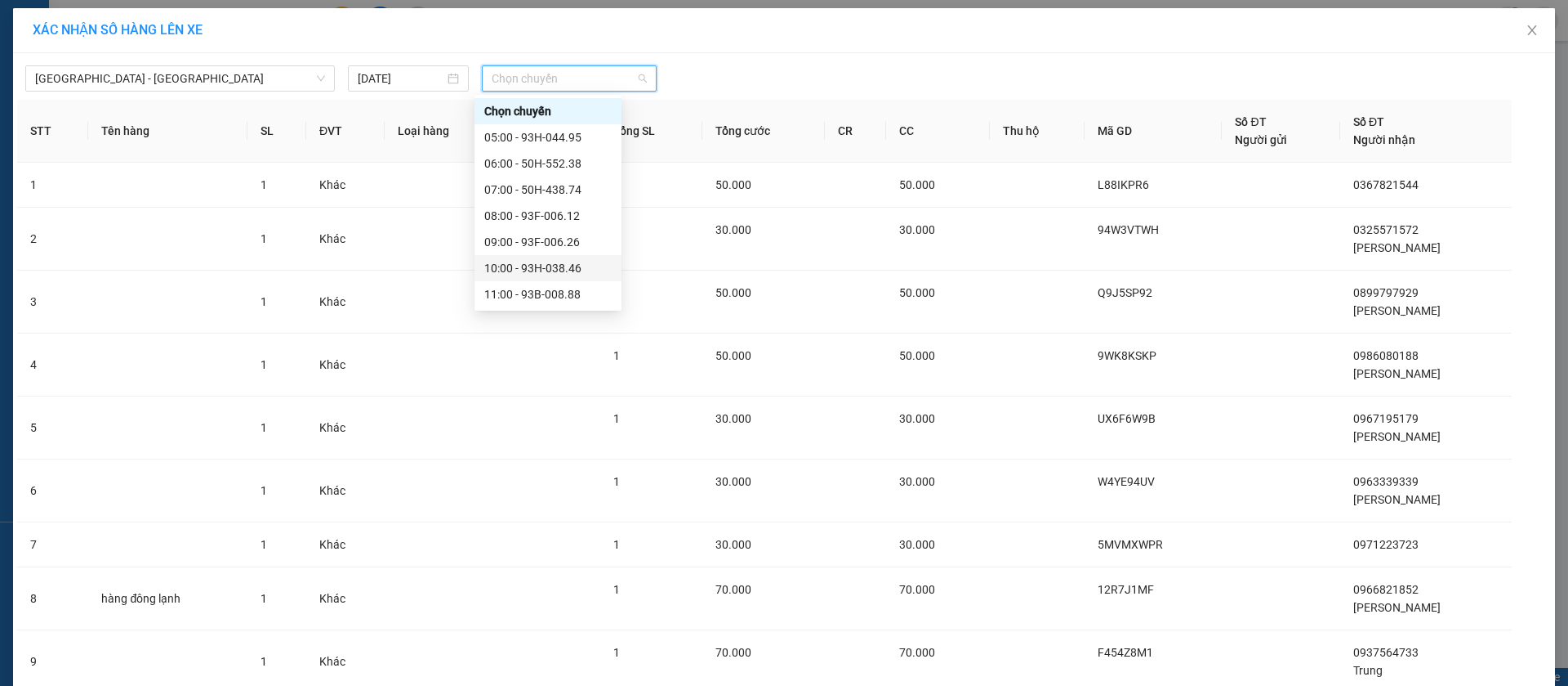
click at [541, 266] on div "10:00 - 93H-038.46" at bounding box center [547, 268] width 128 height 18
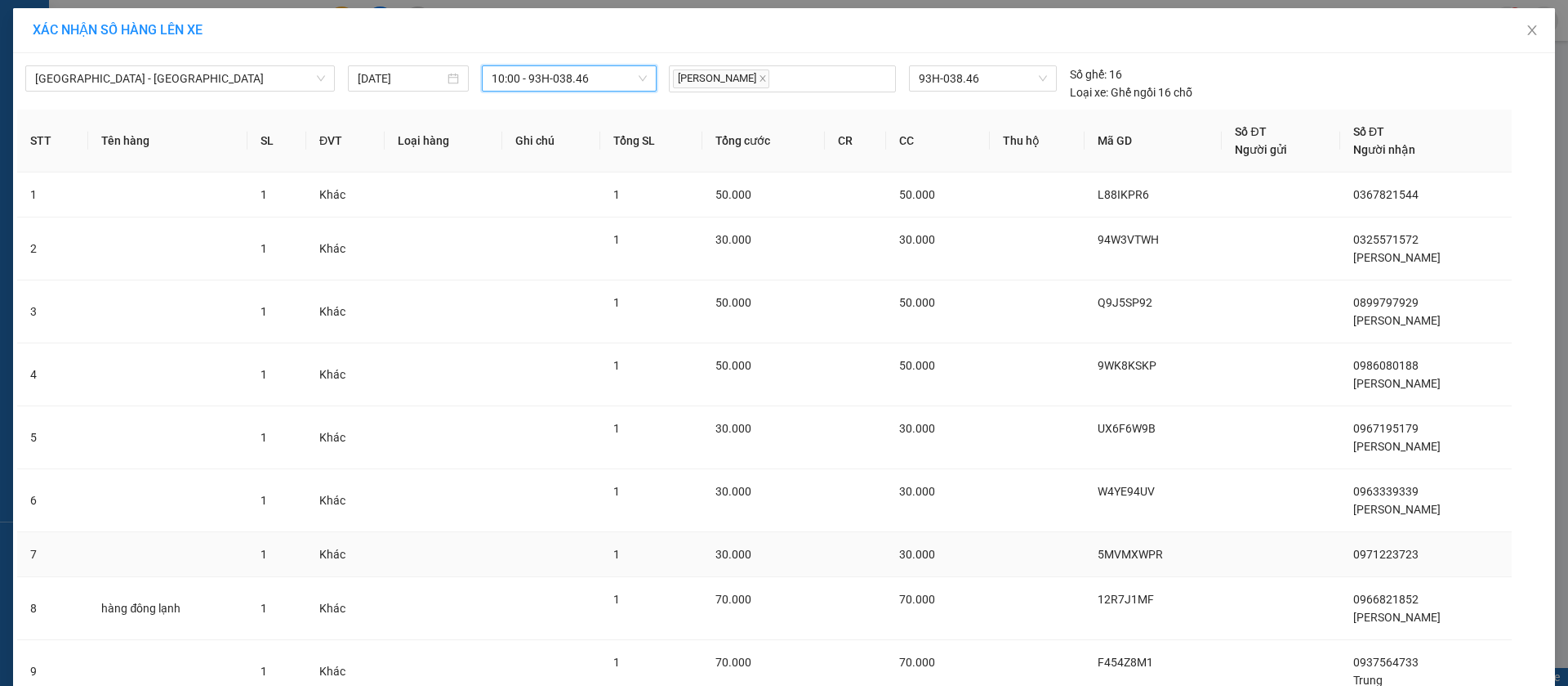
scroll to position [136, 0]
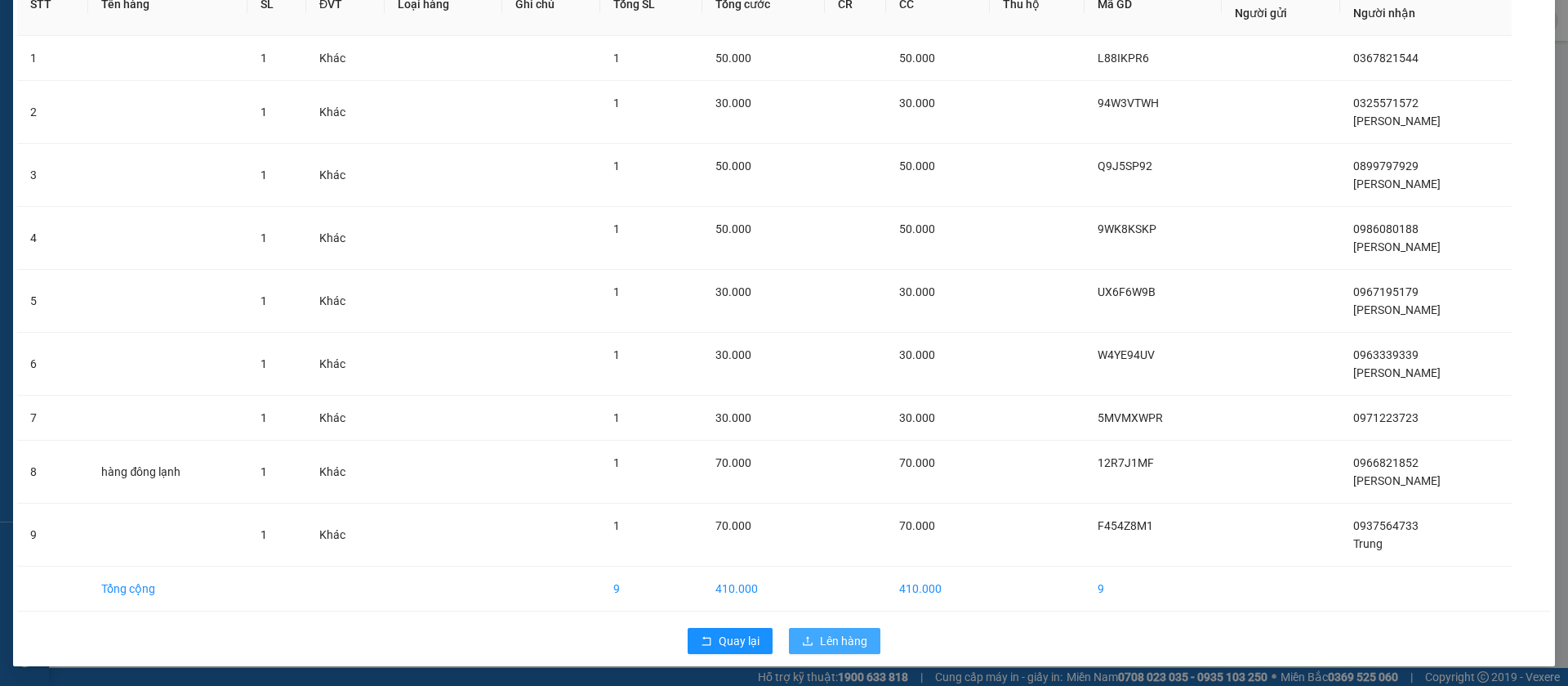
click at [820, 642] on span "Lên hàng" at bounding box center [843, 640] width 47 height 18
